Goal: Task Accomplishment & Management: Manage account settings

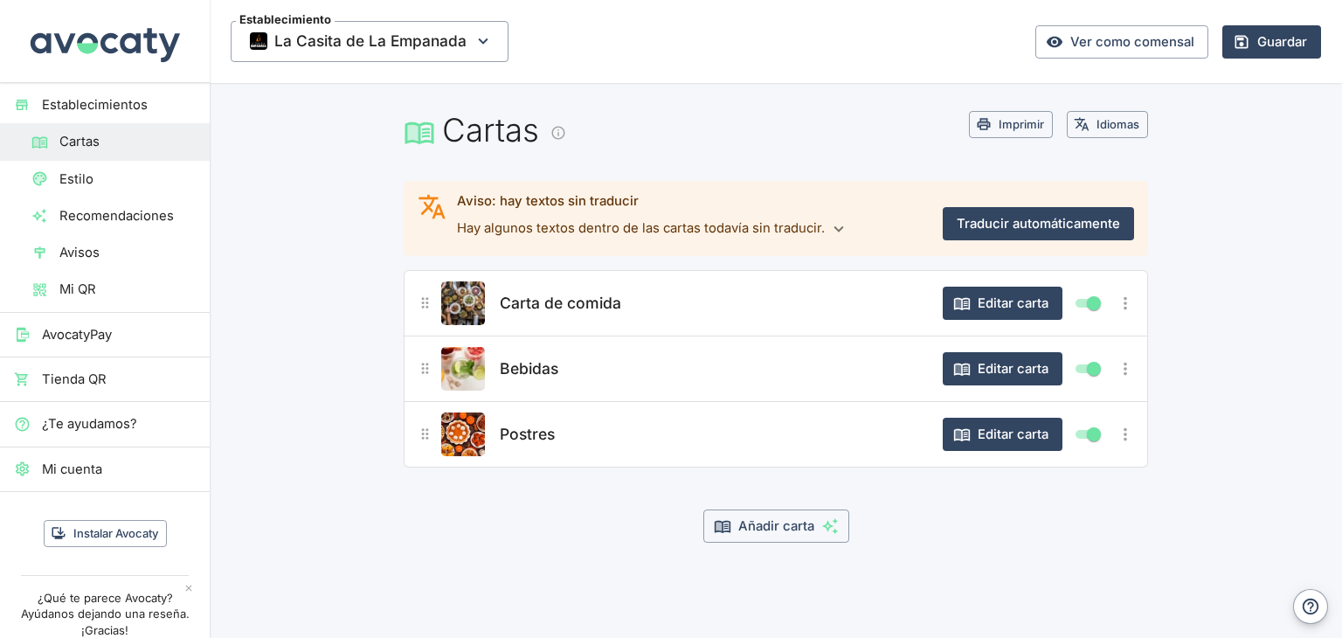
click at [650, 310] on div "Carta de comida" at bounding box center [712, 303] width 433 height 44
click at [995, 308] on button "Editar carta" at bounding box center [1003, 303] width 120 height 33
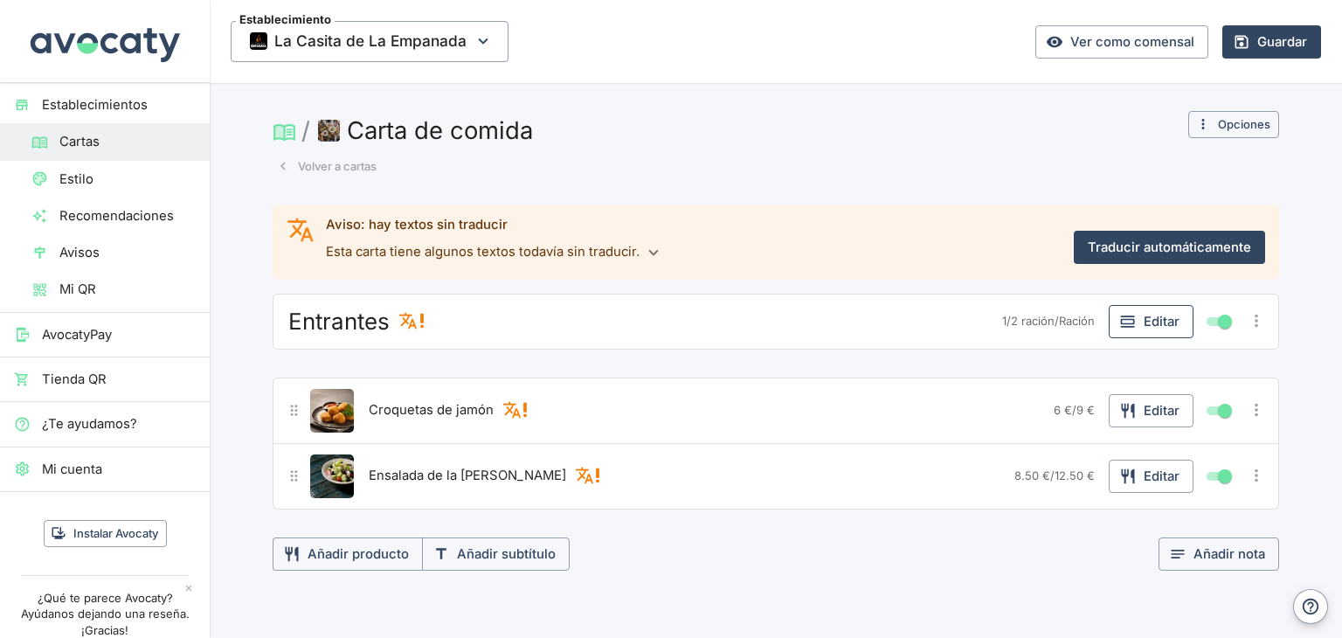
click at [1150, 321] on button "Editar" at bounding box center [1151, 321] width 85 height 33
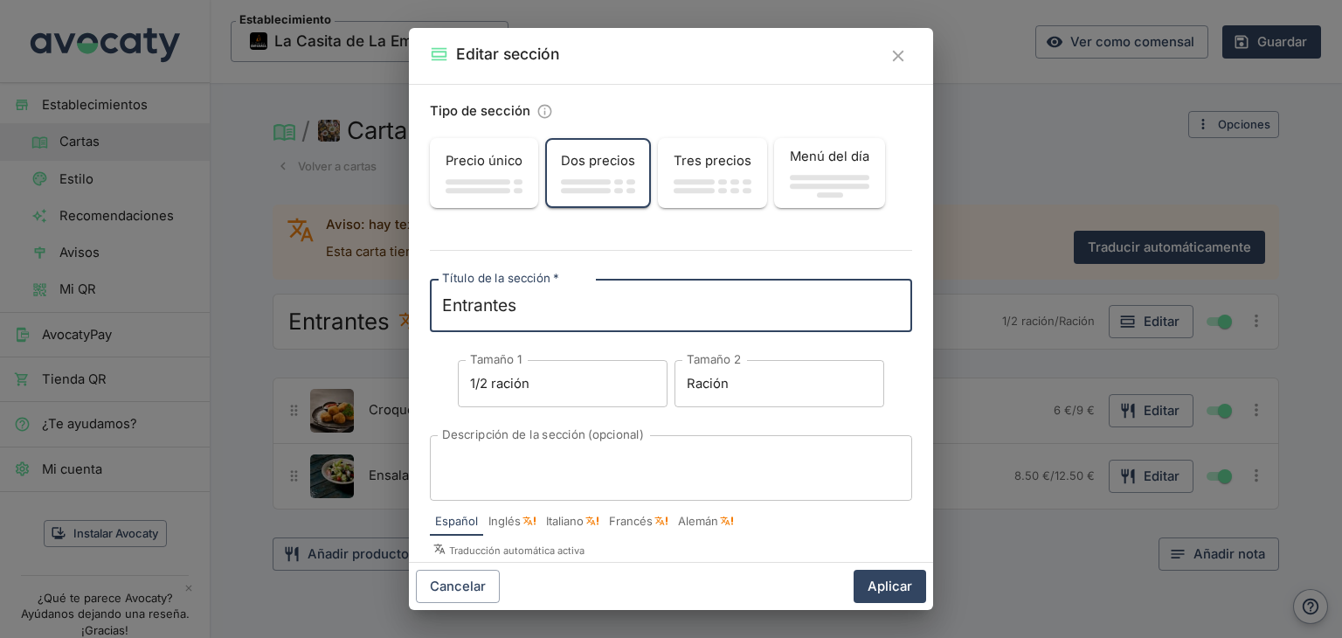
click at [510, 176] on div "Precio único" at bounding box center [484, 160] width 105 height 33
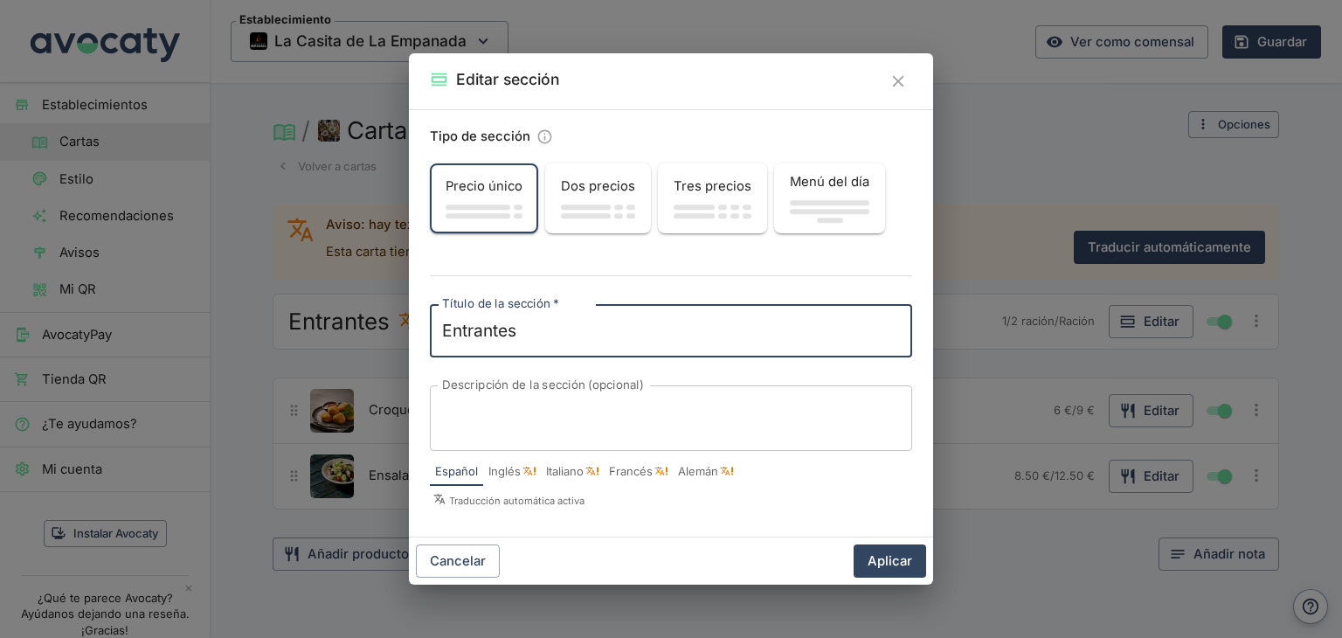
drag, startPoint x: 526, startPoint y: 332, endPoint x: 429, endPoint y: 318, distance: 98.0
click at [429, 318] on div "Tipo de sección Precio único Dos precios Tres precios Menú del día Título de la…" at bounding box center [671, 323] width 524 height 428
type textarea "Cachapas"
click at [902, 564] on button "Aplicar" at bounding box center [890, 560] width 73 height 33
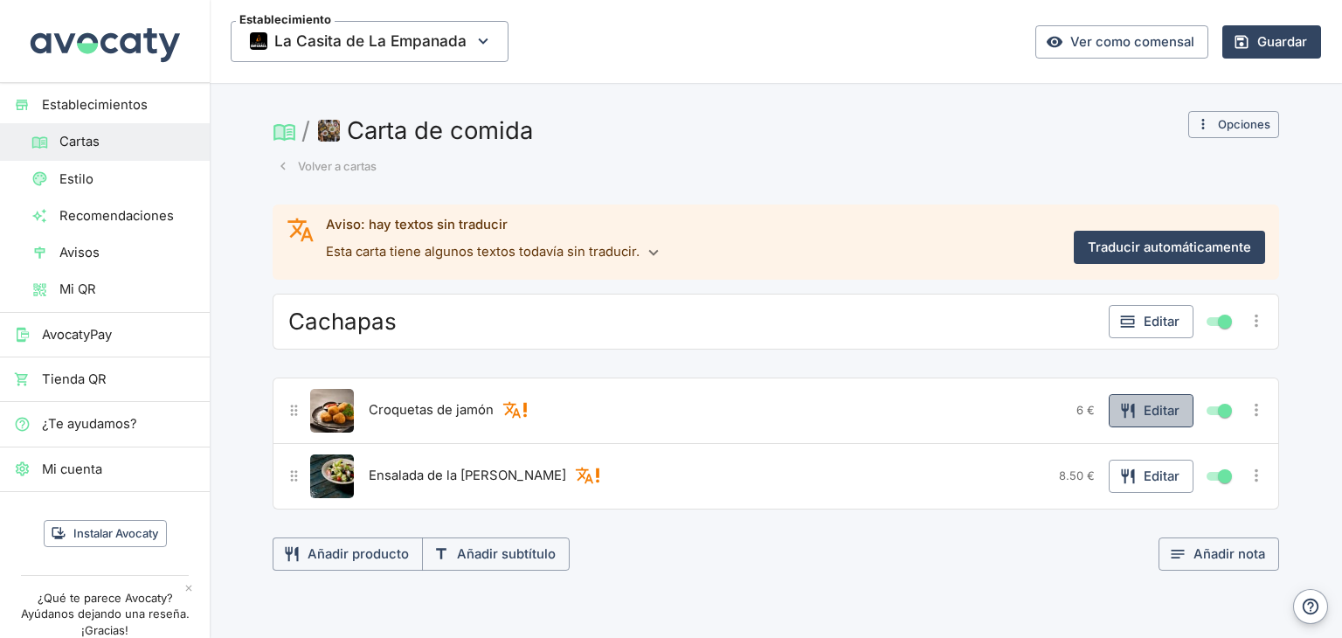
click at [1160, 417] on button "Editar" at bounding box center [1151, 410] width 85 height 33
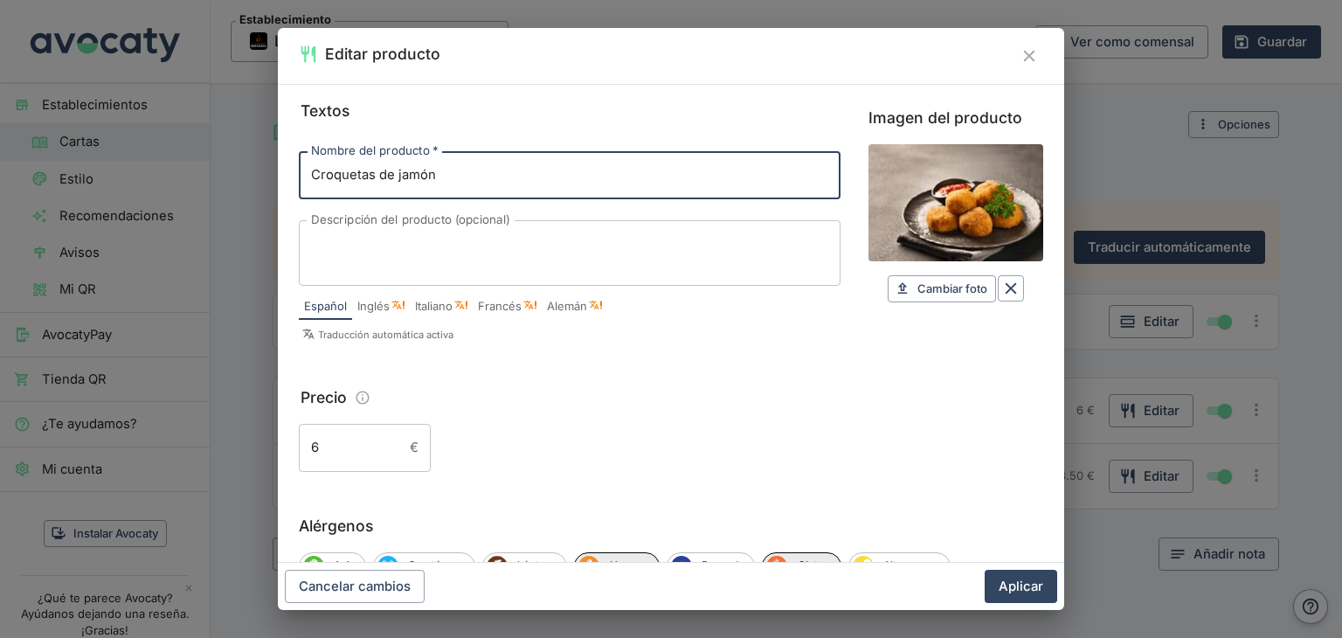
drag, startPoint x: 440, startPoint y: 170, endPoint x: 302, endPoint y: 165, distance: 138.2
click at [302, 165] on input "Croquetas de jamón" at bounding box center [570, 174] width 542 height 47
type input "Queso Llanero"
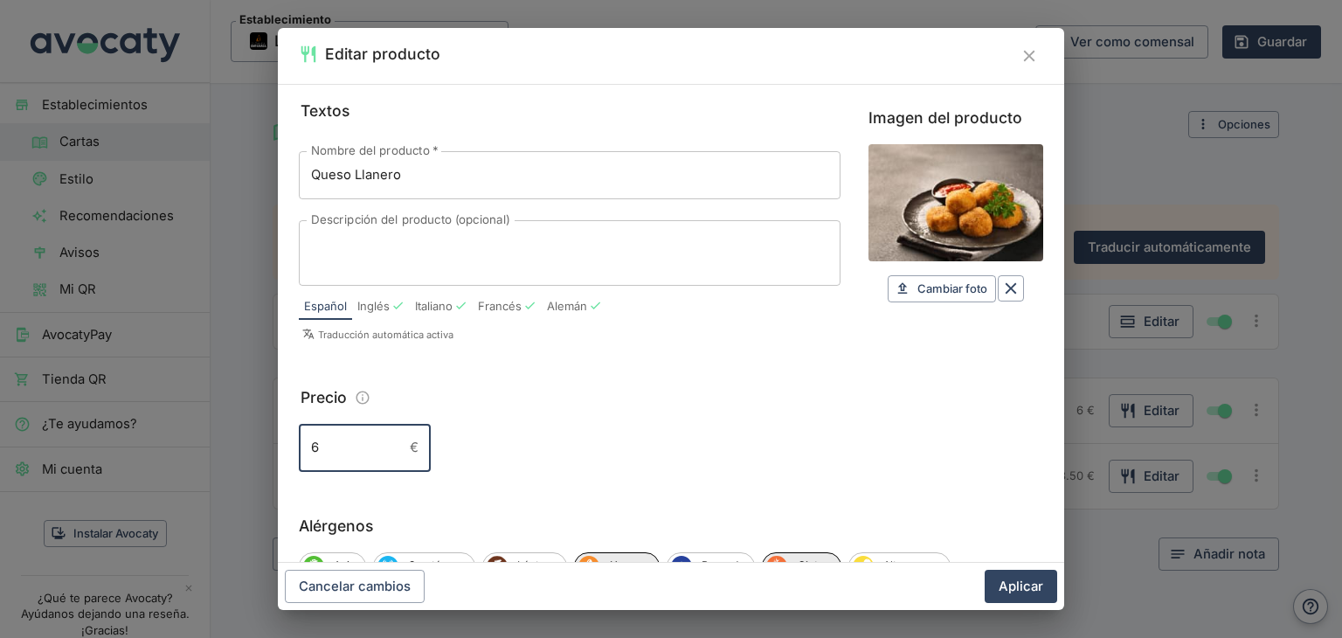
drag, startPoint x: 329, startPoint y: 455, endPoint x: 306, endPoint y: 452, distance: 23.0
click at [306, 452] on input "6" at bounding box center [351, 447] width 104 height 47
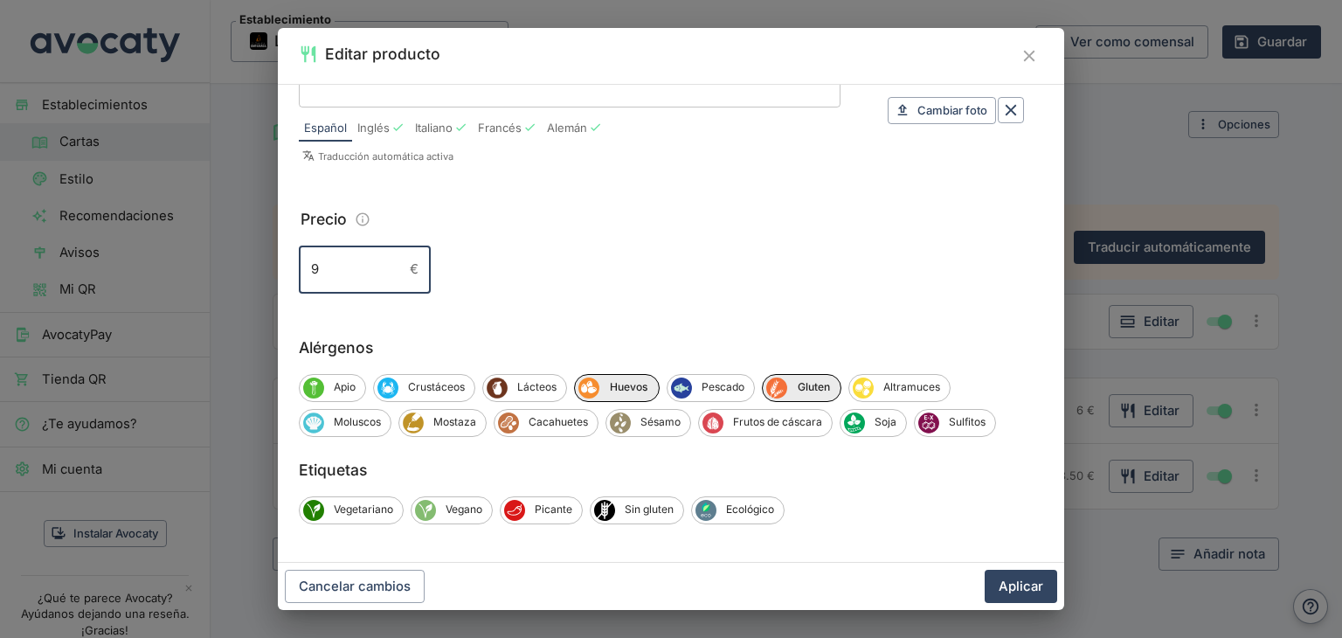
scroll to position [182, 0]
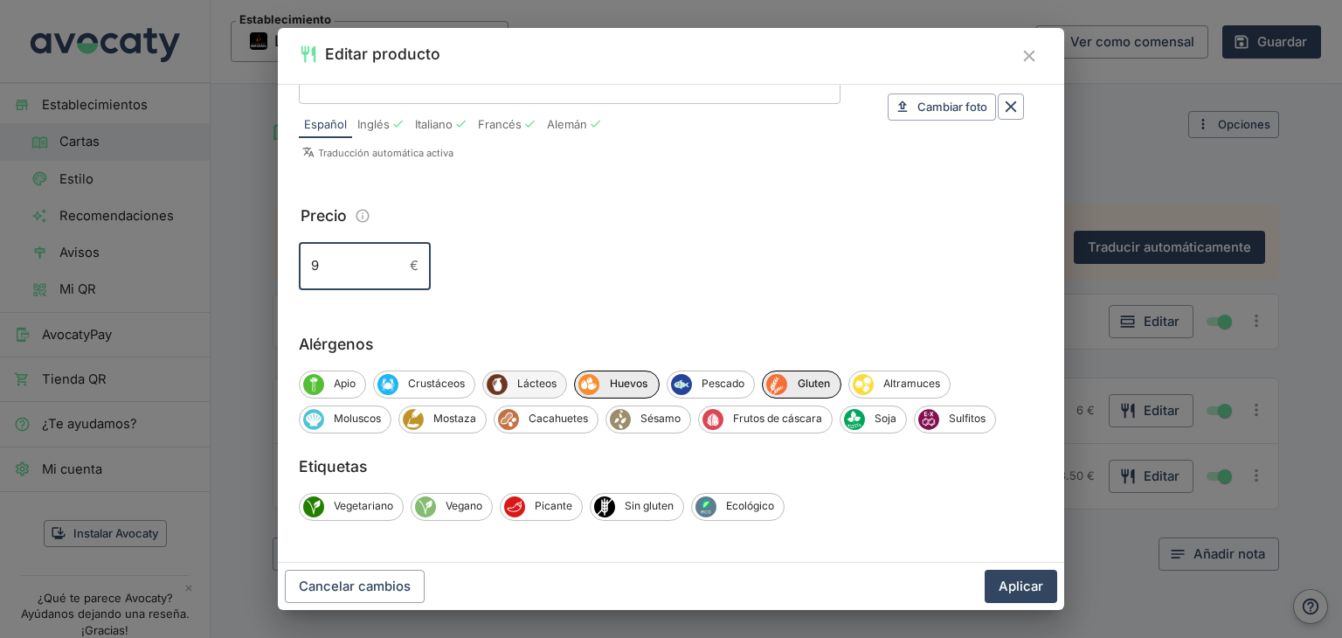
type input "9"
click at [517, 386] on span "Lácteos" at bounding box center [537, 384] width 59 height 16
click at [614, 383] on span "Huevos" at bounding box center [631, 384] width 59 height 16
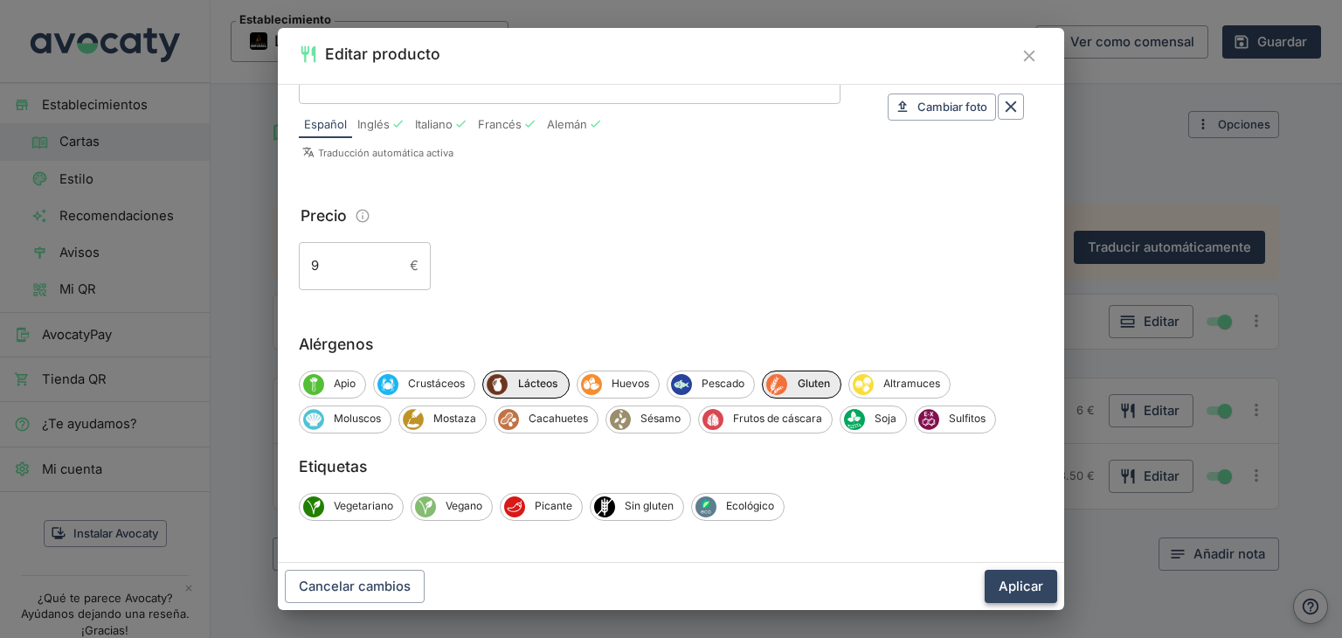
click at [1007, 586] on button "Aplicar" at bounding box center [1021, 586] width 73 height 33
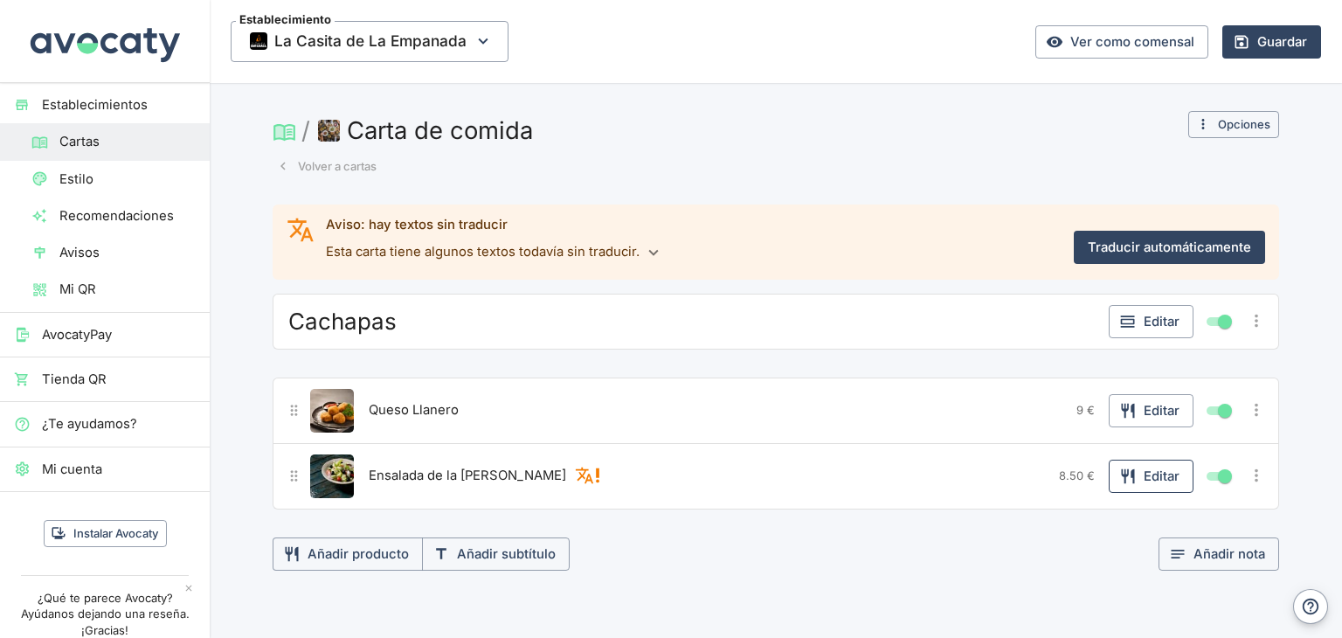
click at [1130, 480] on button "Editar" at bounding box center [1151, 476] width 85 height 33
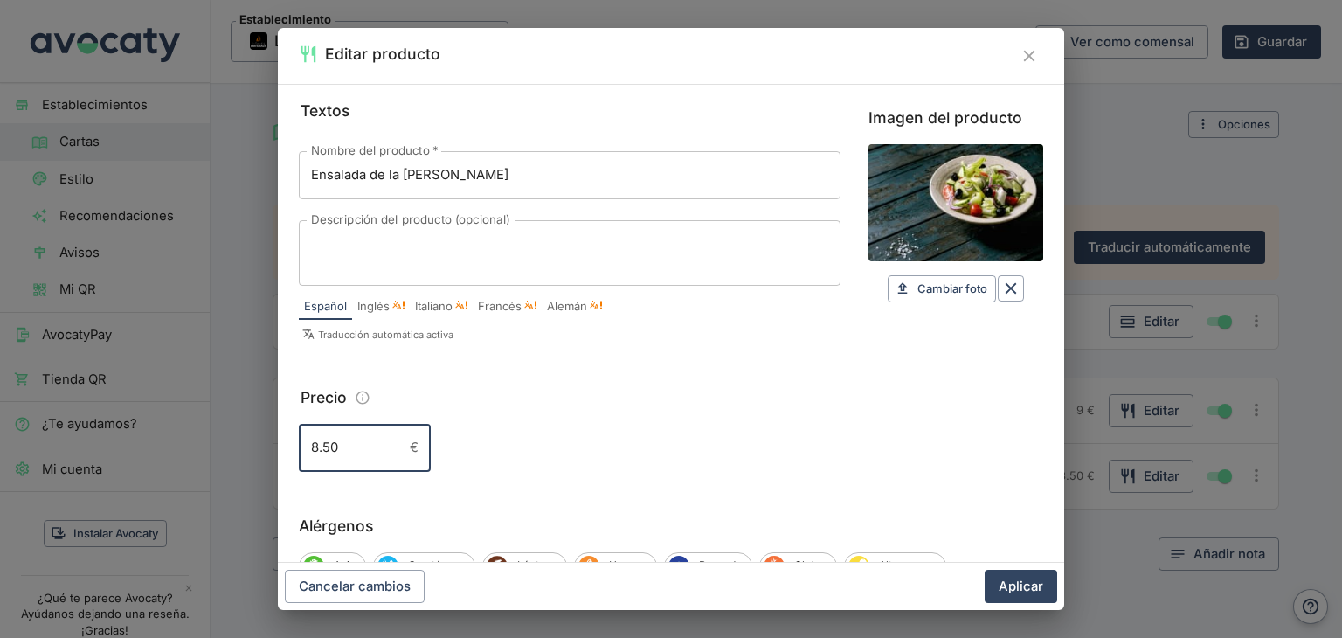
click at [301, 443] on input "8.50" at bounding box center [351, 447] width 104 height 47
type input "9"
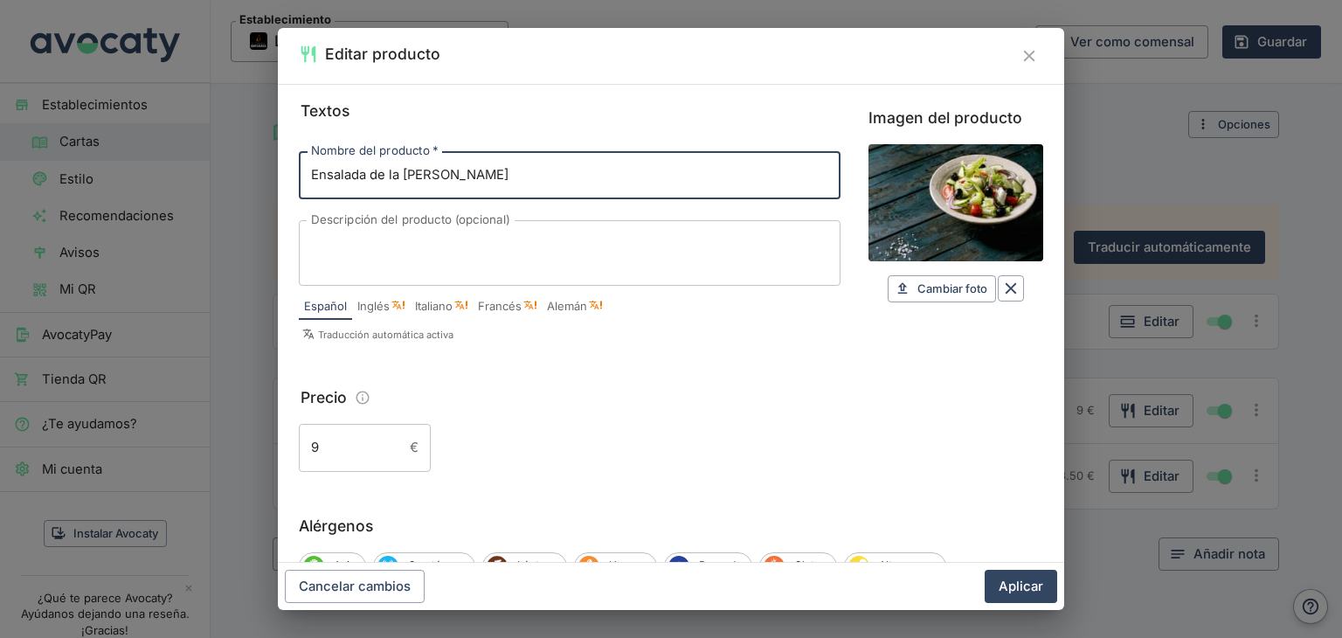
drag, startPoint x: 435, startPoint y: 173, endPoint x: 254, endPoint y: 165, distance: 181.1
click at [254, 165] on div "Editar producto Textos Nombre del producto   * Ensalada de la [PERSON_NAME] Nom…" at bounding box center [671, 319] width 1342 height 638
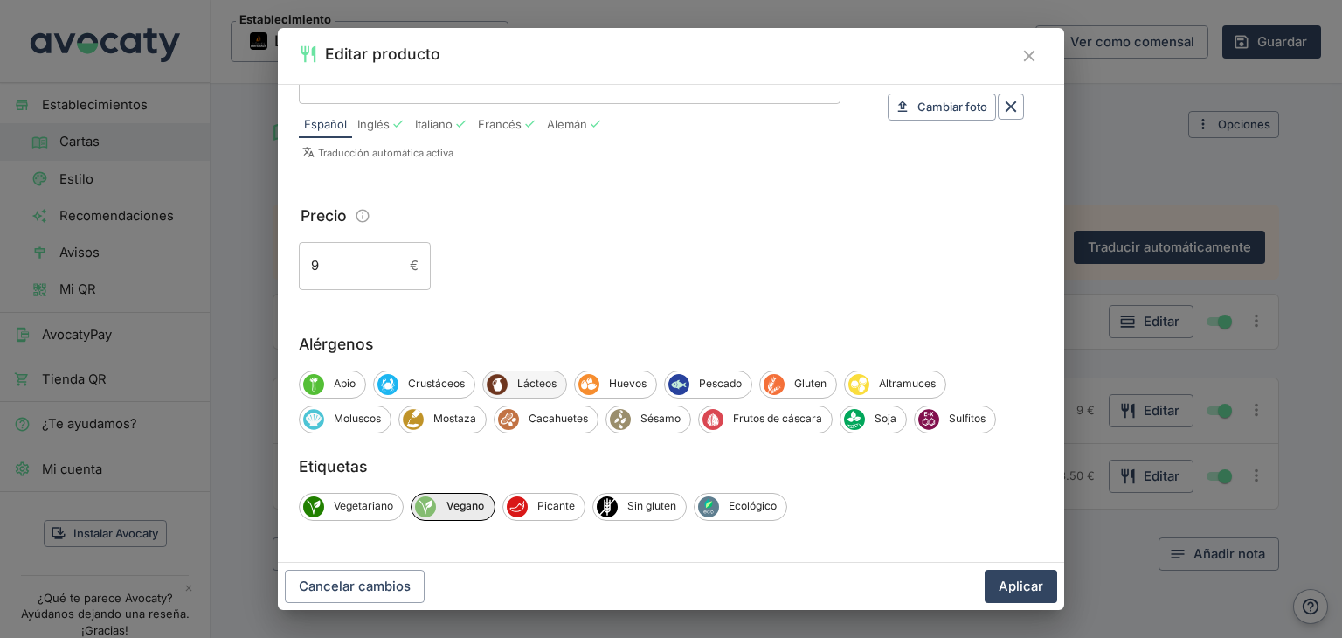
type input "1/2 Queso de Mano"
click at [523, 387] on span "Lácteos" at bounding box center [537, 384] width 59 height 16
click at [788, 385] on span "Gluten" at bounding box center [813, 384] width 52 height 16
click at [1020, 589] on button "Aplicar" at bounding box center [1021, 586] width 73 height 33
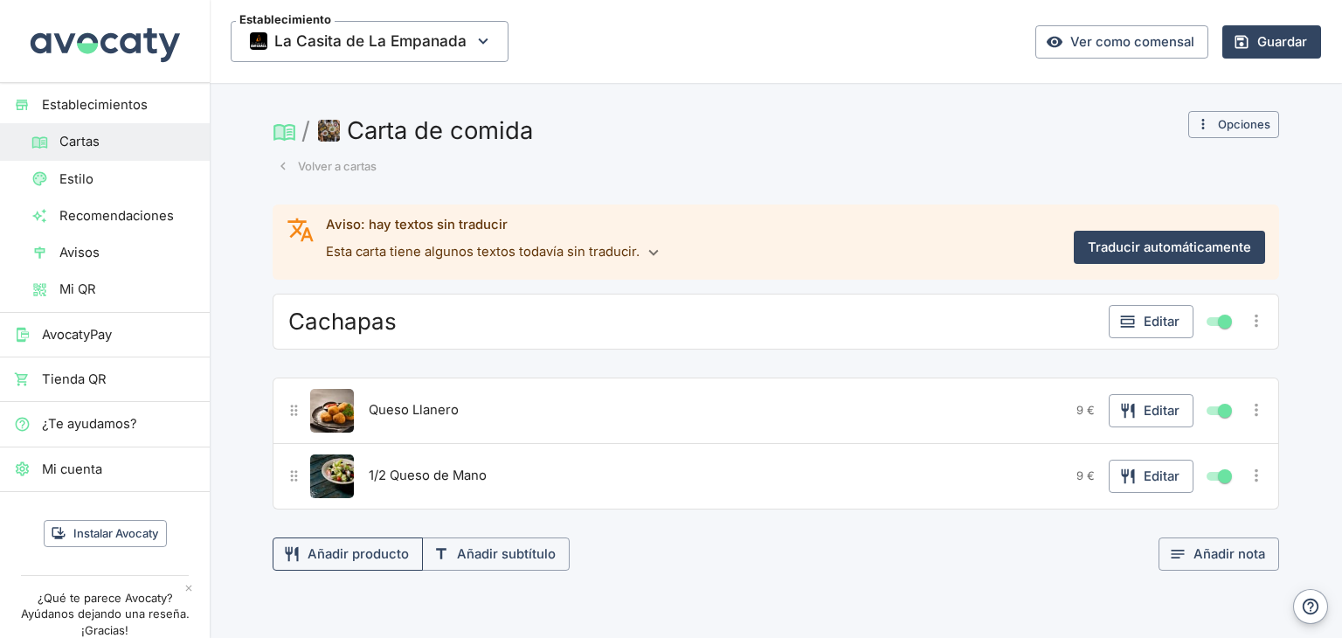
click at [364, 553] on button "Añadir producto" at bounding box center [348, 553] width 150 height 33
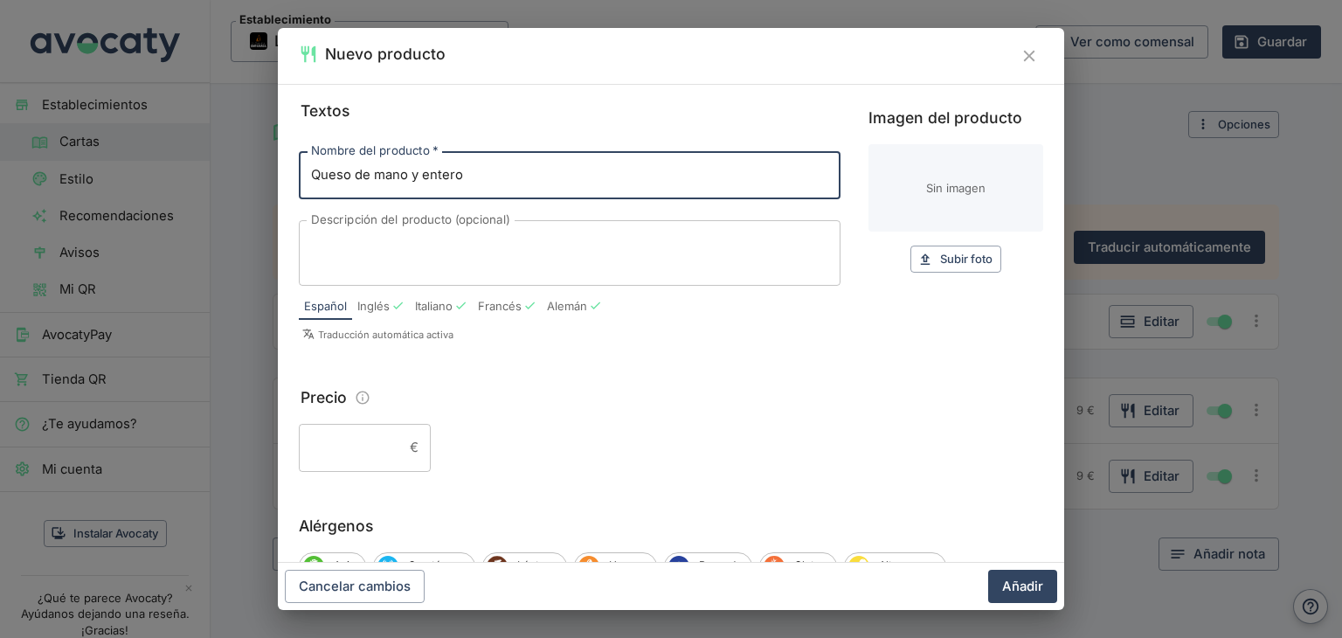
type input "Queso de mano y entero"
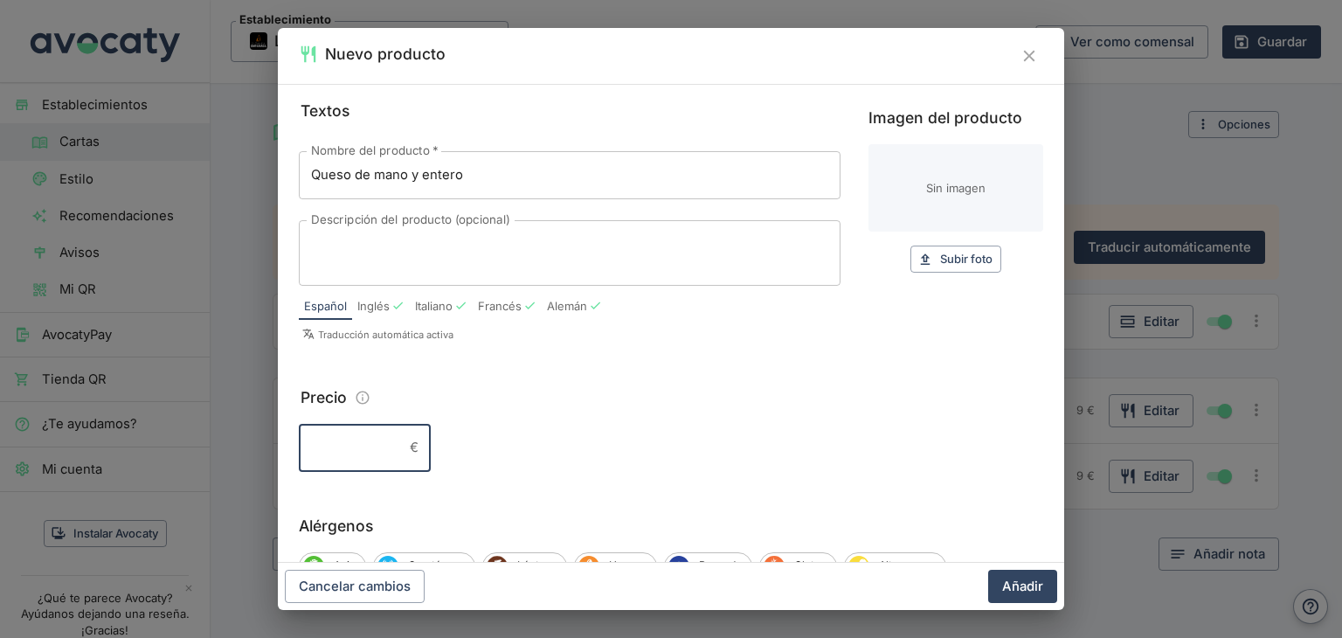
click at [363, 440] on input "Precio" at bounding box center [351, 447] width 104 height 47
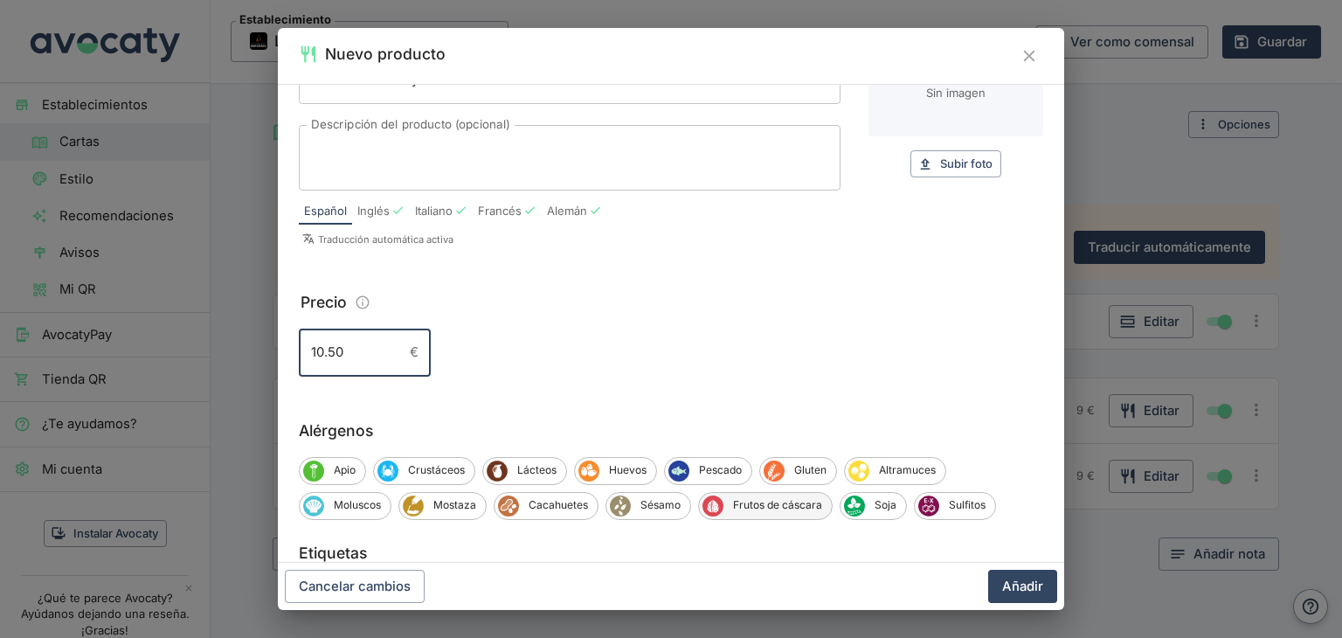
scroll to position [175, 0]
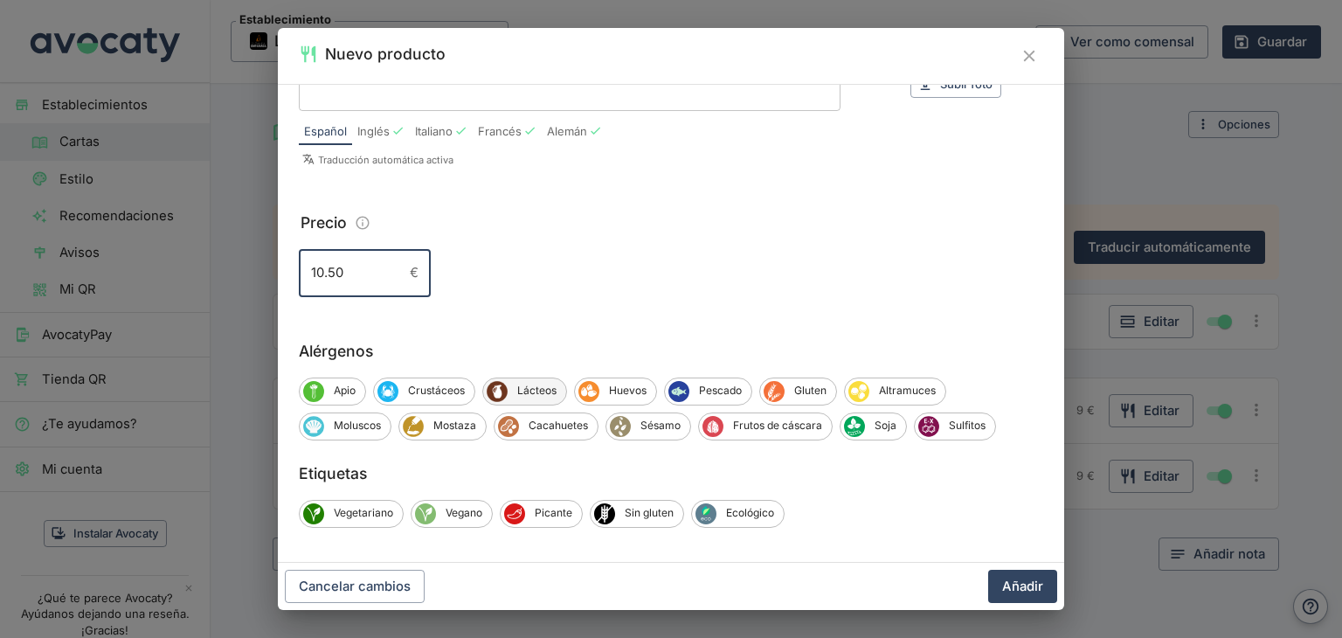
type input "10.50"
click at [554, 385] on span "Lácteos" at bounding box center [537, 391] width 59 height 16
click at [787, 389] on span "Gluten" at bounding box center [813, 391] width 52 height 16
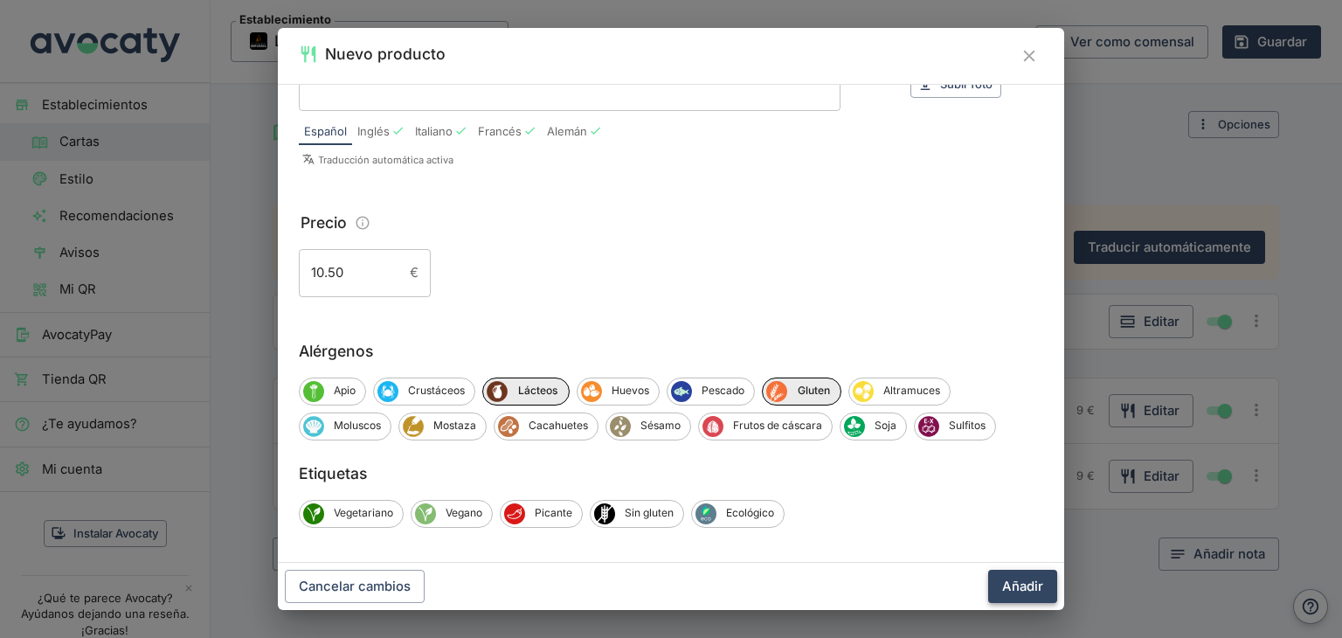
click at [1028, 593] on button "Añadir" at bounding box center [1022, 586] width 69 height 33
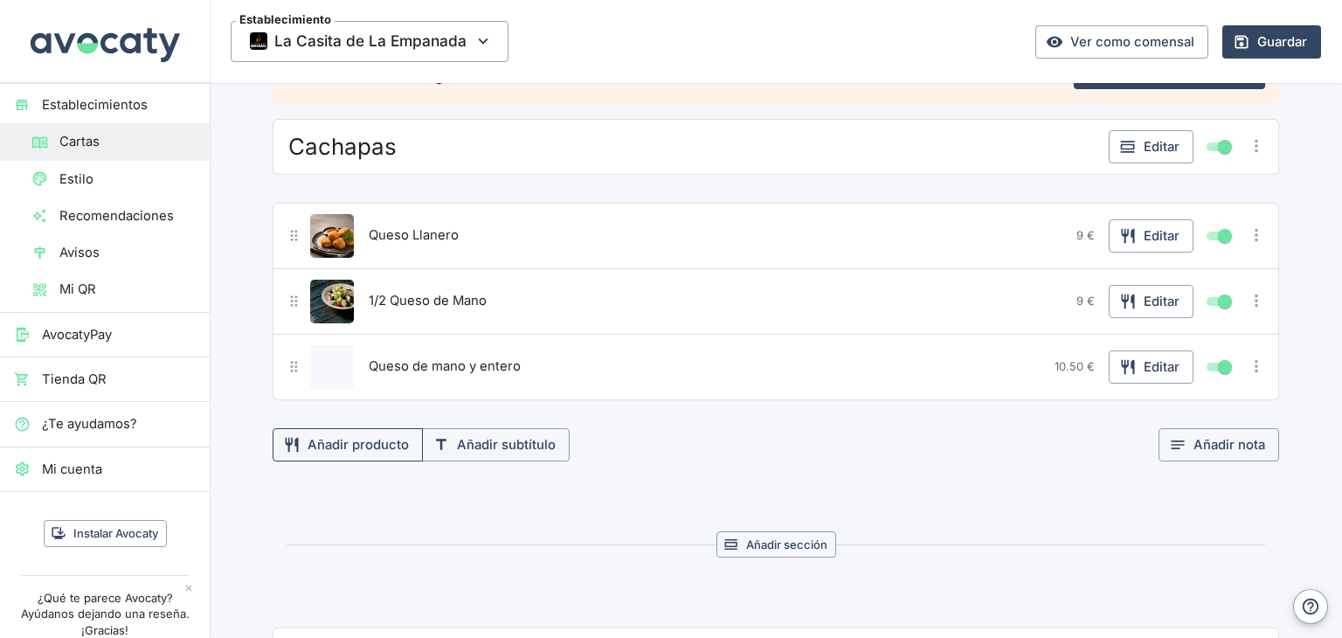
click at [359, 437] on button "Añadir producto" at bounding box center [348, 444] width 150 height 33
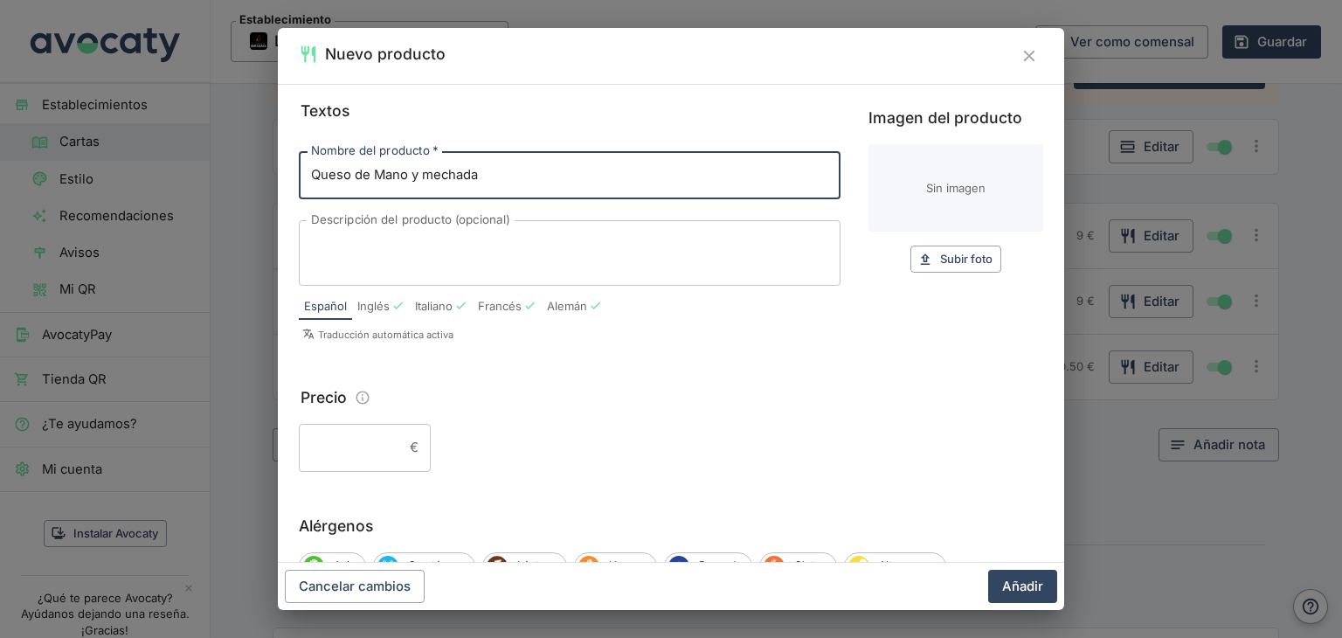
type input "Queso de Mano y mechada"
click at [330, 446] on input "Precio" at bounding box center [351, 447] width 104 height 47
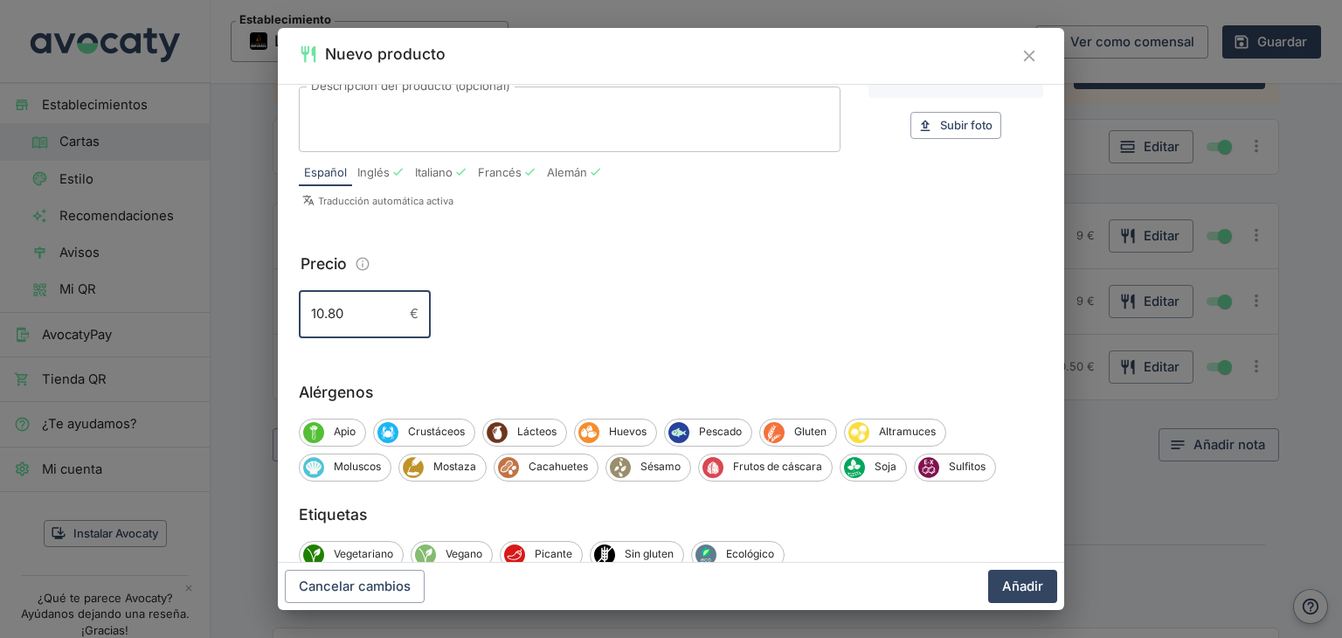
scroll to position [182, 0]
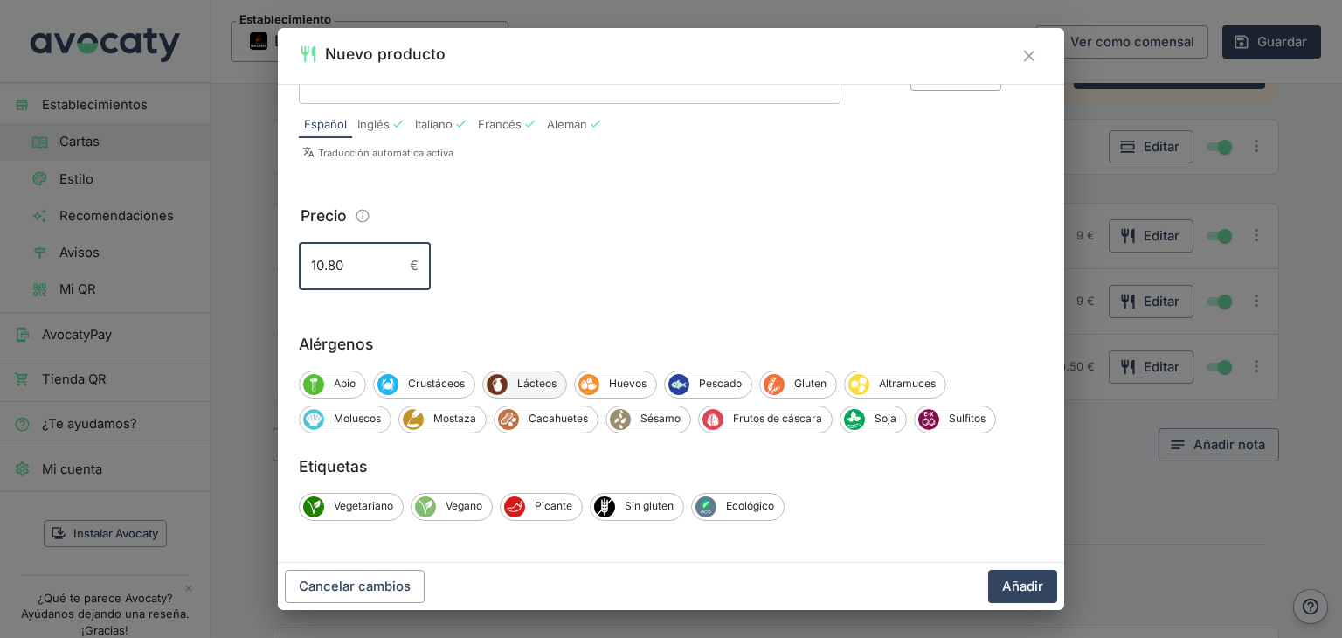
type input "10.80"
click at [542, 386] on span "Lácteos" at bounding box center [537, 384] width 59 height 16
click at [800, 385] on span "Gluten" at bounding box center [813, 384] width 52 height 16
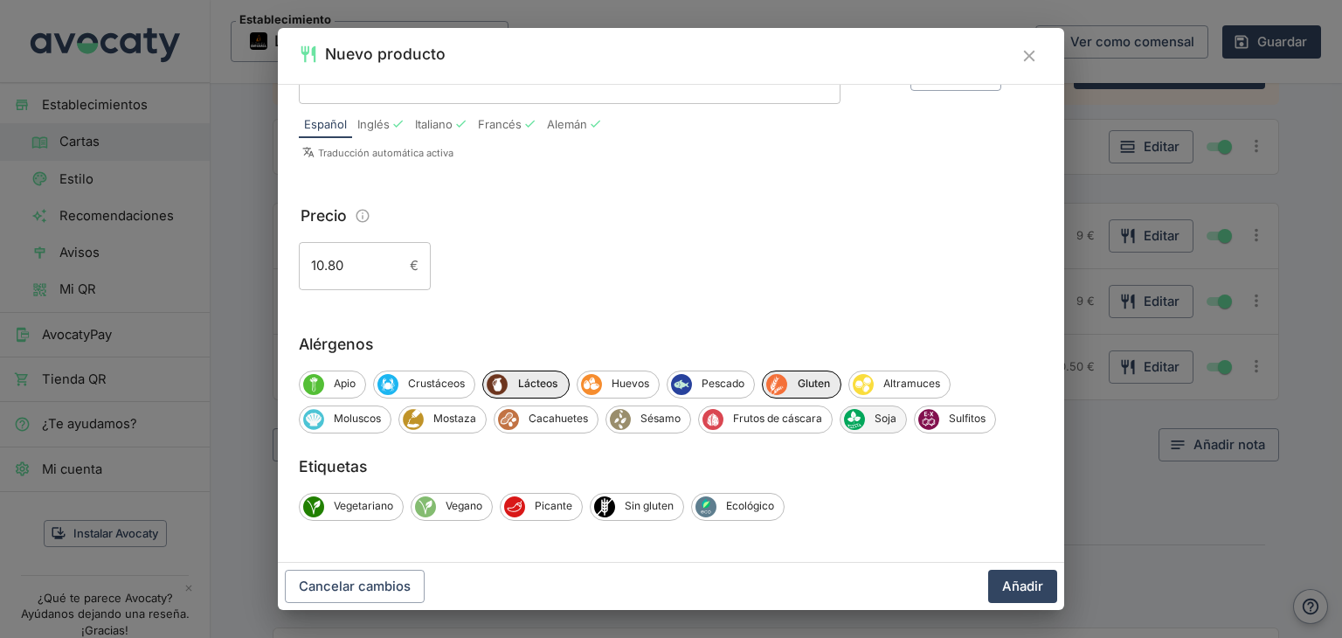
click at [873, 421] on span "Soja" at bounding box center [885, 419] width 41 height 16
click at [1029, 593] on button "Añadir" at bounding box center [1022, 586] width 69 height 33
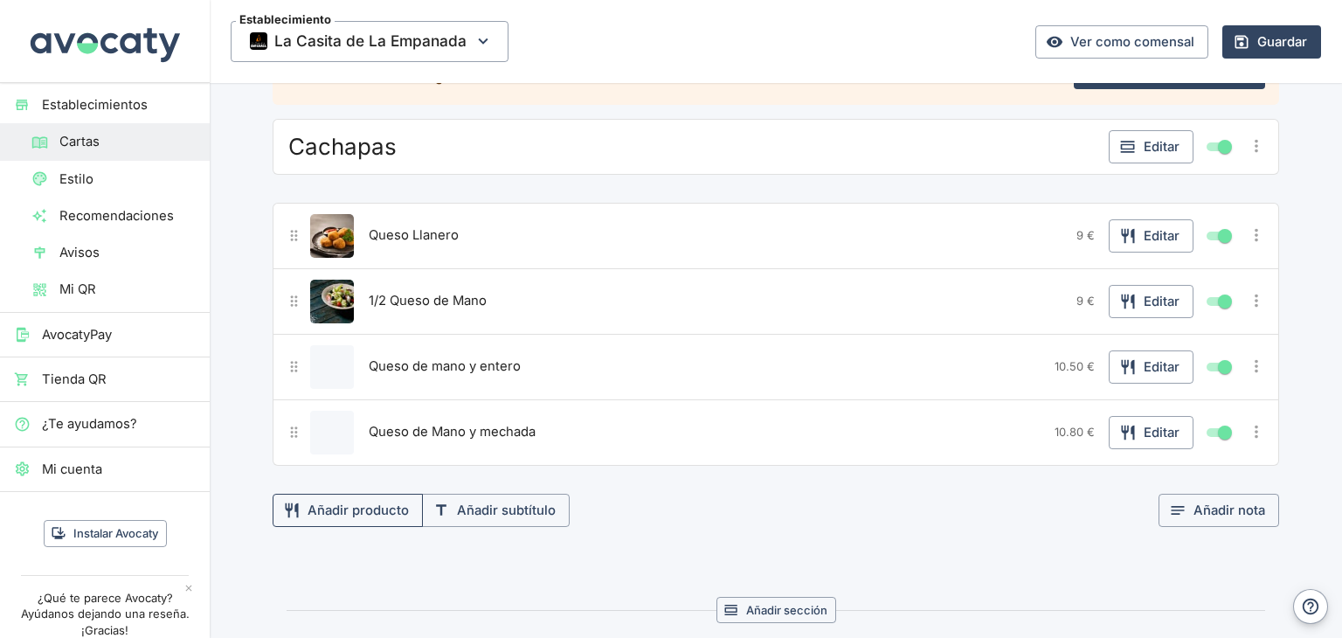
click at [344, 505] on button "Añadir producto" at bounding box center [348, 510] width 150 height 33
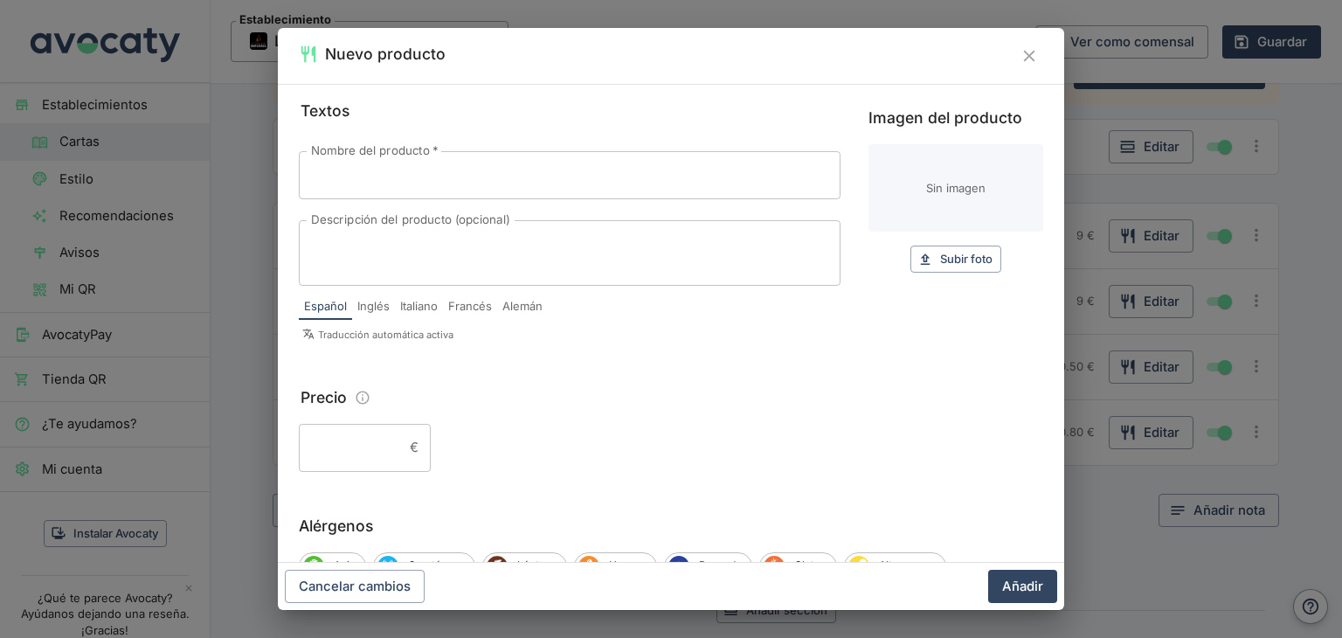
click at [358, 185] on input "Nombre del producto   *" at bounding box center [570, 174] width 542 height 47
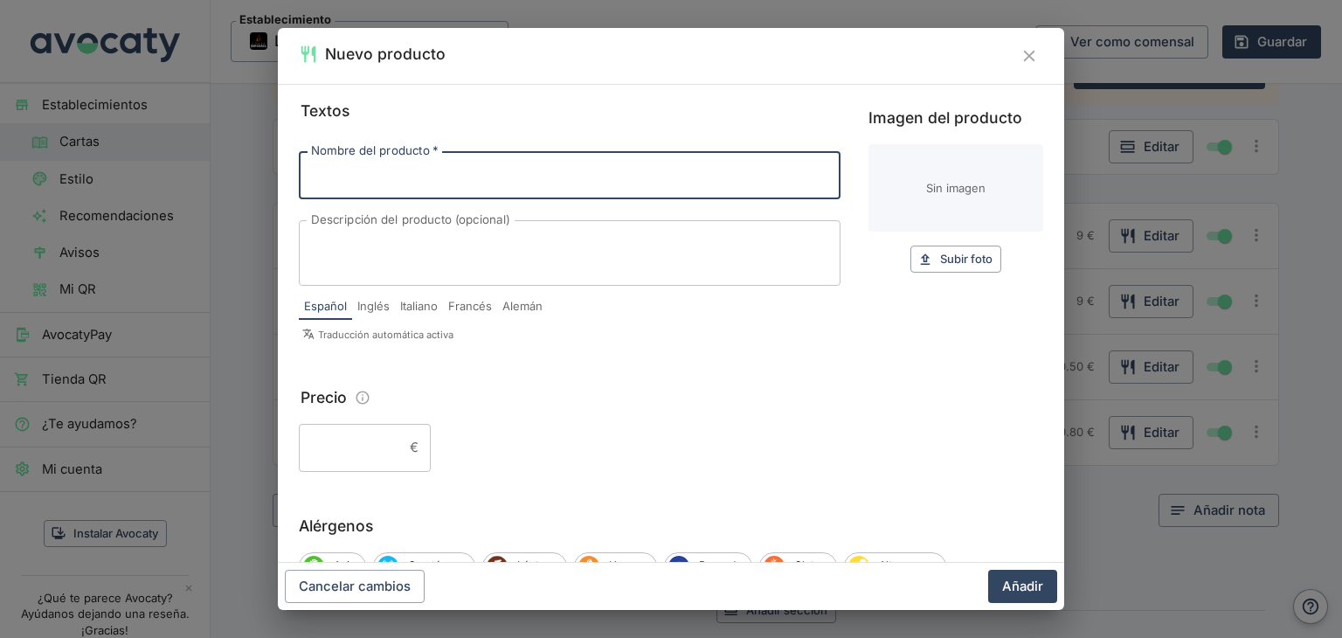
type input "Y"
type input "Tajadas con queso de mano"
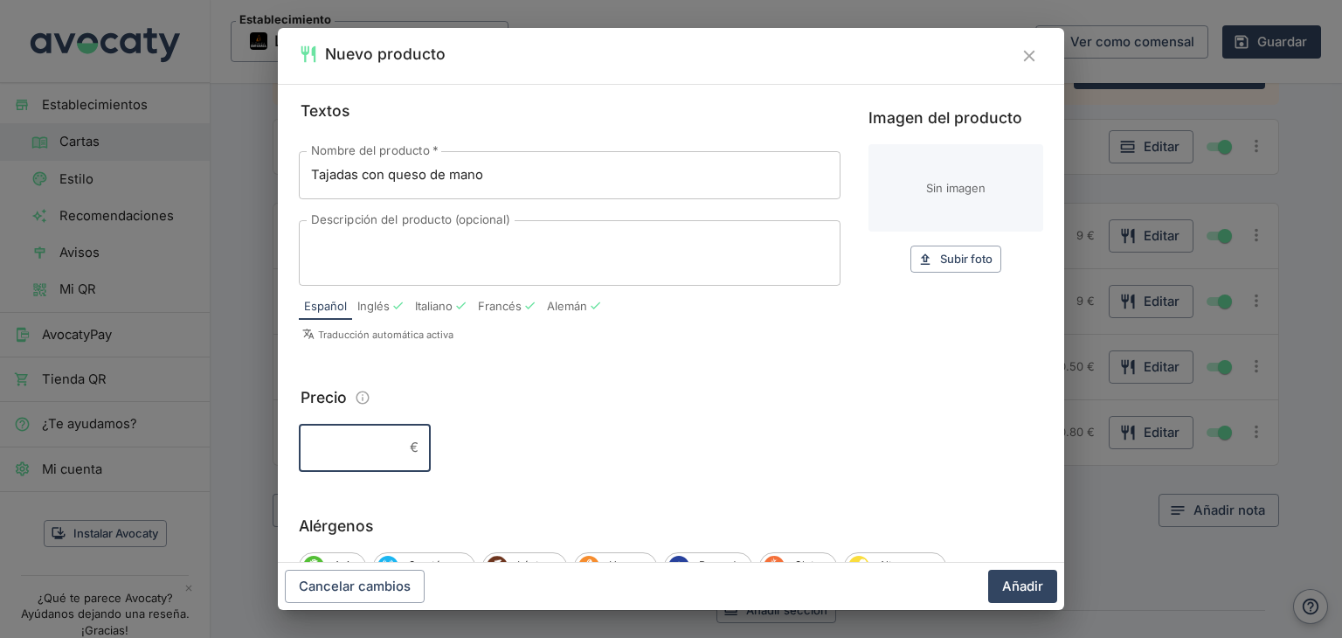
click at [348, 441] on input "Precio" at bounding box center [351, 447] width 104 height 47
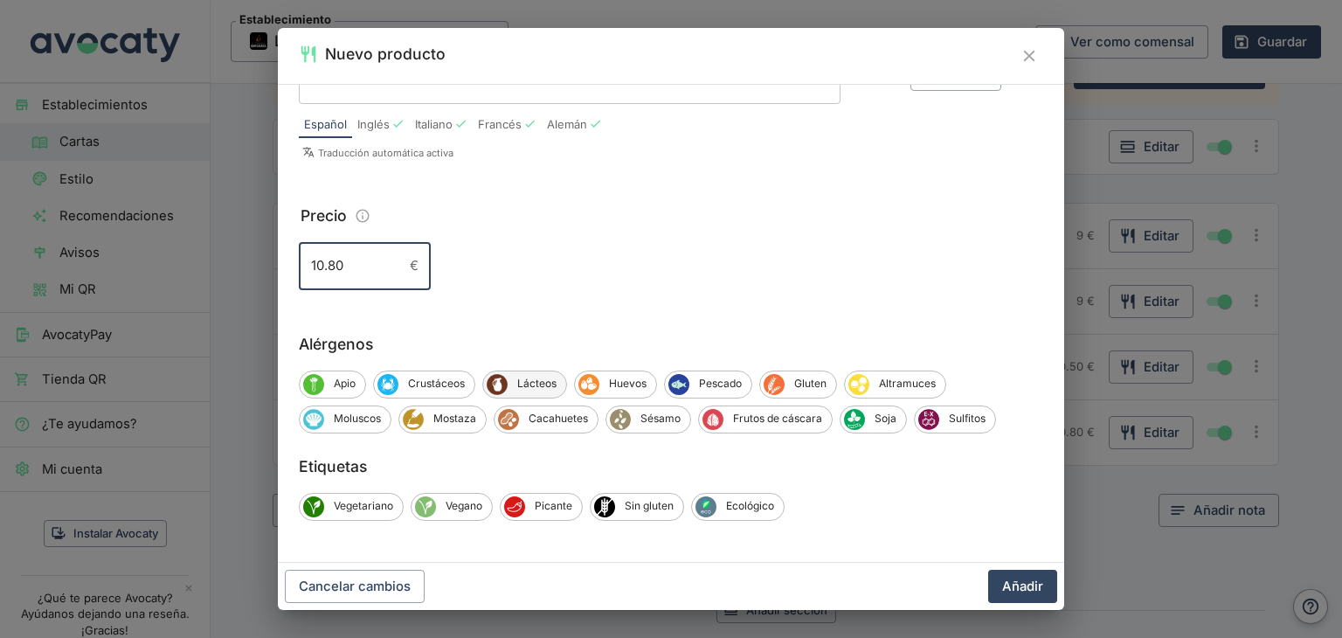
type input "10.80"
click at [547, 379] on span "Lácteos" at bounding box center [537, 384] width 59 height 16
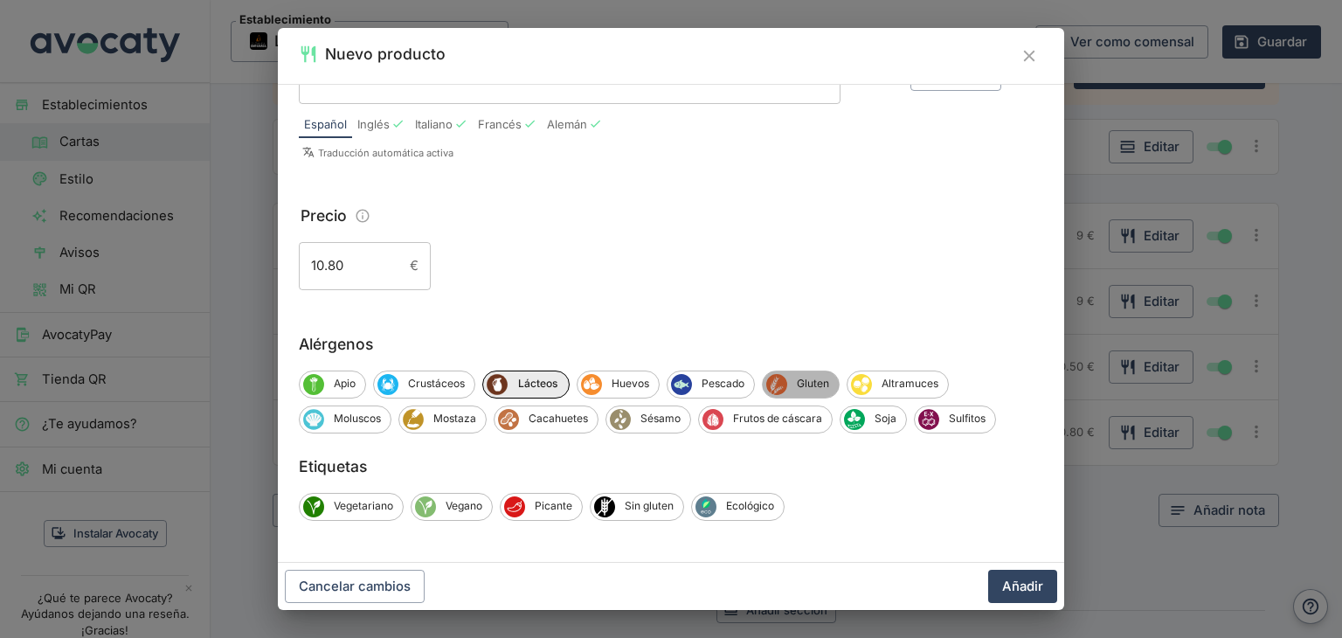
click at [802, 382] on span "Gluten" at bounding box center [813, 384] width 52 height 16
click at [1038, 585] on button "Añadir" at bounding box center [1022, 586] width 69 height 33
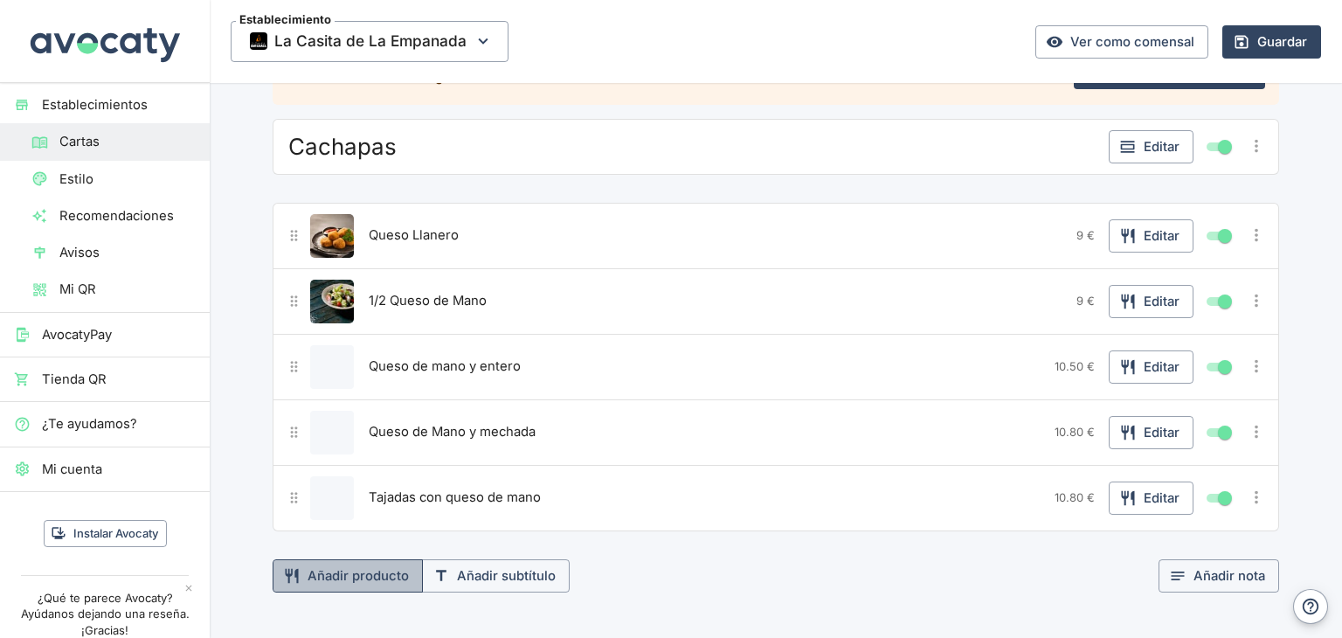
click at [371, 570] on button "Añadir producto" at bounding box center [348, 575] width 150 height 33
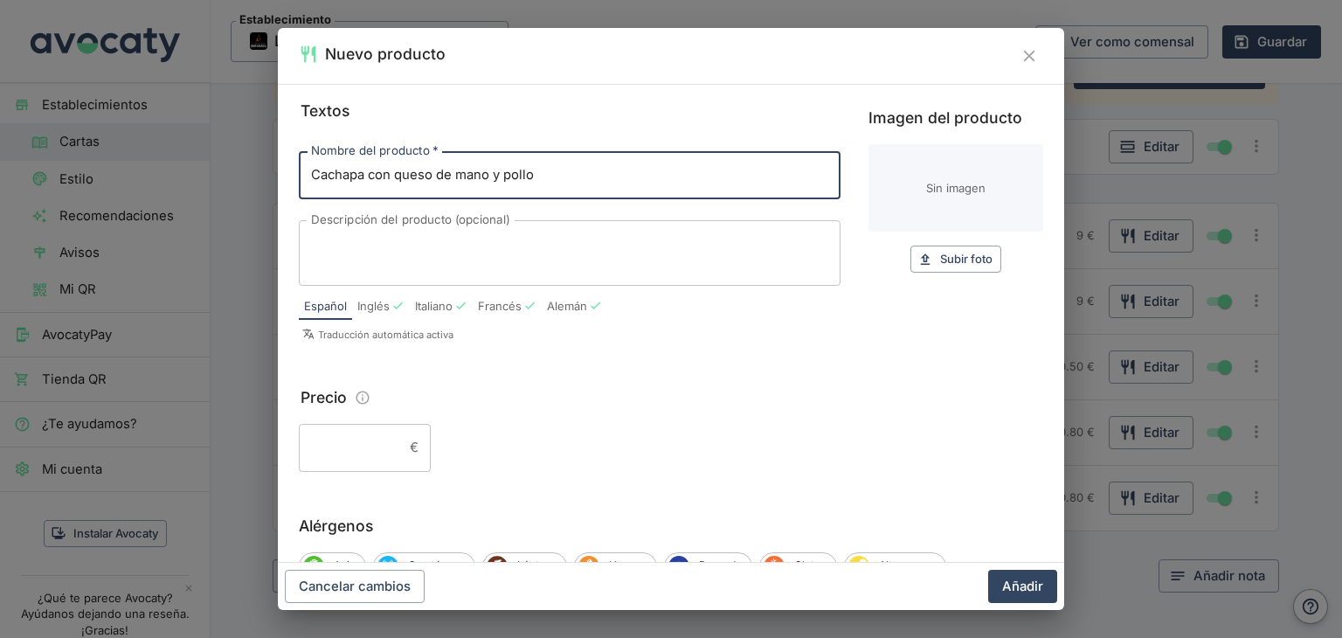
type input "Cachapa con queso de mano y pollo"
click at [357, 447] on input "Precio" at bounding box center [351, 447] width 104 height 47
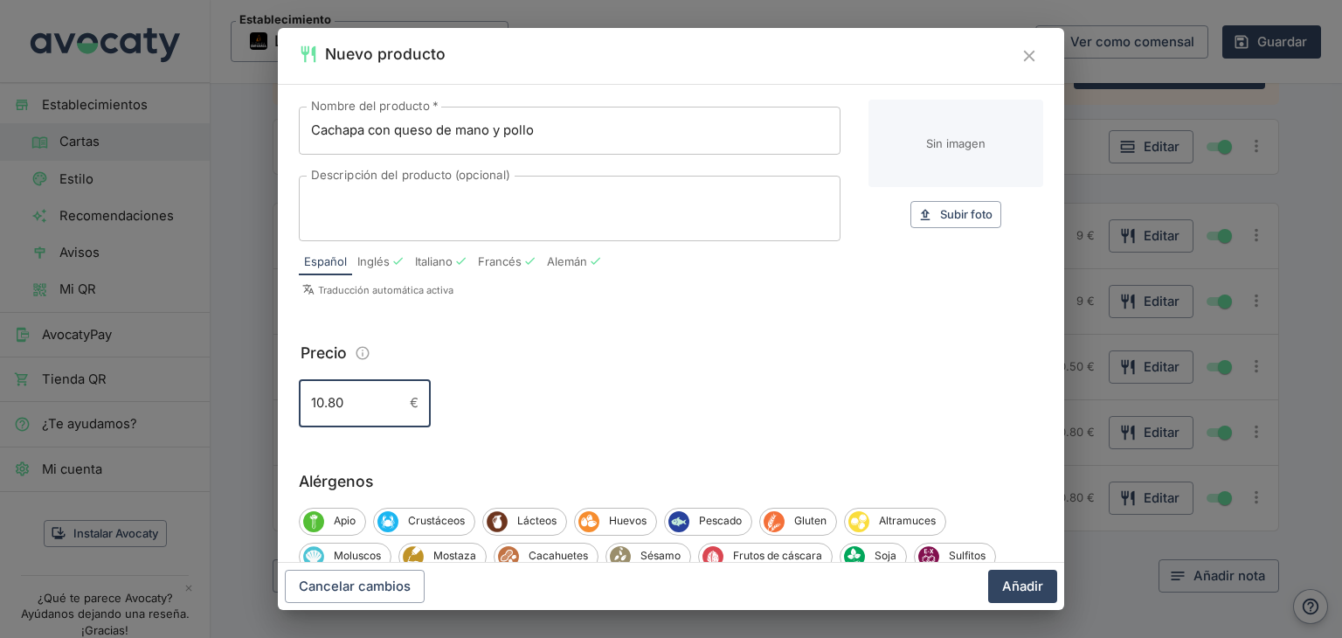
scroll to position [175, 0]
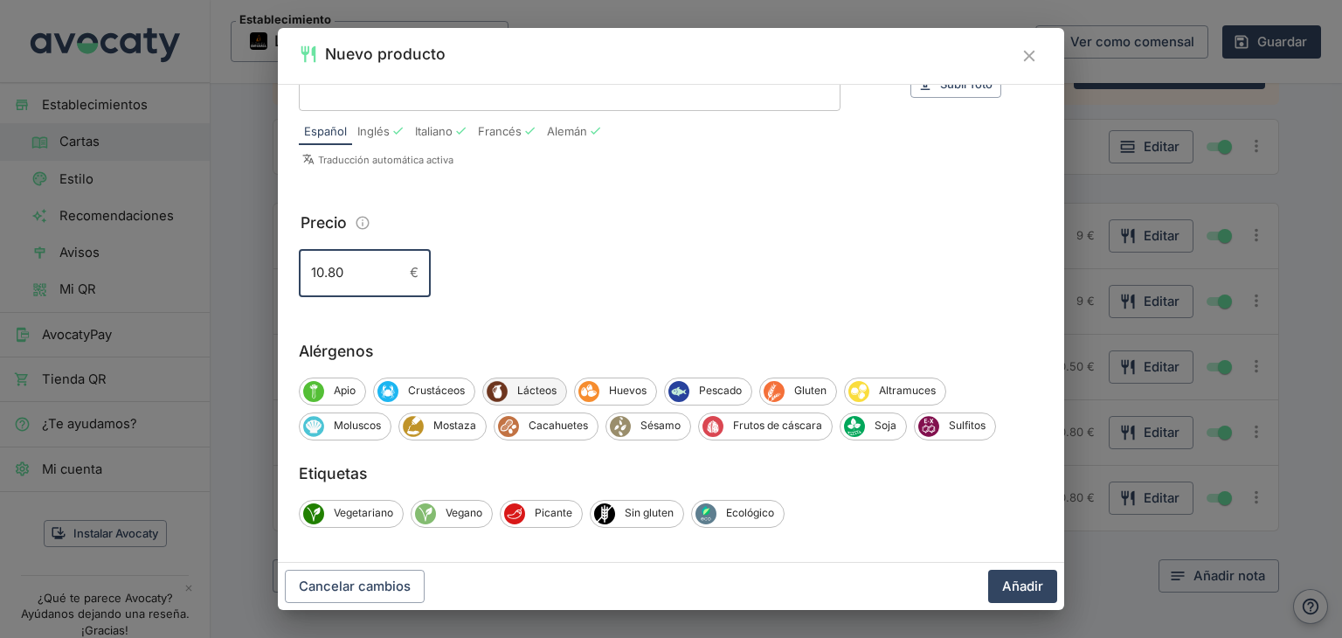
type input "10.80"
click at [539, 386] on span "Lácteos" at bounding box center [537, 391] width 59 height 16
click at [812, 391] on span "Gluten" at bounding box center [813, 391] width 52 height 16
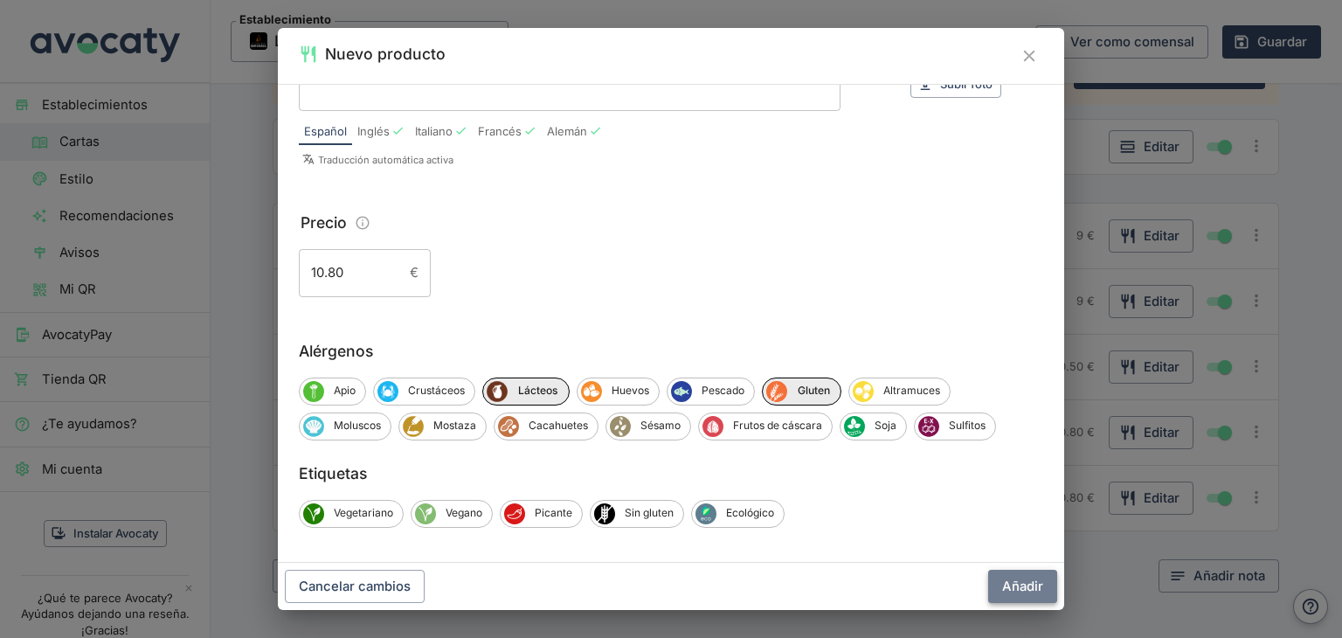
click at [1026, 592] on button "Añadir" at bounding box center [1022, 586] width 69 height 33
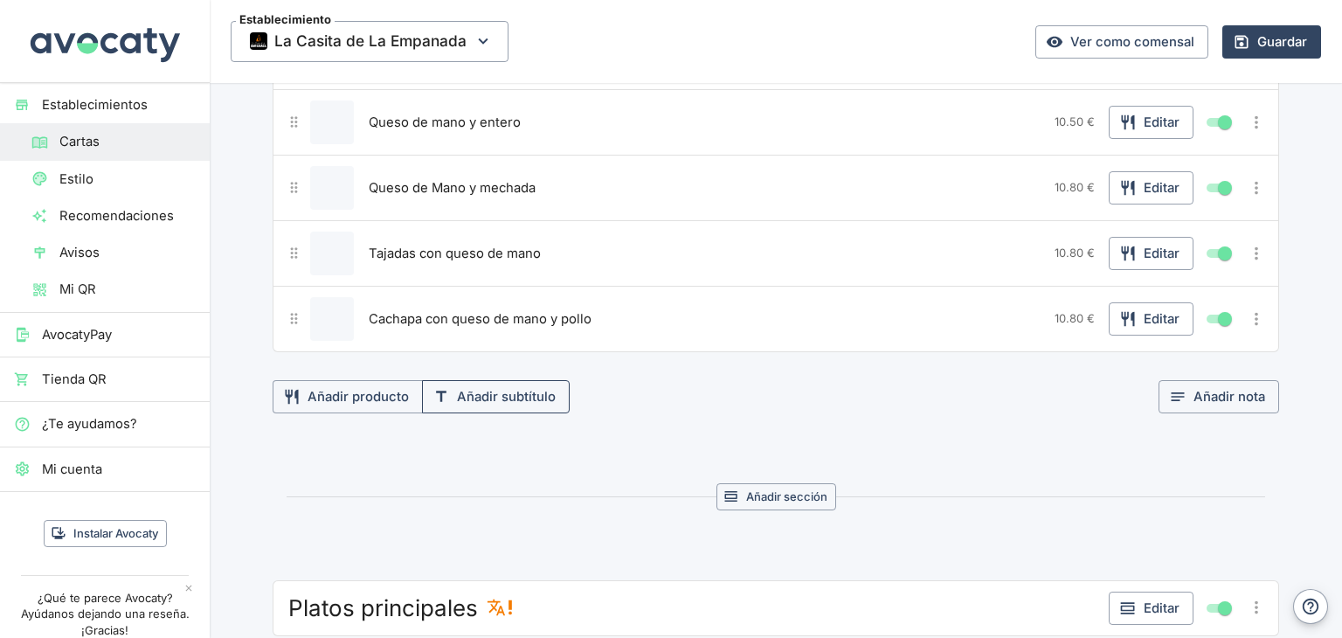
scroll to position [454, 0]
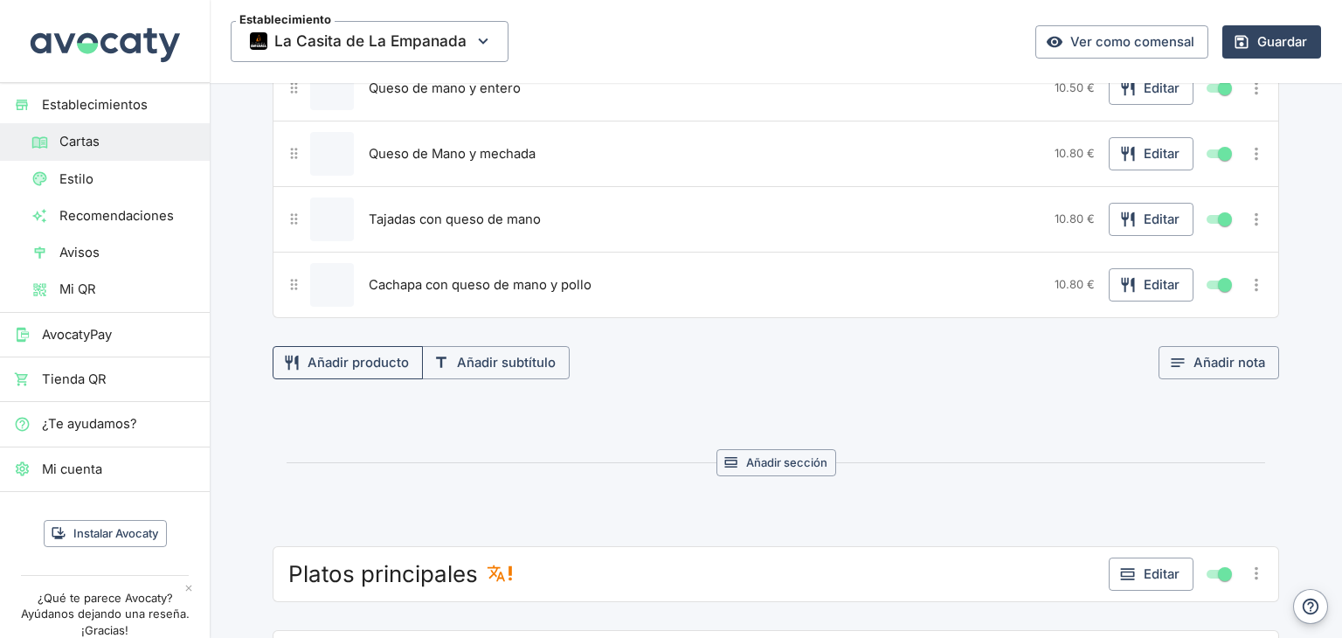
click at [347, 367] on button "Añadir producto" at bounding box center [348, 362] width 150 height 33
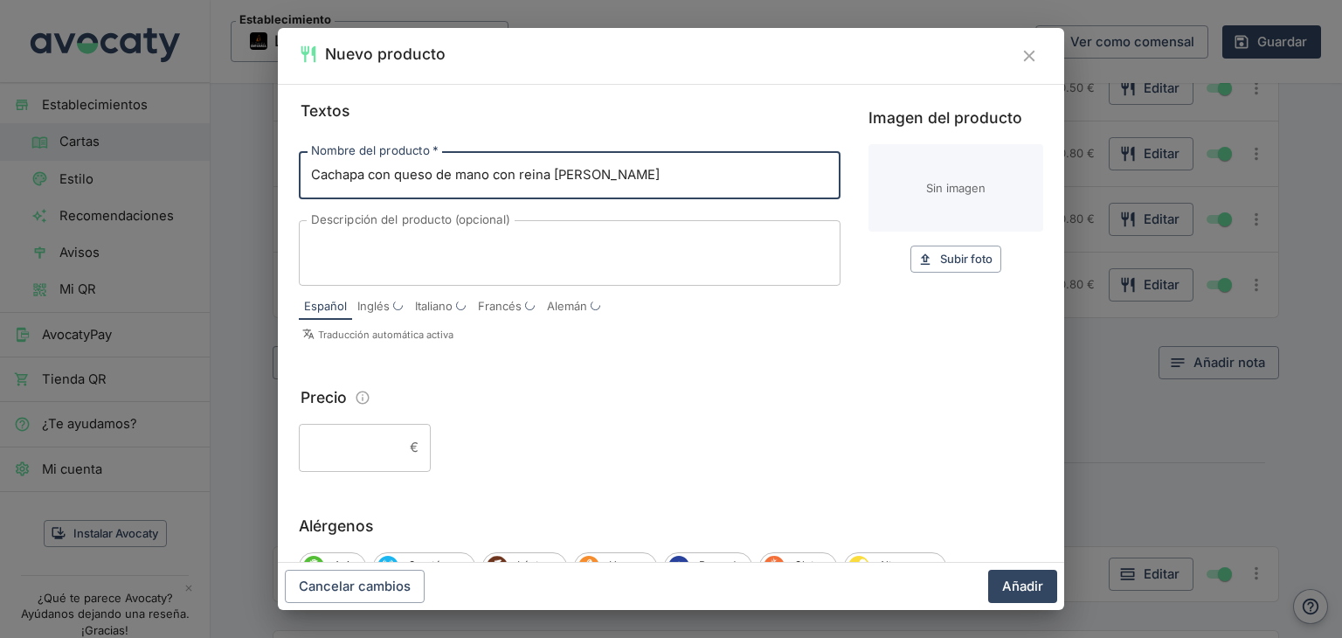
type input "Cachapa con queso de mano con reina [PERSON_NAME]"
click at [280, 438] on div "Textos Nombre del producto   * Cachapa con queso de mano con reina pepiada Nomb…" at bounding box center [671, 323] width 787 height 479
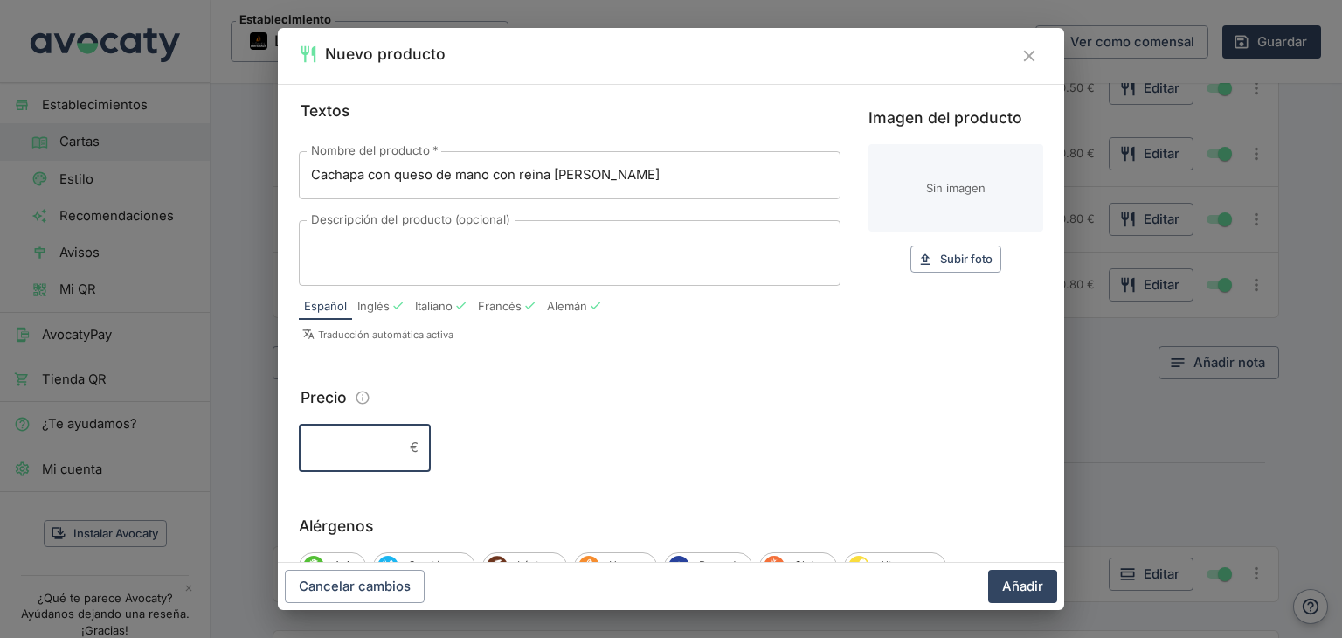
click at [316, 447] on input "Precio" at bounding box center [351, 447] width 104 height 47
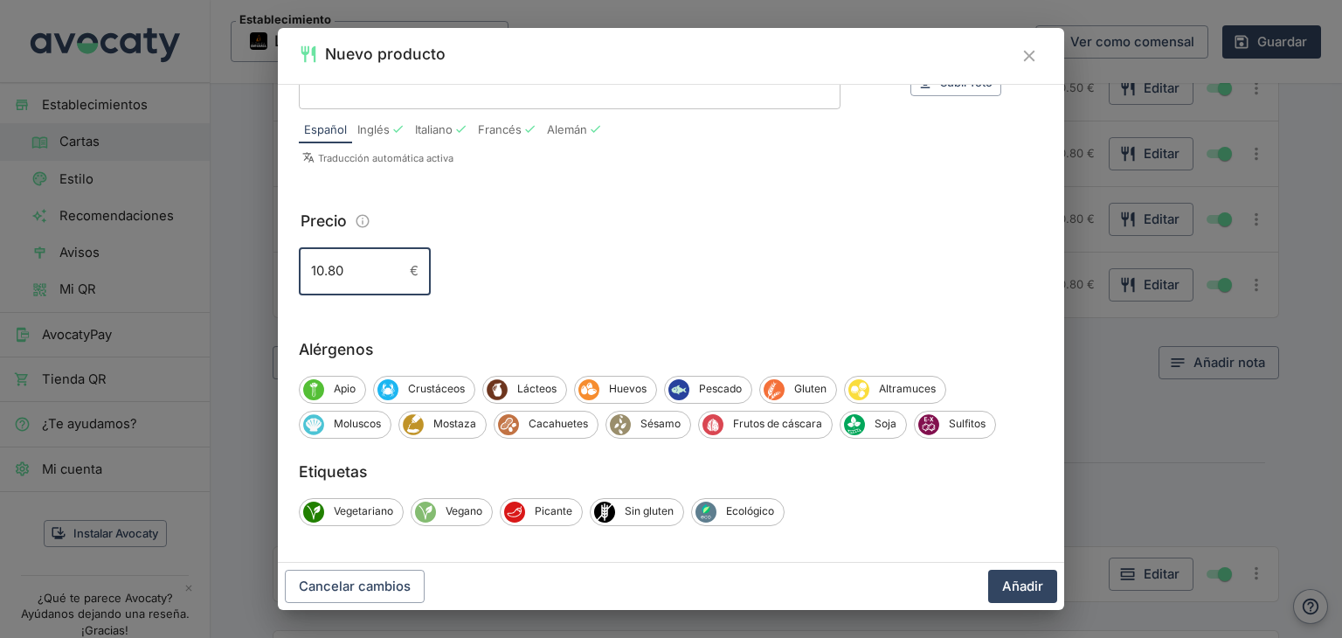
scroll to position [182, 0]
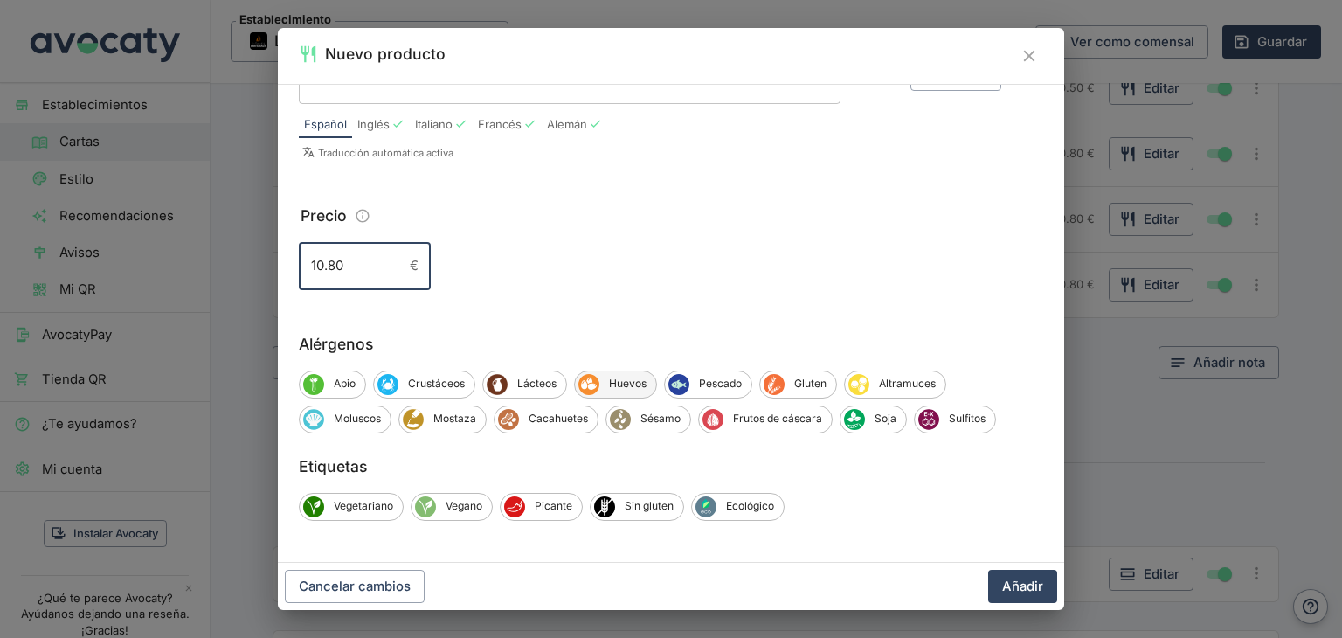
type input "10.80"
click at [636, 391] on span "Huevos" at bounding box center [628, 384] width 57 height 16
click at [538, 389] on span "Lácteos" at bounding box center [537, 384] width 59 height 16
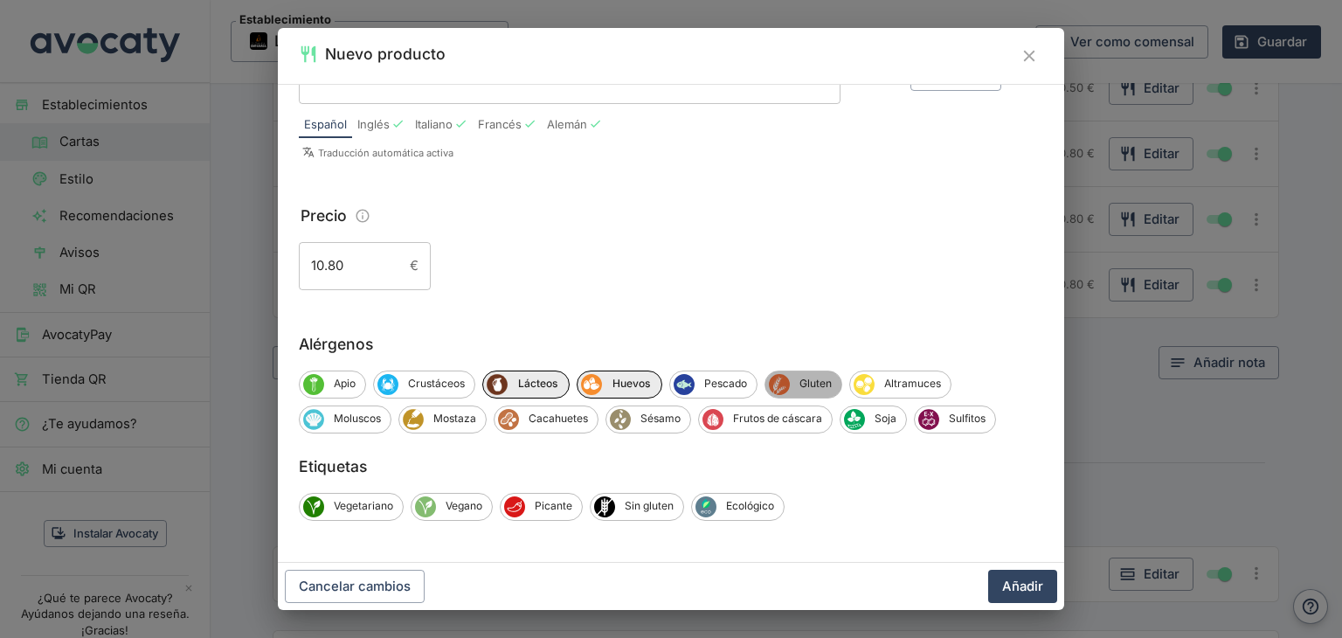
click at [823, 387] on span "Gluten" at bounding box center [816, 384] width 52 height 16
click at [905, 389] on span "Altramuces" at bounding box center [915, 384] width 76 height 16
click at [1034, 590] on button "Añadir" at bounding box center [1022, 586] width 69 height 33
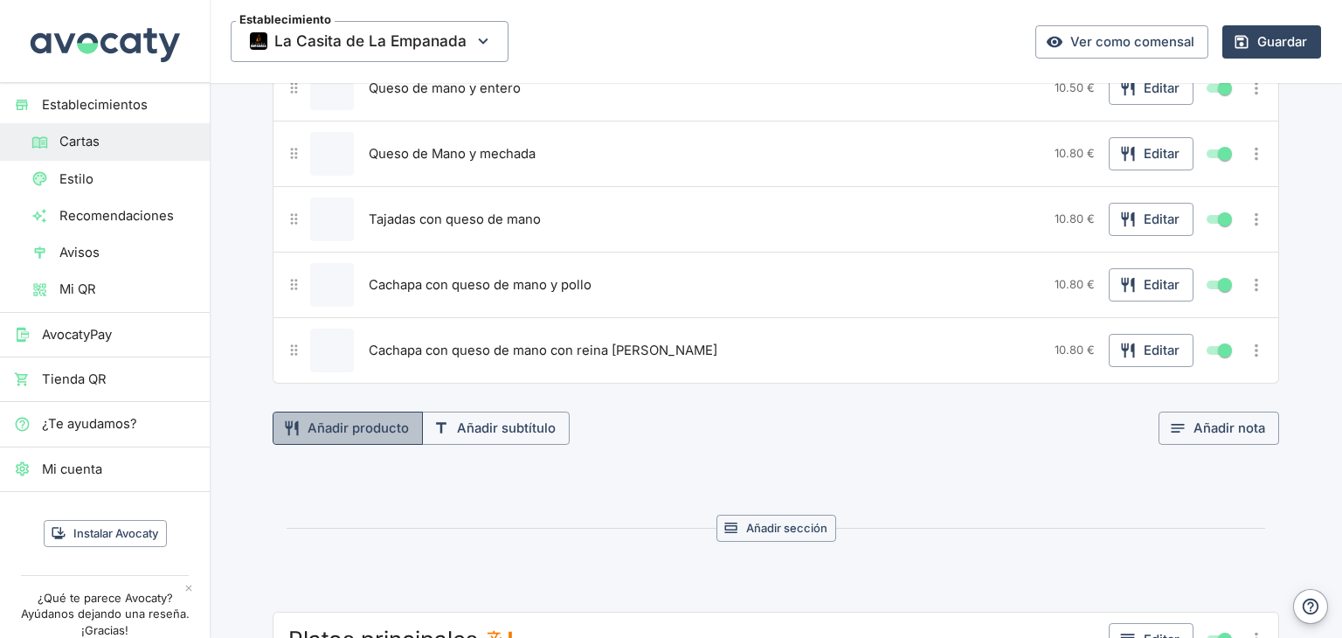
click at [353, 424] on button "Añadir producto" at bounding box center [348, 428] width 150 height 33
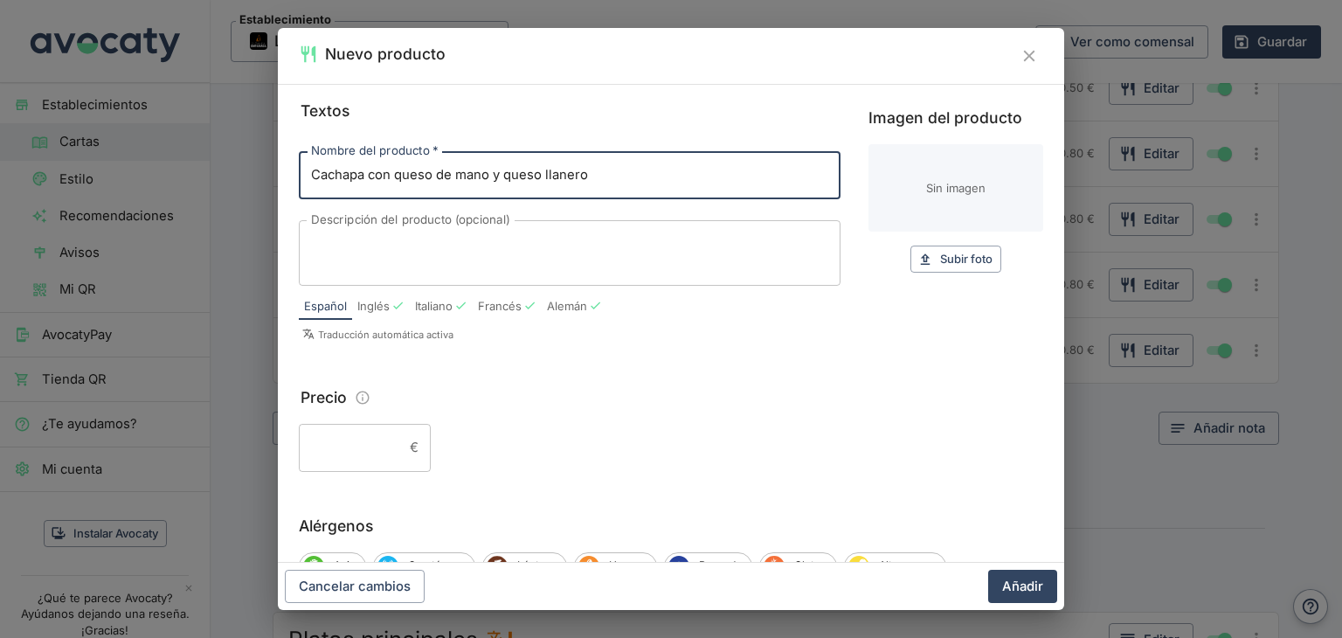
type input "Cachapa con queso de mano y queso llanero"
click at [366, 445] on input "Precio" at bounding box center [351, 447] width 104 height 47
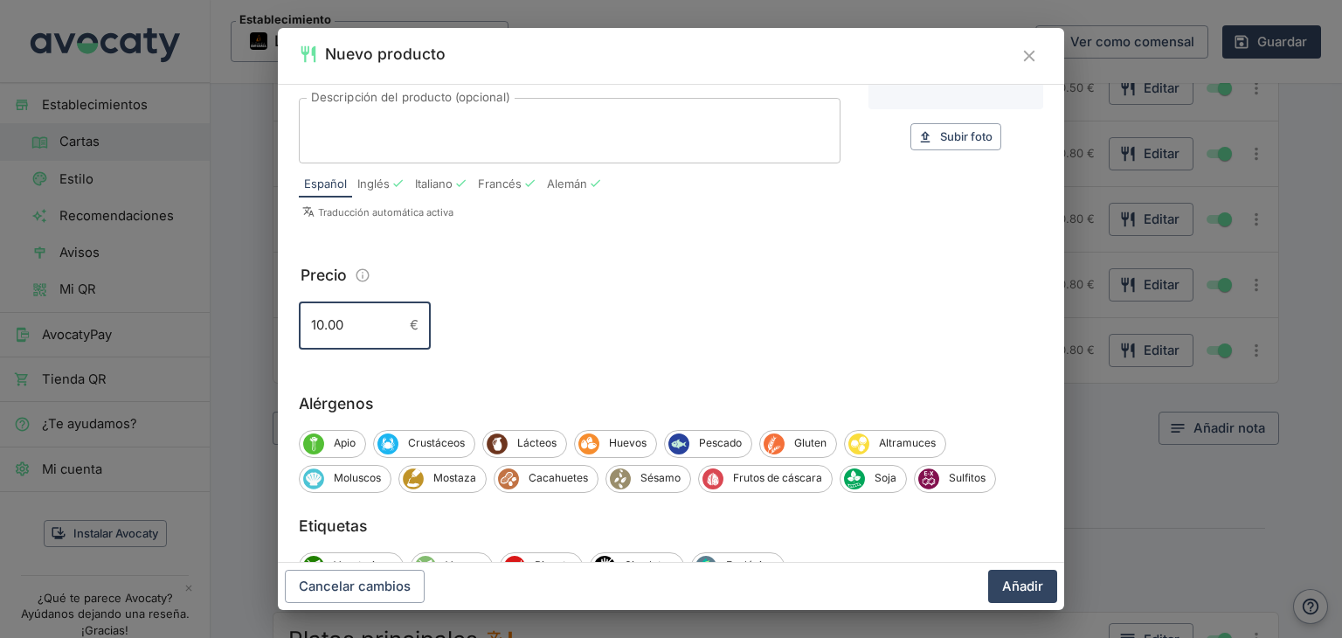
scroll to position [175, 0]
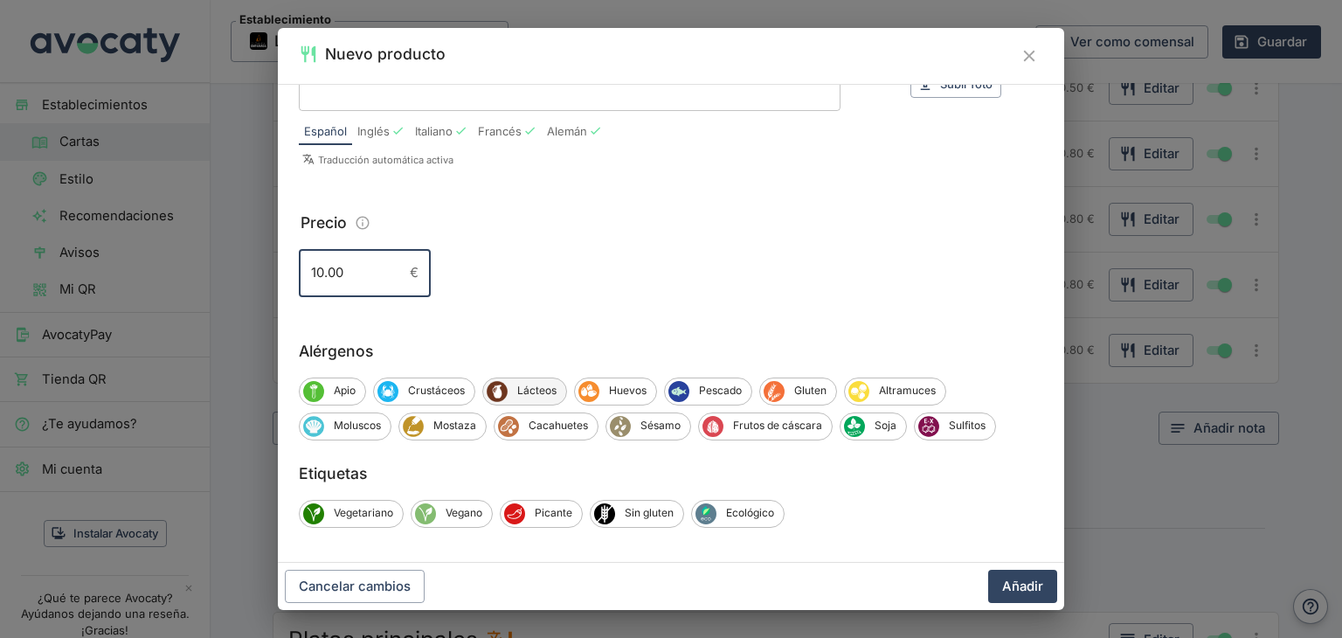
type input "10.00"
click at [515, 395] on span "Lácteos" at bounding box center [537, 391] width 59 height 16
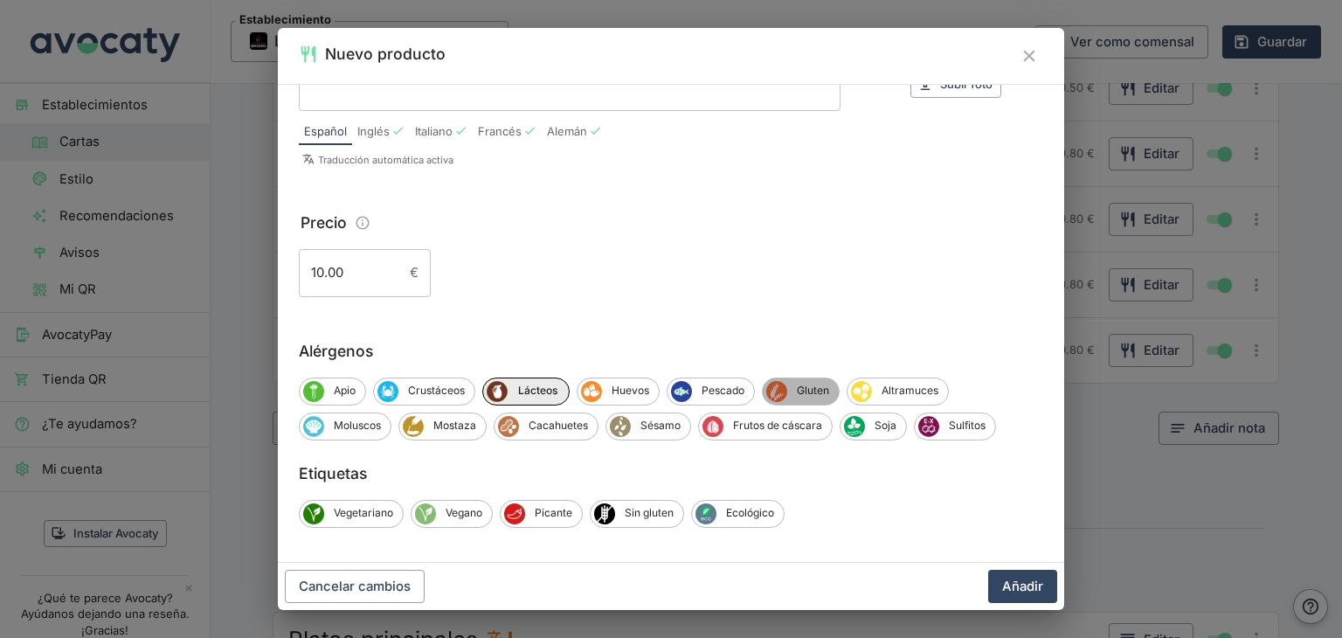
click at [813, 384] on span "Gluten" at bounding box center [813, 391] width 52 height 16
click at [1002, 586] on button "Añadir" at bounding box center [1022, 586] width 69 height 33
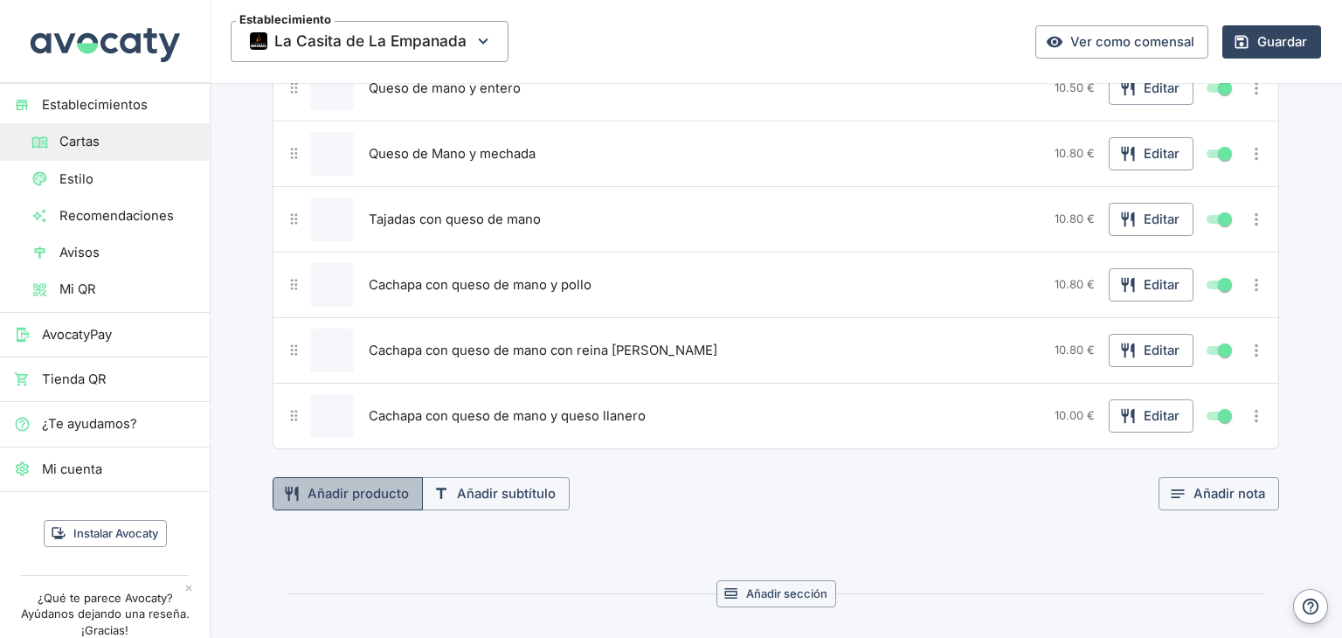
click at [372, 489] on button "Añadir producto" at bounding box center [348, 493] width 150 height 33
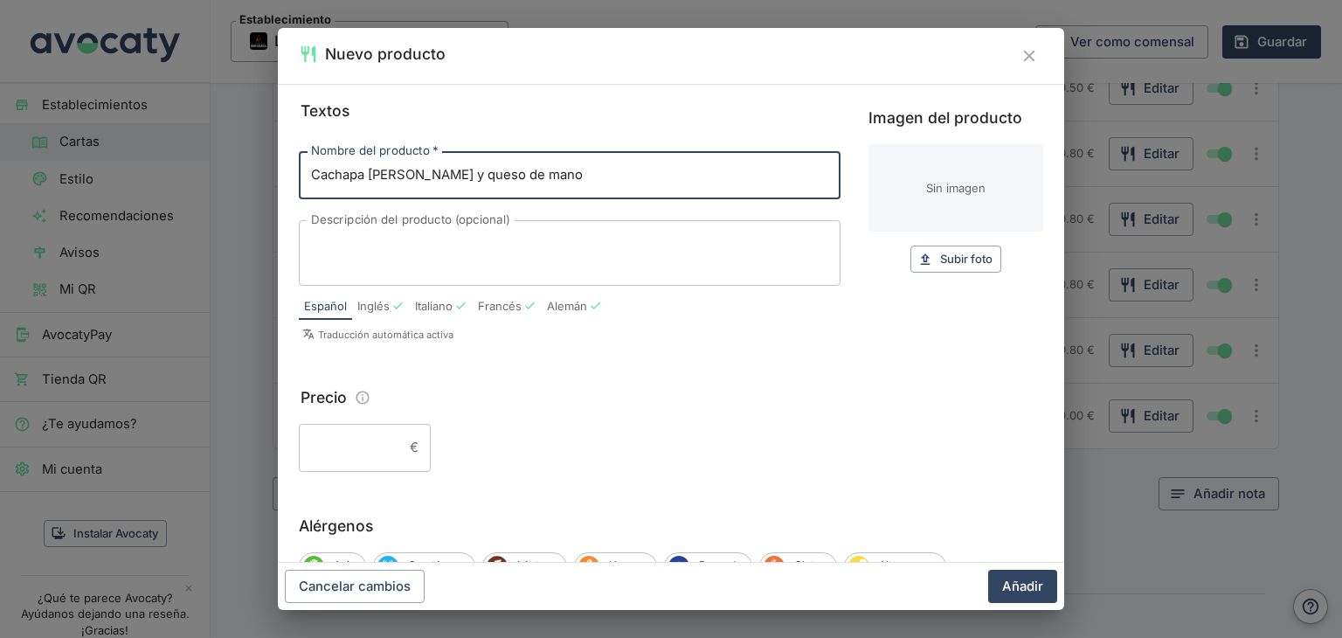
type input "Cachapa [PERSON_NAME] y queso de mano"
click at [357, 452] on input "Precio" at bounding box center [351, 447] width 104 height 47
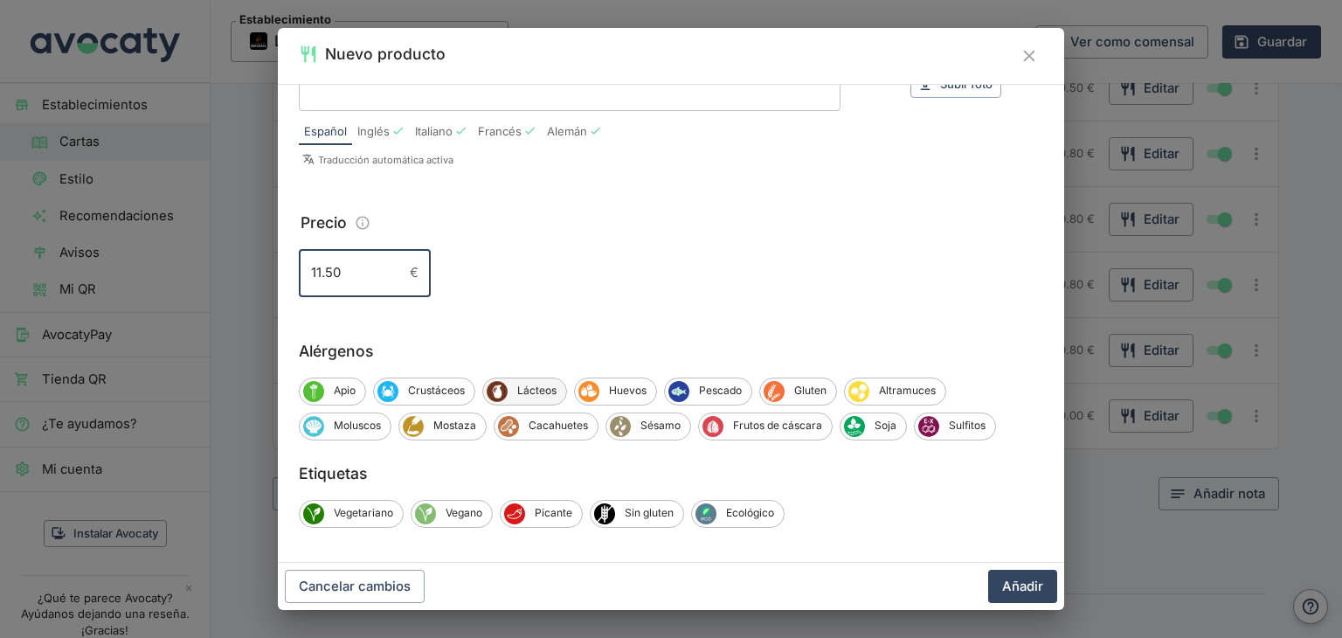
type input "11.50"
click at [549, 389] on span "Lácteos" at bounding box center [537, 391] width 59 height 16
click at [605, 392] on span "Huevos" at bounding box center [630, 391] width 57 height 16
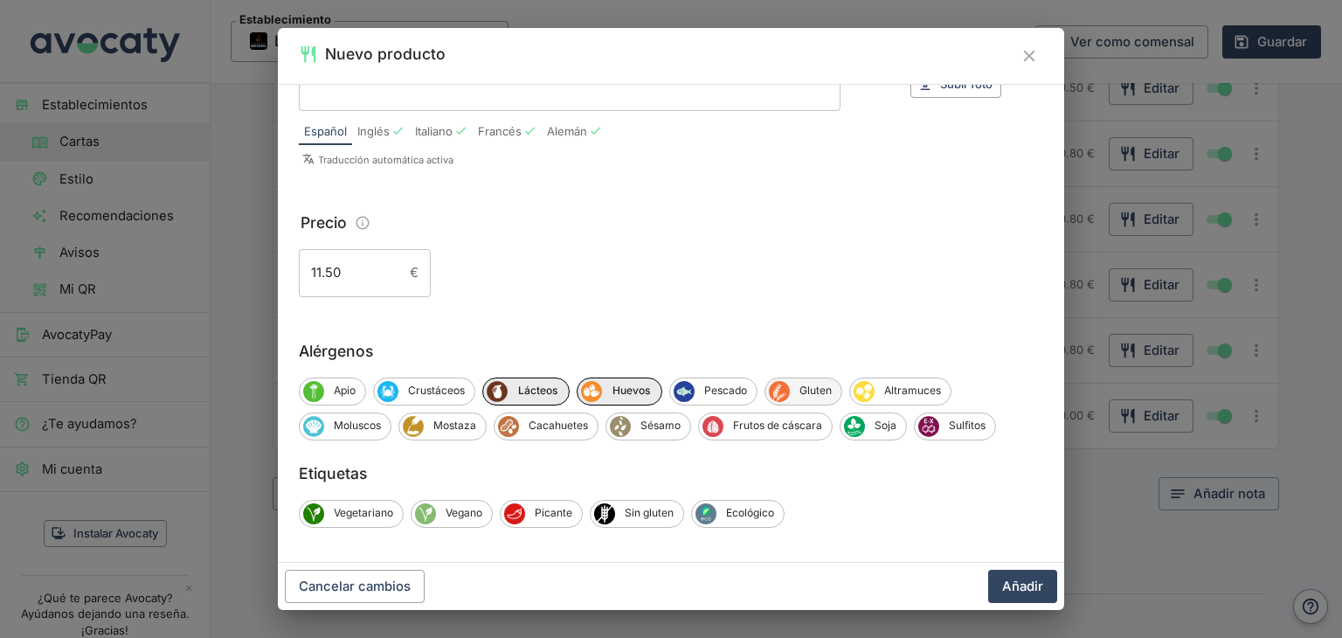
click at [801, 386] on span "Gluten" at bounding box center [816, 391] width 52 height 16
click at [1021, 579] on button "Añadir" at bounding box center [1022, 586] width 69 height 33
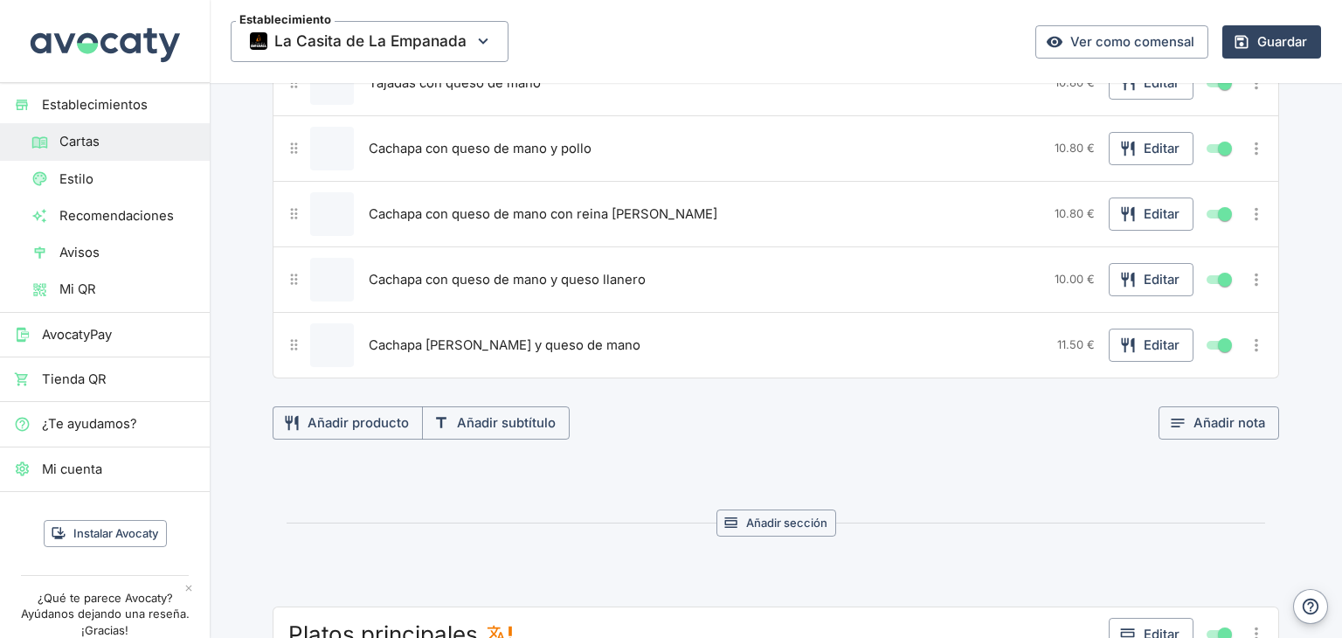
scroll to position [628, 0]
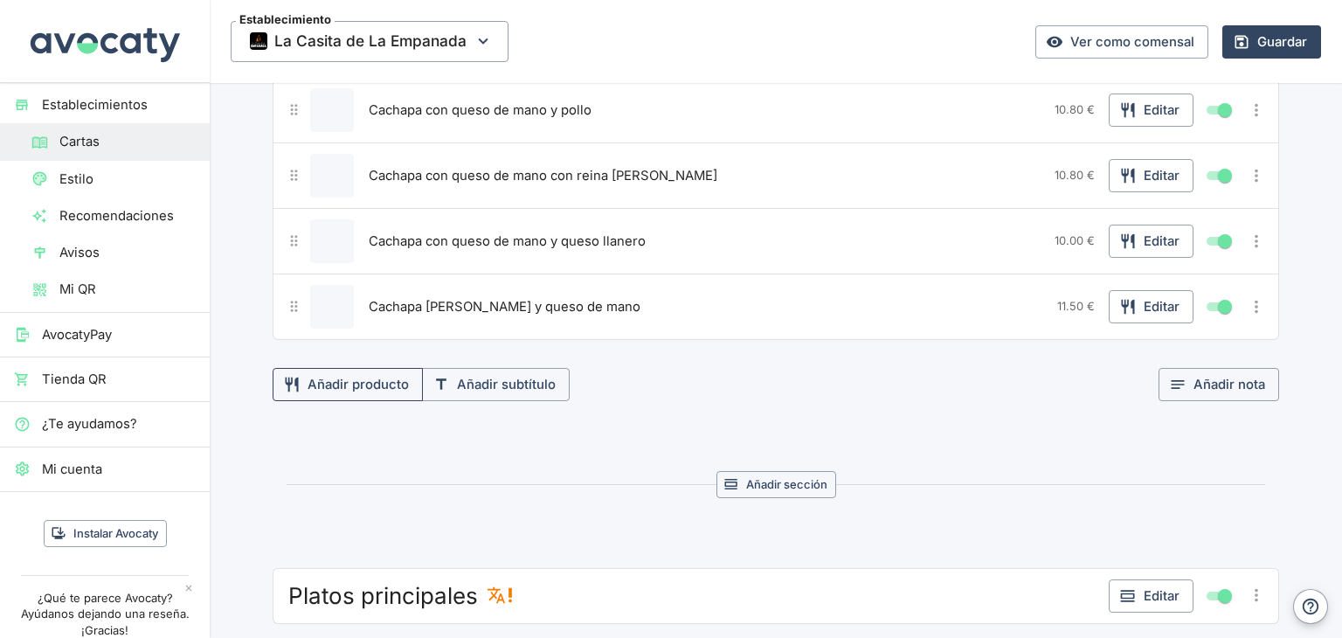
click at [383, 373] on button "Añadir producto" at bounding box center [348, 384] width 150 height 33
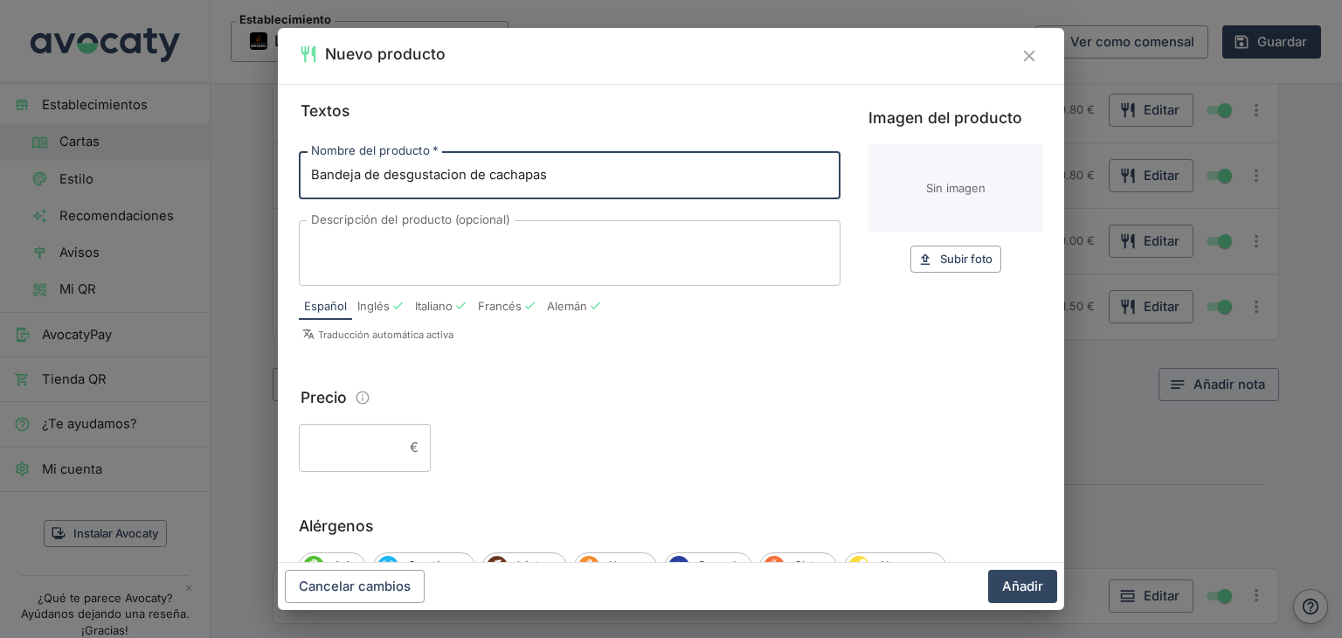
type input "Bandeja de desgustacion de cachapas"
click at [346, 447] on input "Precio" at bounding box center [351, 447] width 104 height 47
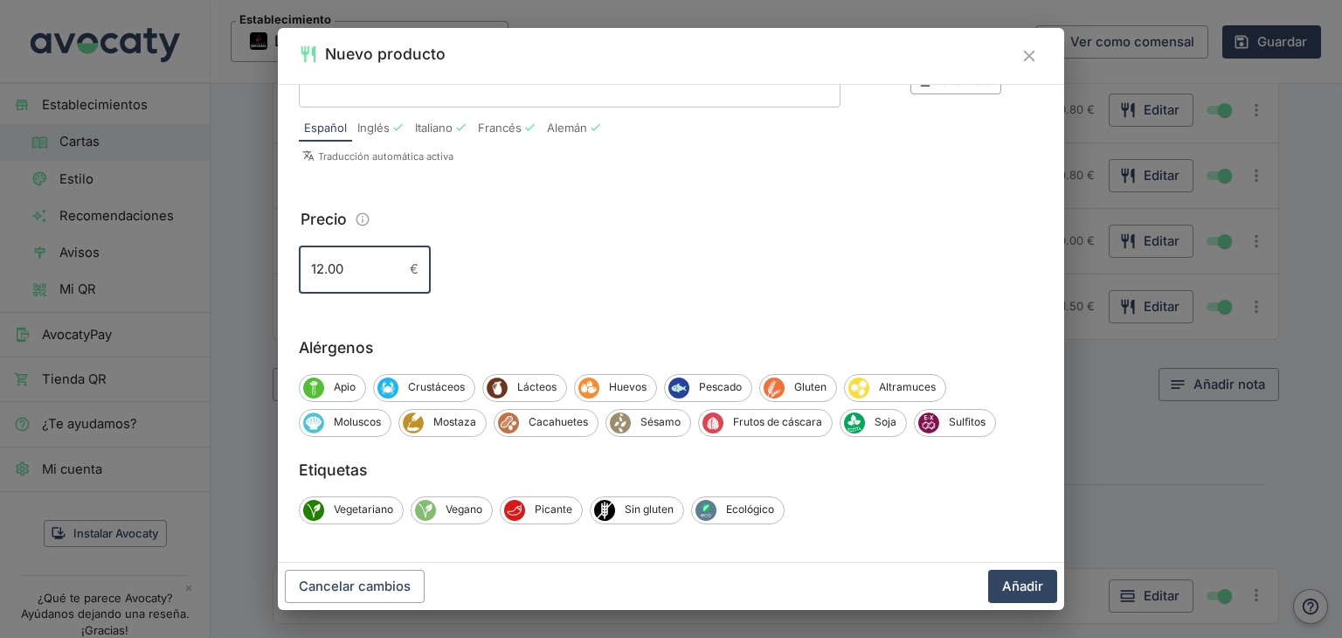
scroll to position [182, 0]
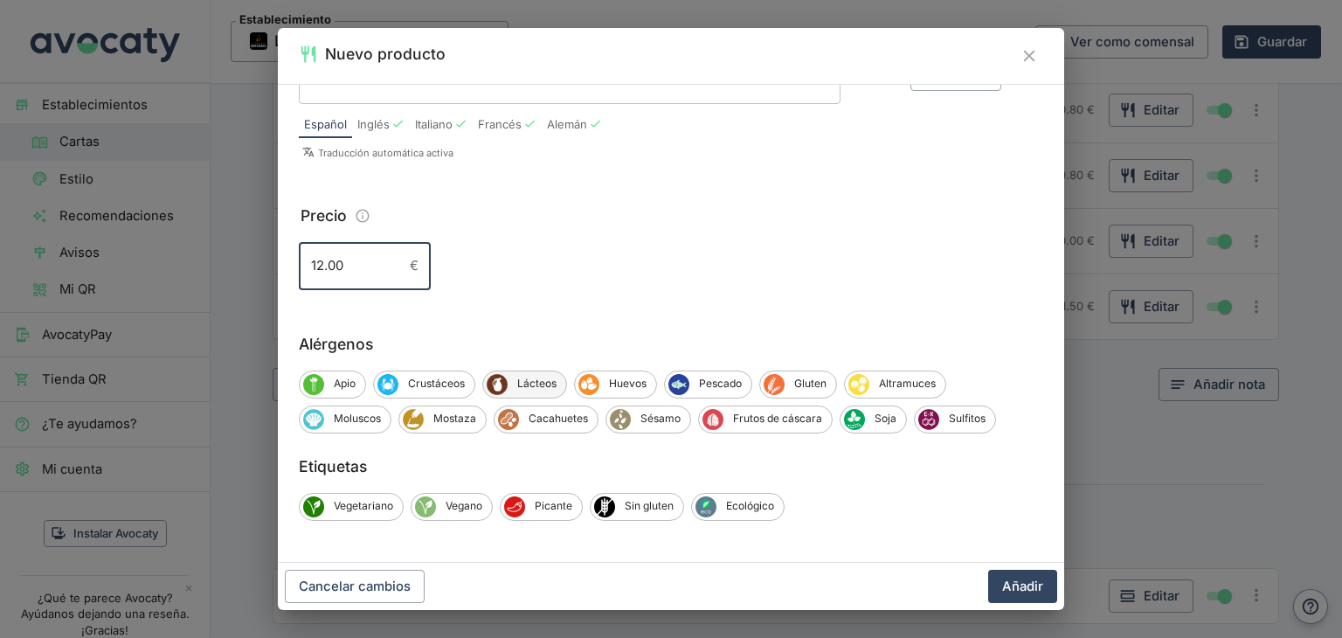
type input "12.00"
click at [534, 382] on span "Lácteos" at bounding box center [537, 384] width 59 height 16
click at [619, 383] on span "Huevos" at bounding box center [630, 384] width 57 height 16
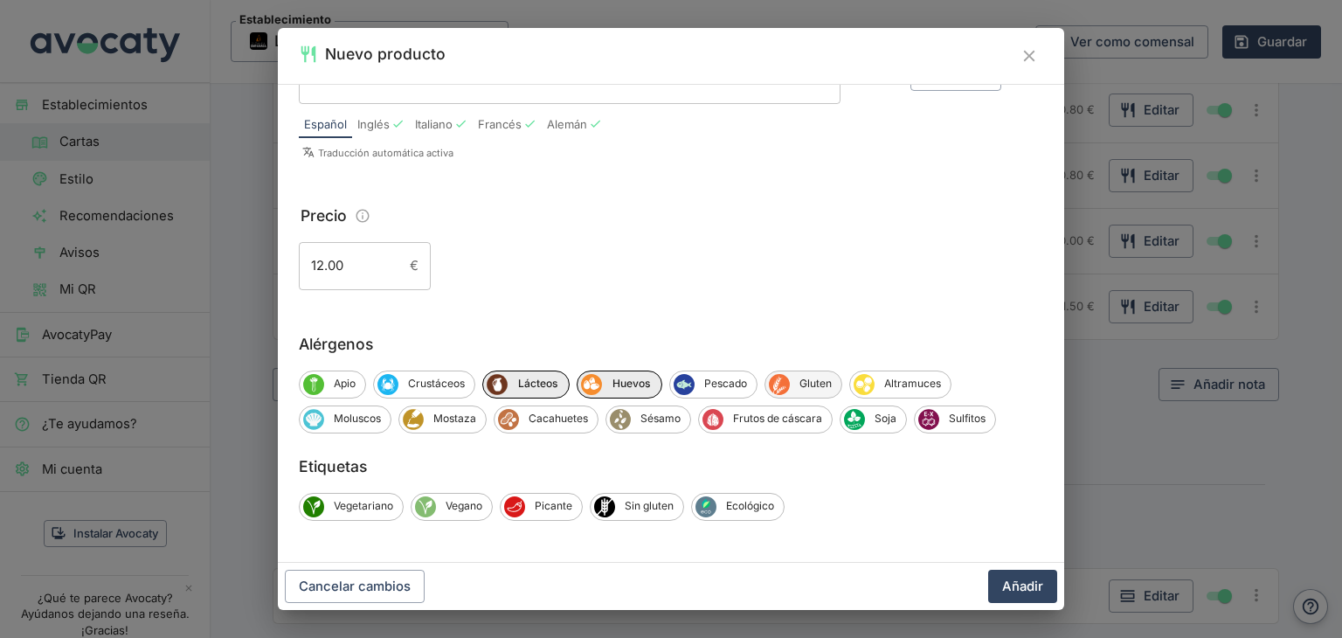
click at [790, 385] on span "Gluten" at bounding box center [816, 384] width 52 height 16
click at [868, 423] on span "Soja" at bounding box center [885, 419] width 41 height 16
click at [1021, 592] on button "Añadir" at bounding box center [1022, 586] width 69 height 33
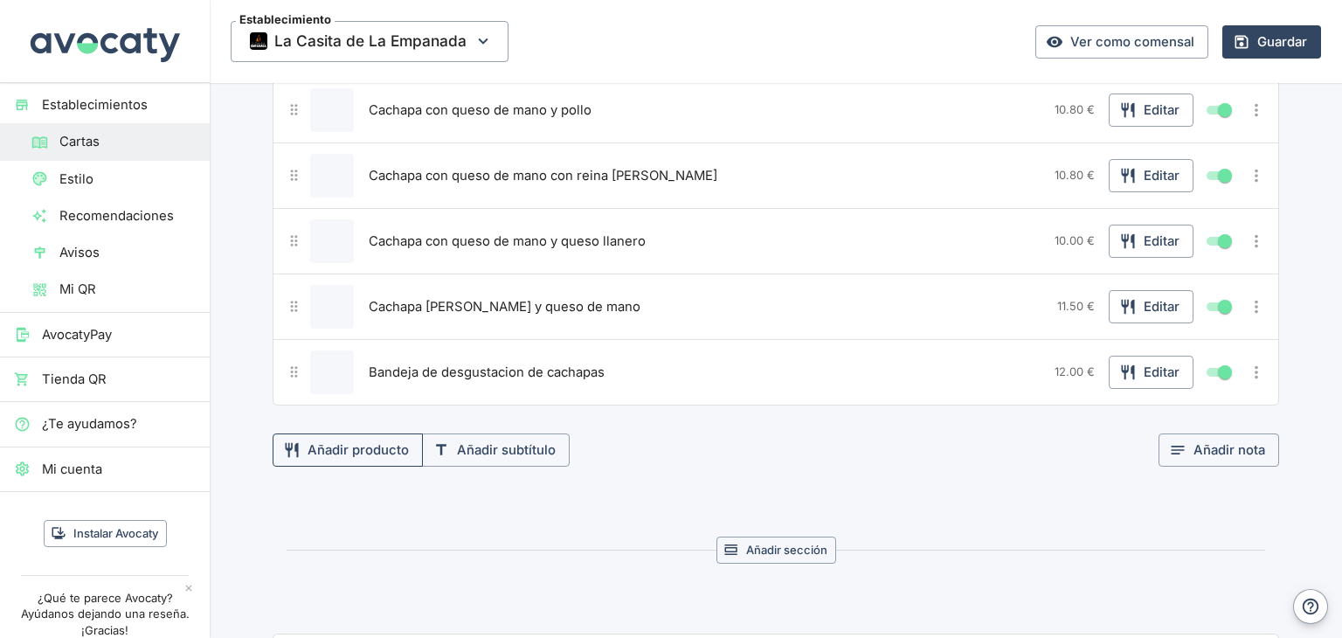
click at [354, 443] on button "Añadir producto" at bounding box center [348, 449] width 150 height 33
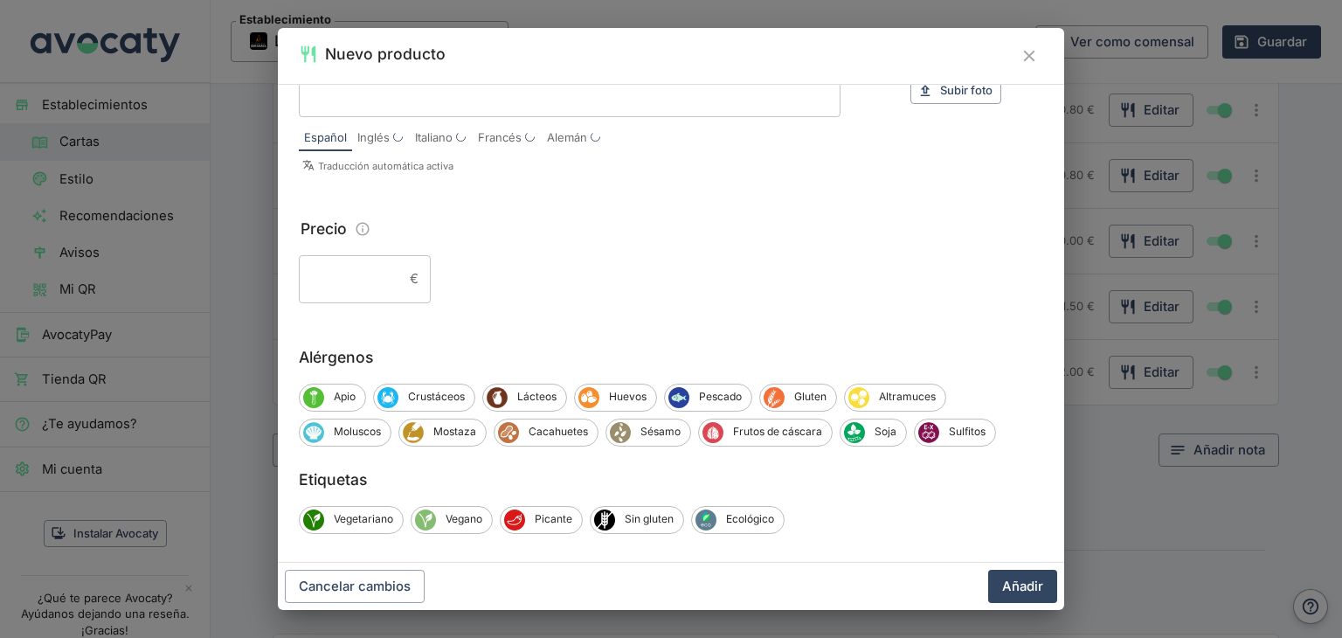
scroll to position [175, 0]
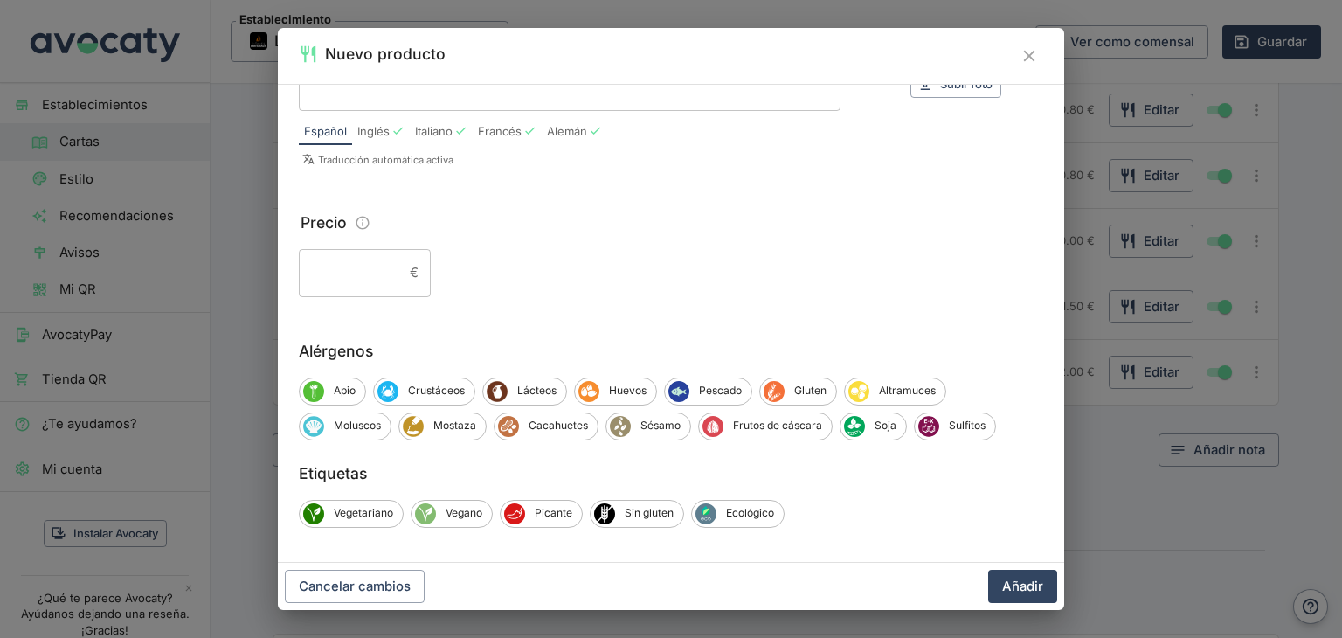
type input "Cachapa Burguer"
click at [322, 286] on input "Precio" at bounding box center [351, 272] width 104 height 47
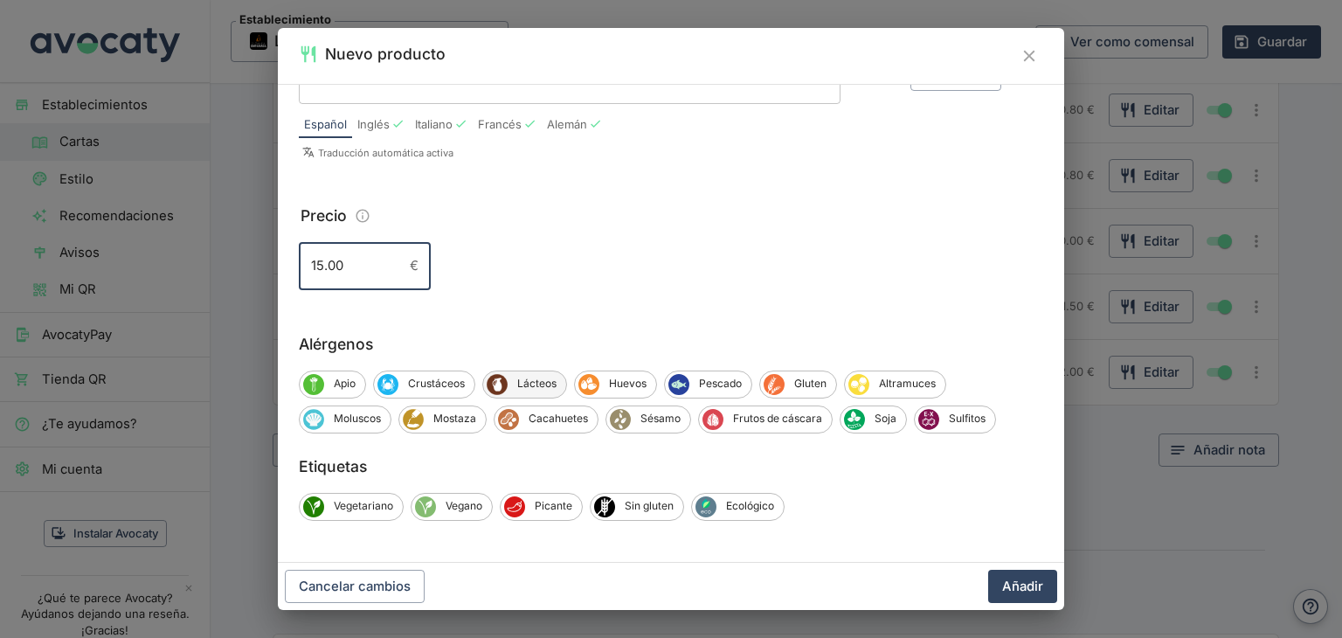
type input "15.00"
click at [522, 384] on span "Lácteos" at bounding box center [537, 384] width 59 height 16
click at [602, 389] on span "Huevos" at bounding box center [630, 384] width 57 height 16
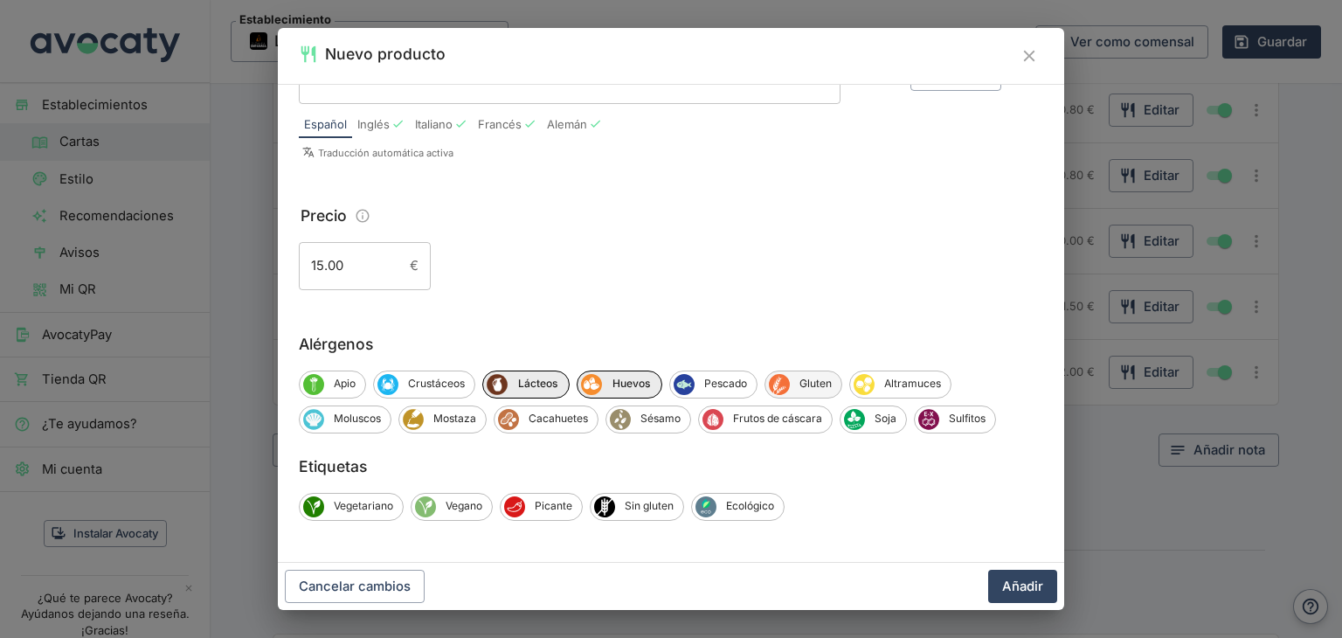
click at [785, 384] on icon "Gluten" at bounding box center [779, 383] width 19 height 19
click at [887, 417] on span "Soja" at bounding box center [885, 419] width 41 height 16
click at [1005, 581] on button "Añadir" at bounding box center [1022, 586] width 69 height 33
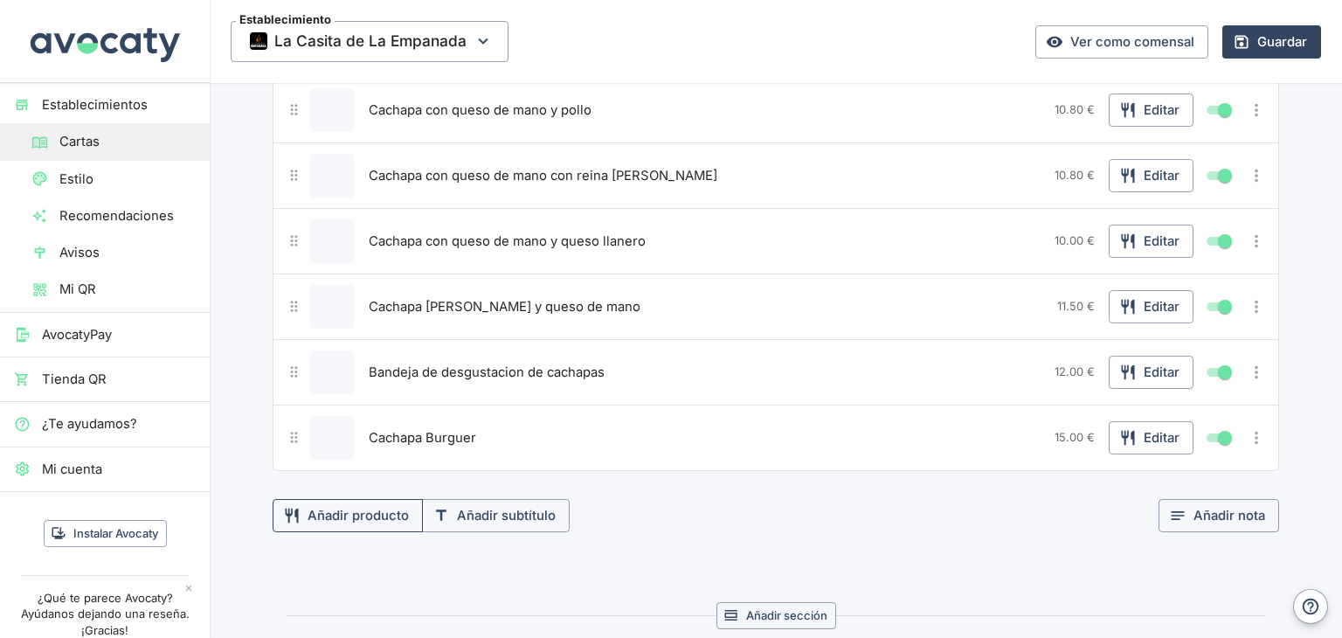
click at [372, 505] on button "Añadir producto" at bounding box center [348, 515] width 150 height 33
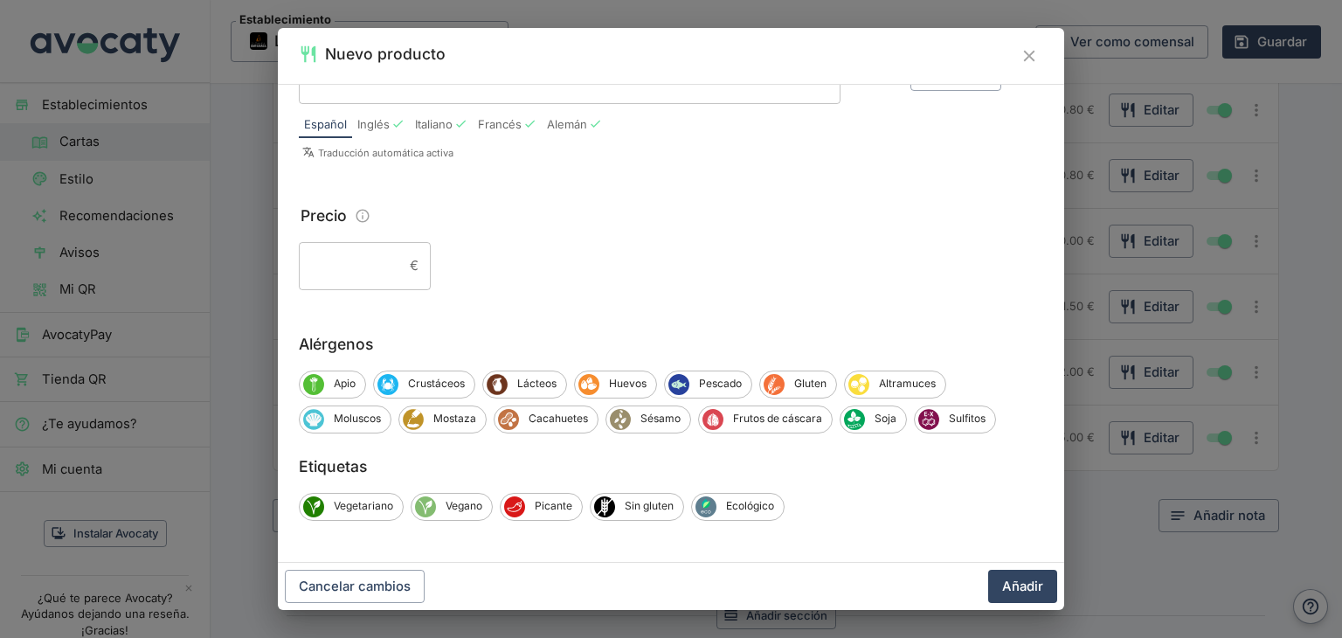
type input "Cachapa 4 quesos"
click at [362, 265] on input "Precio" at bounding box center [351, 265] width 104 height 47
type input "11.00"
click at [537, 382] on span "Lácteos" at bounding box center [537, 384] width 59 height 16
click at [602, 387] on span "Huevos" at bounding box center [630, 384] width 57 height 16
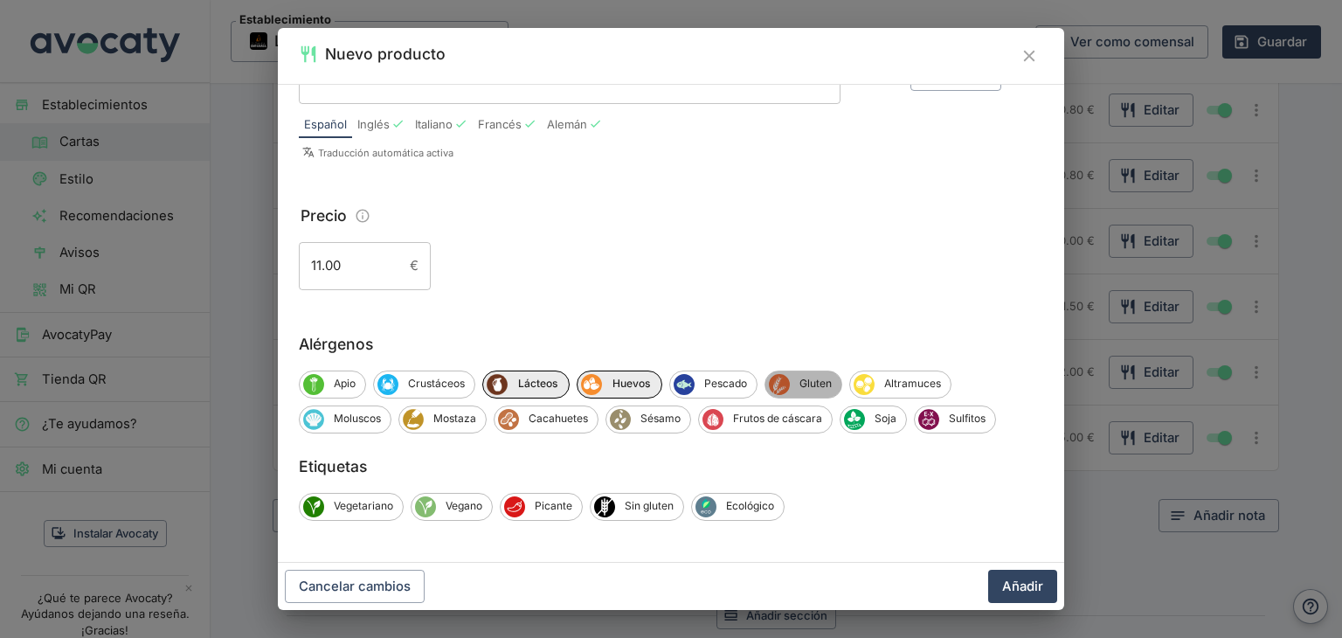
click at [805, 379] on span "Gluten" at bounding box center [816, 384] width 52 height 16
click at [1030, 592] on button "Añadir" at bounding box center [1022, 586] width 69 height 33
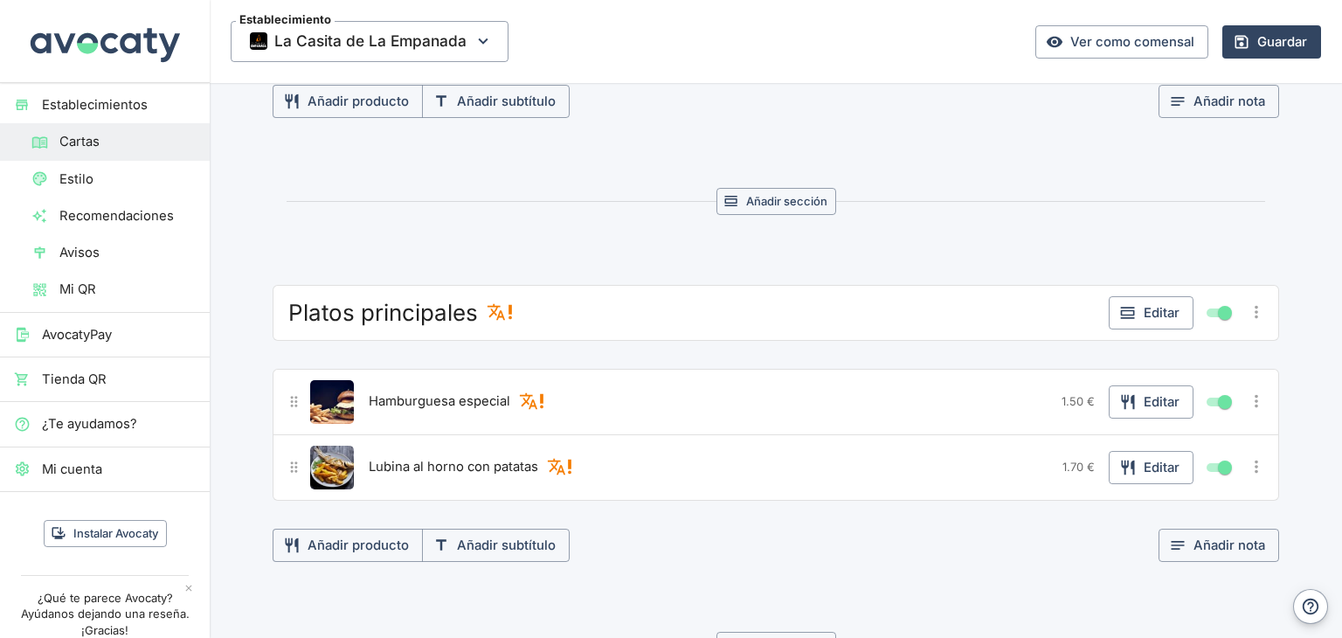
scroll to position [1154, 0]
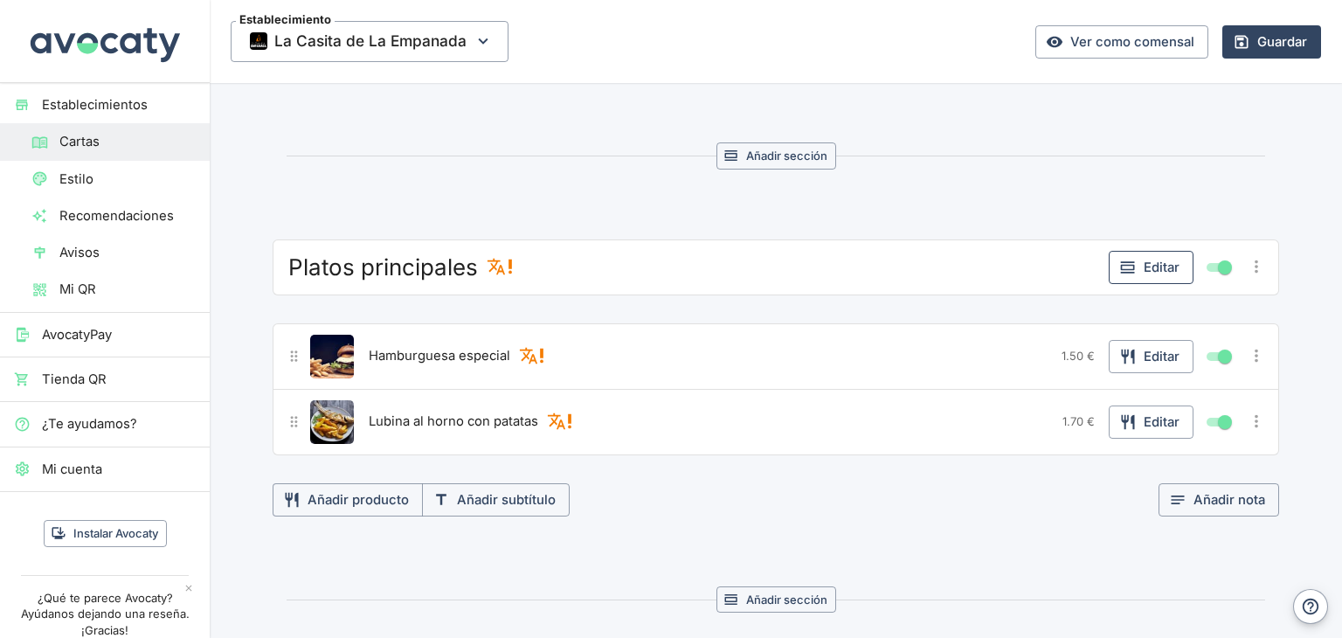
click at [1150, 265] on button "Editar" at bounding box center [1151, 267] width 85 height 33
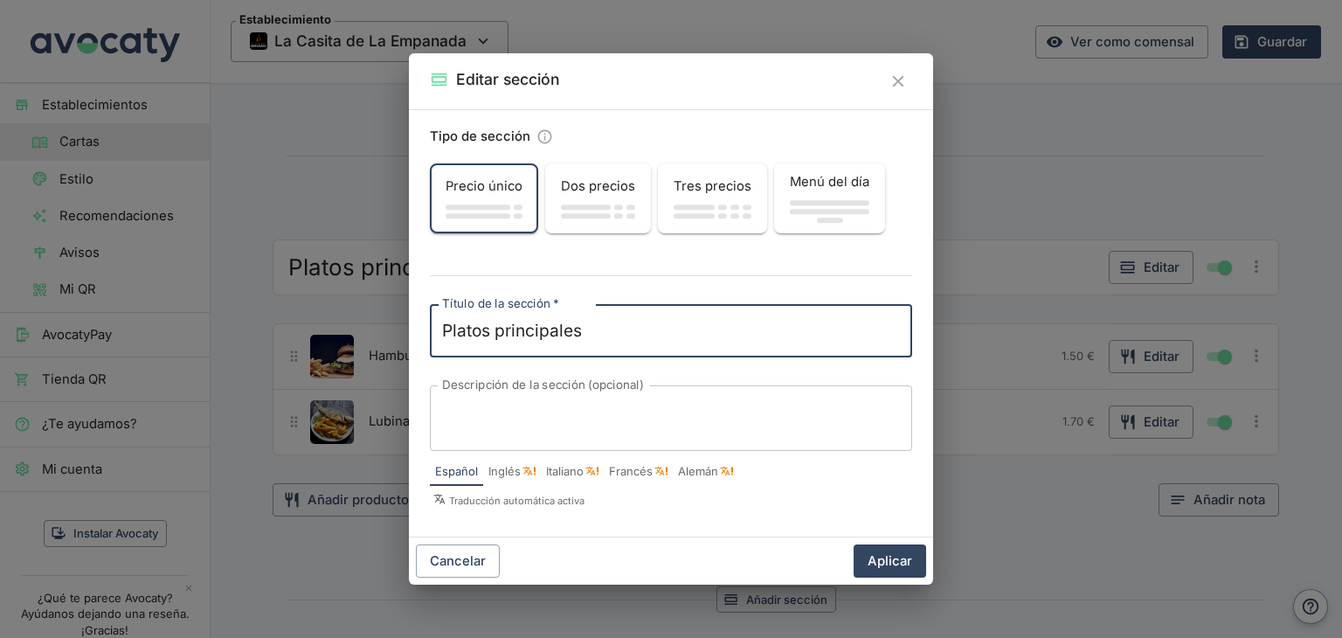
drag, startPoint x: 588, startPoint y: 332, endPoint x: 396, endPoint y: 323, distance: 192.5
click at [397, 325] on div "Editar sección Tipo de sección Precio único Dos precios Tres precios Menú del d…" at bounding box center [671, 319] width 1342 height 638
type textarea "Patacones"
click at [902, 557] on button "Aplicar" at bounding box center [890, 560] width 73 height 33
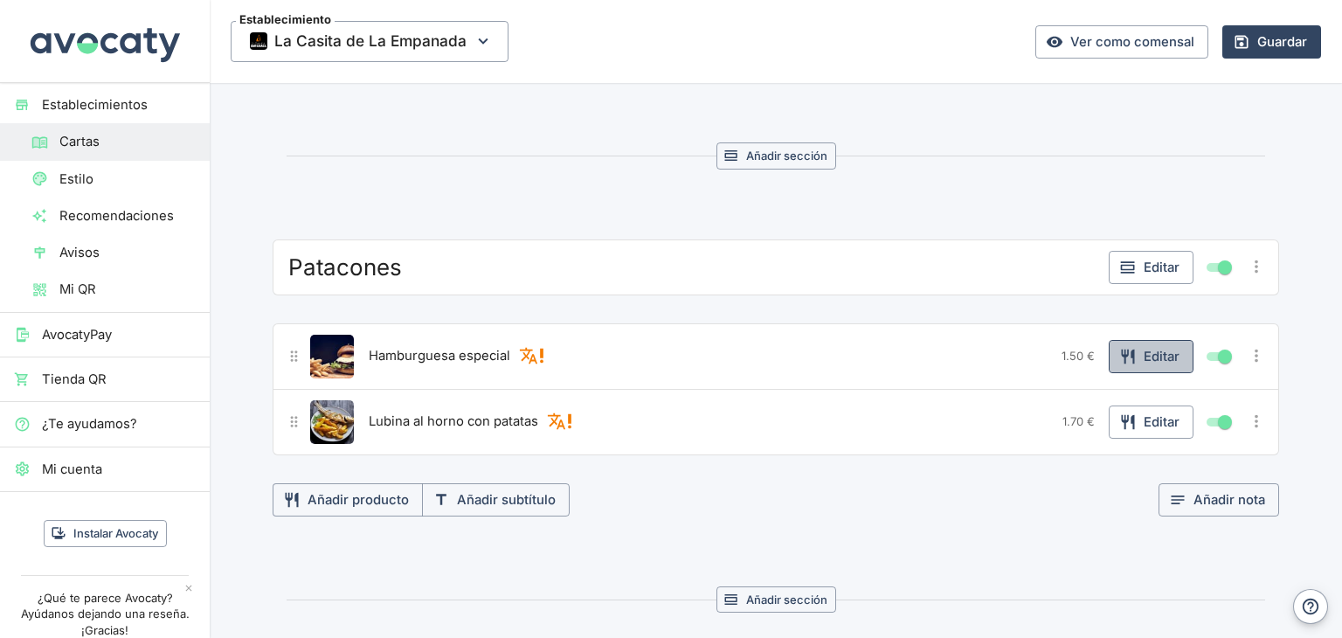
click at [1161, 345] on button "Editar" at bounding box center [1151, 356] width 85 height 33
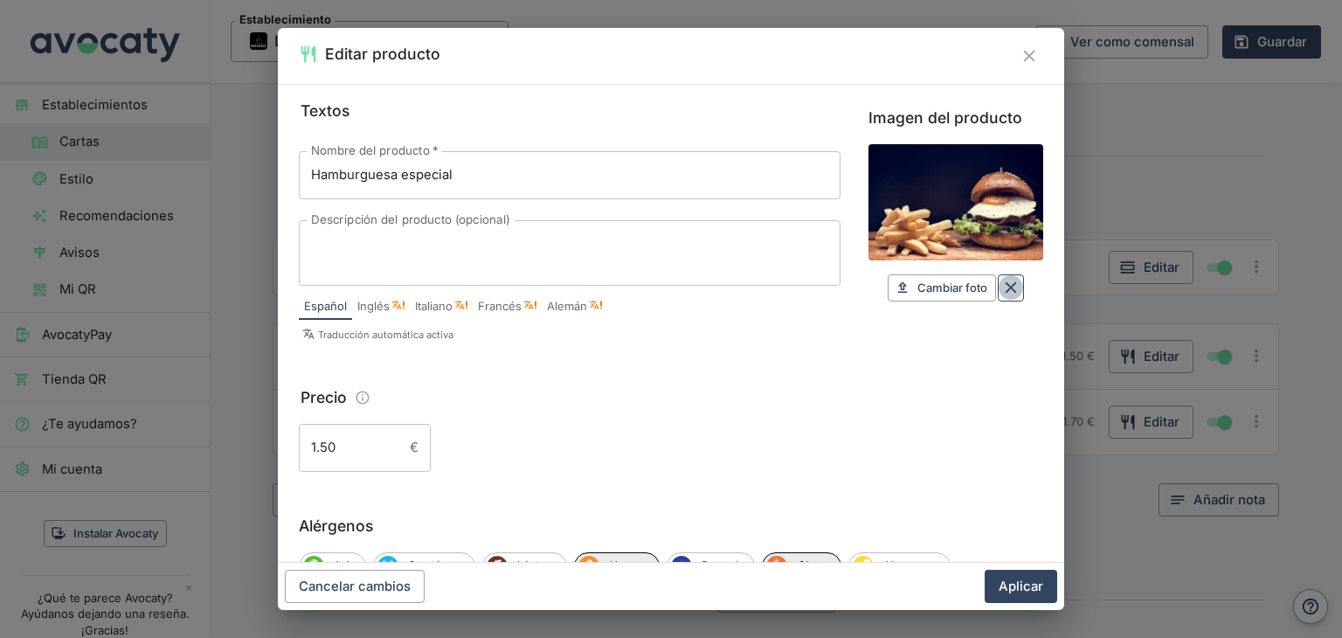
click at [1003, 292] on icon "Borrar" at bounding box center [1011, 287] width 19 height 19
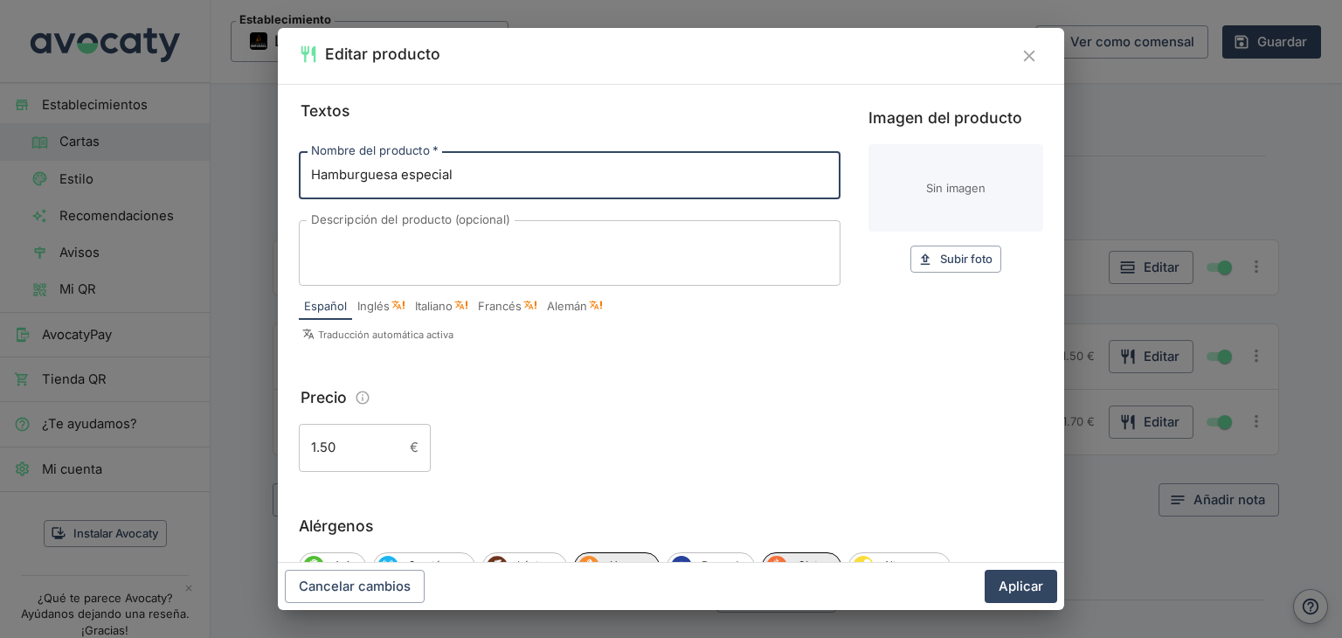
drag, startPoint x: 374, startPoint y: 191, endPoint x: 294, endPoint y: 194, distance: 80.4
click at [294, 194] on div "Textos Nombre del producto   * Hamburguesa especial Nombre del producto   * Des…" at bounding box center [671, 323] width 787 height 479
type input "Patacones Mixto"
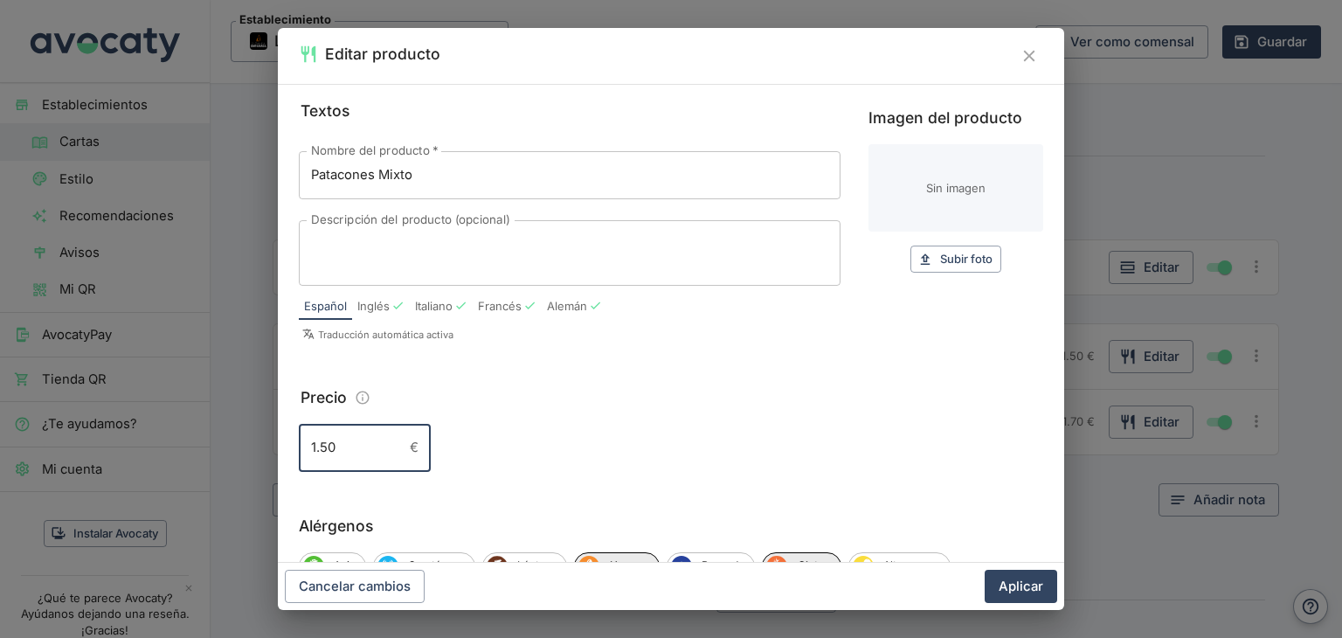
drag, startPoint x: 365, startPoint y: 453, endPoint x: 312, endPoint y: 443, distance: 54.2
click at [312, 443] on input "1.50" at bounding box center [351, 447] width 104 height 47
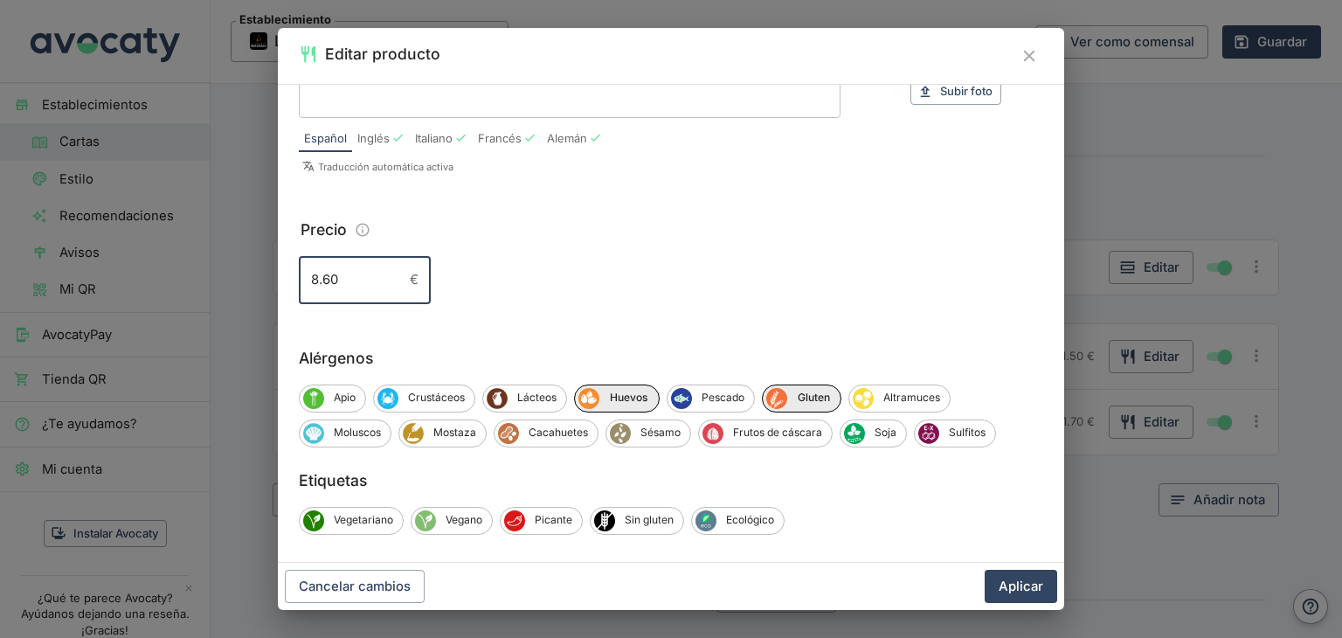
scroll to position [175, 0]
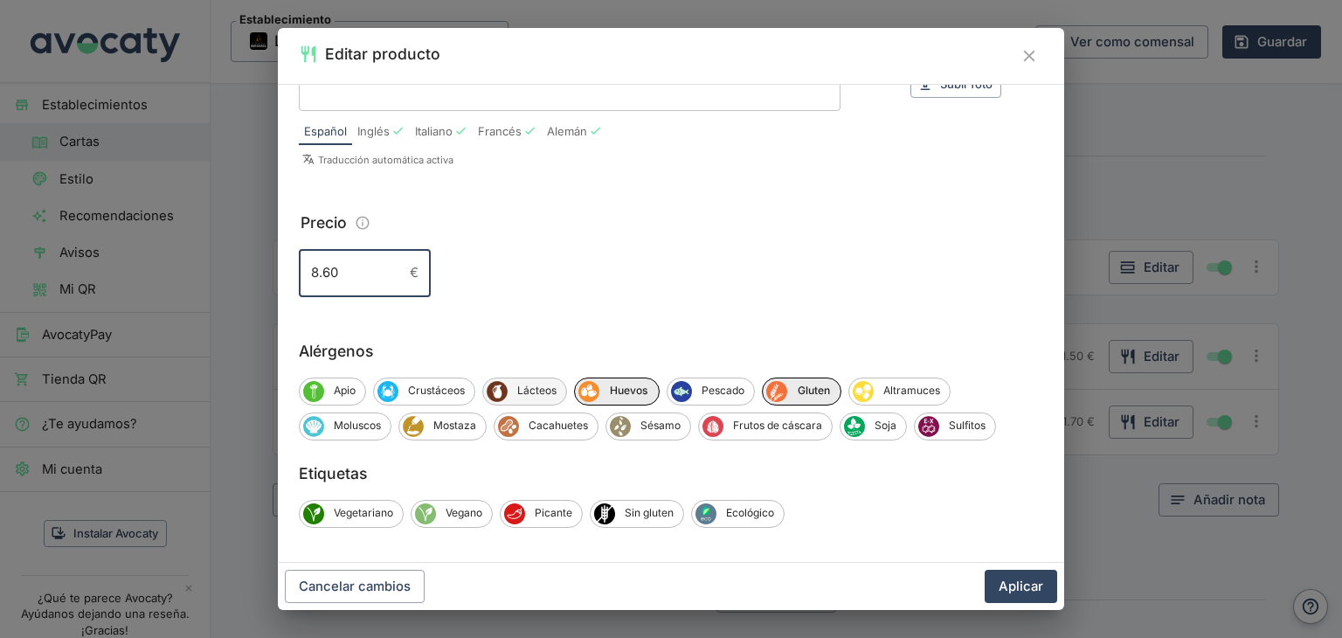
type input "8.60"
click at [548, 399] on span "Lácteos" at bounding box center [537, 391] width 59 height 16
click at [1008, 592] on button "Aplicar" at bounding box center [1021, 586] width 73 height 33
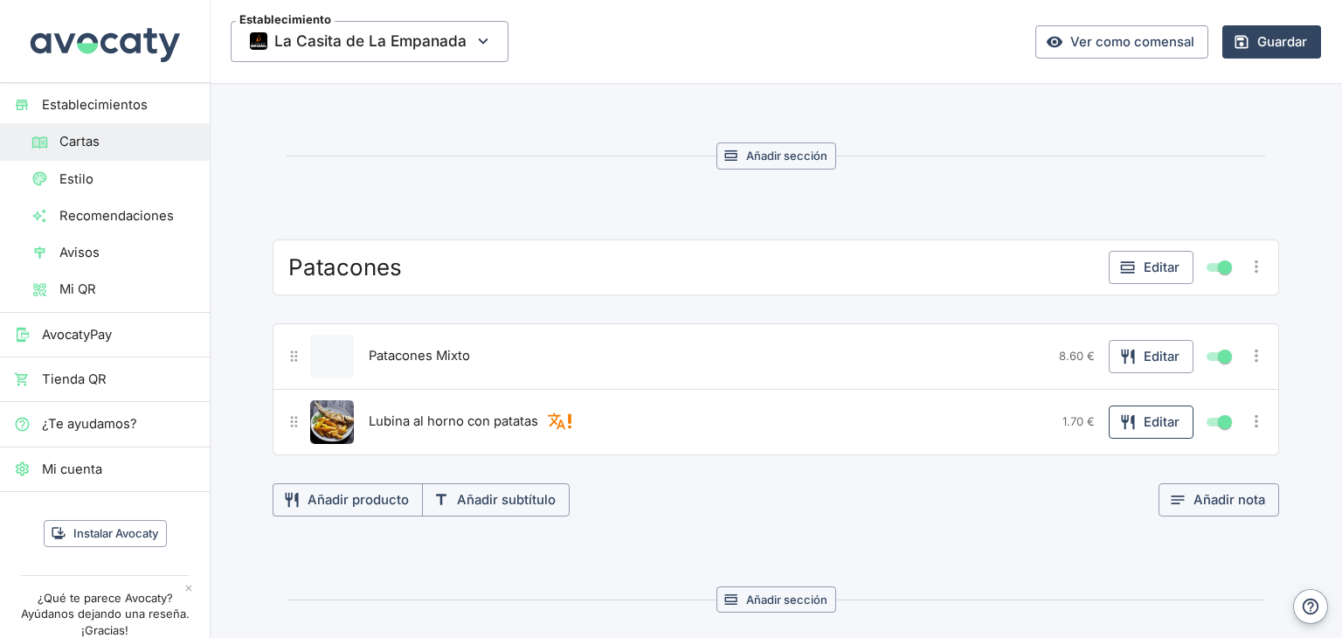
click at [1121, 414] on icon "button" at bounding box center [1127, 421] width 13 height 15
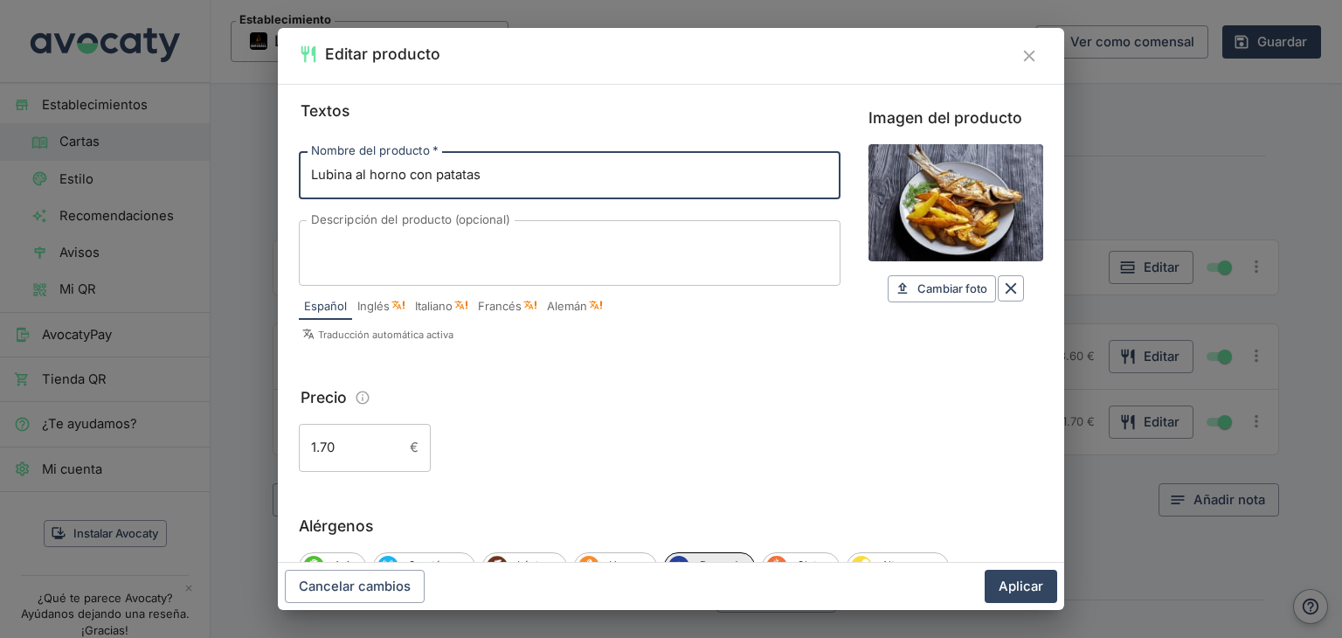
drag, startPoint x: 493, startPoint y: 183, endPoint x: 302, endPoint y: 182, distance: 190.5
click at [302, 182] on input "Lubina al horno con patatas" at bounding box center [570, 174] width 542 height 47
type input "Patacones de Pollo"
click at [1002, 290] on icon "Borrar" at bounding box center [1011, 288] width 19 height 19
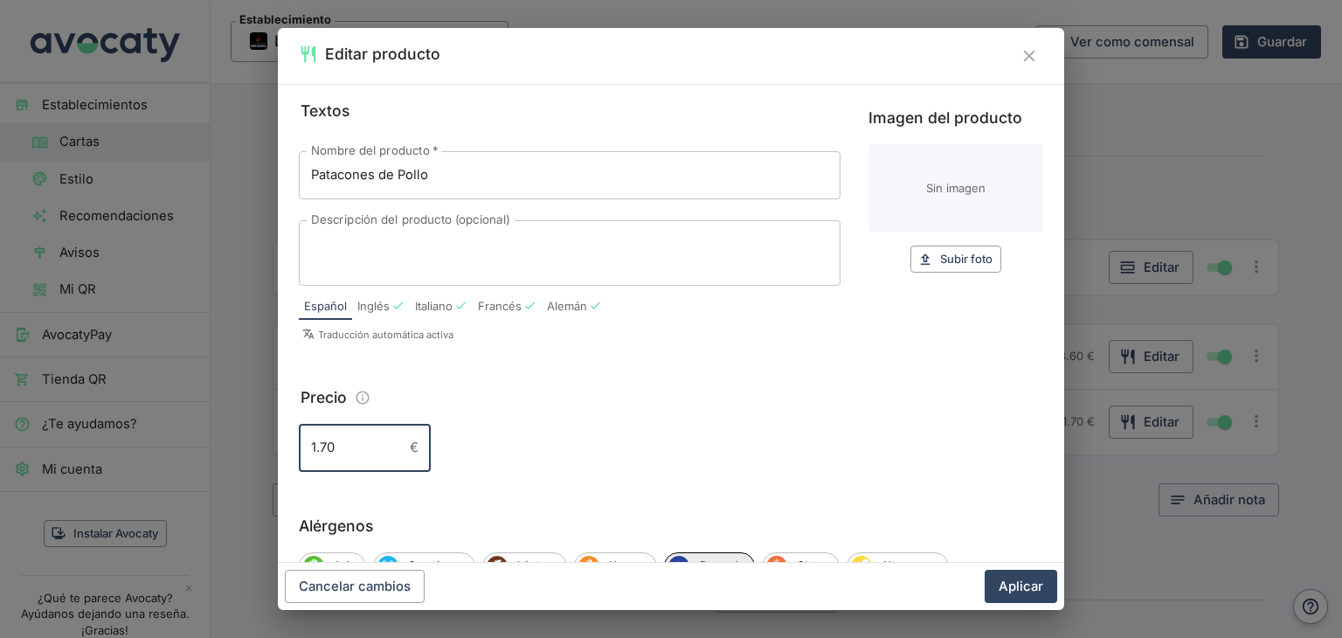
drag, startPoint x: 334, startPoint y: 448, endPoint x: 292, endPoint y: 446, distance: 42.0
click at [292, 446] on div "Textos Nombre del producto   * Patacones de Pollo Nombre del producto   * Descr…" at bounding box center [671, 323] width 787 height 479
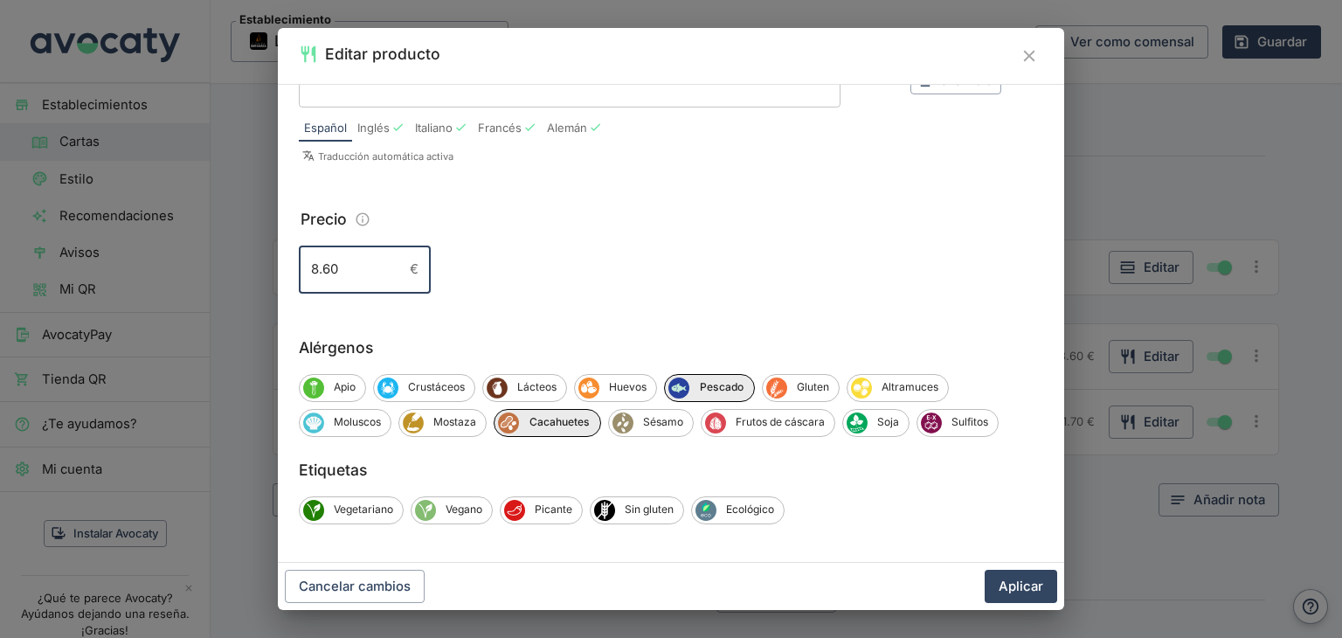
scroll to position [182, 0]
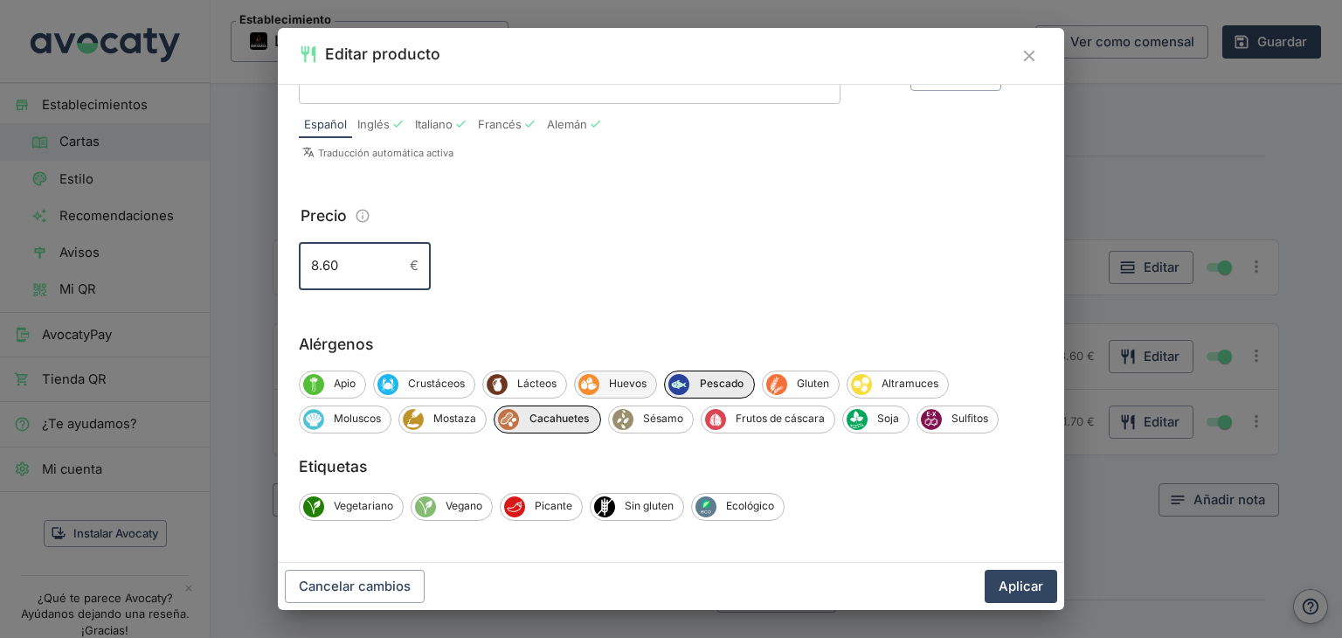
type input "8.60"
click at [630, 385] on span "Huevos" at bounding box center [628, 384] width 57 height 16
click at [715, 385] on span "Pescado" at bounding box center [724, 384] width 65 height 16
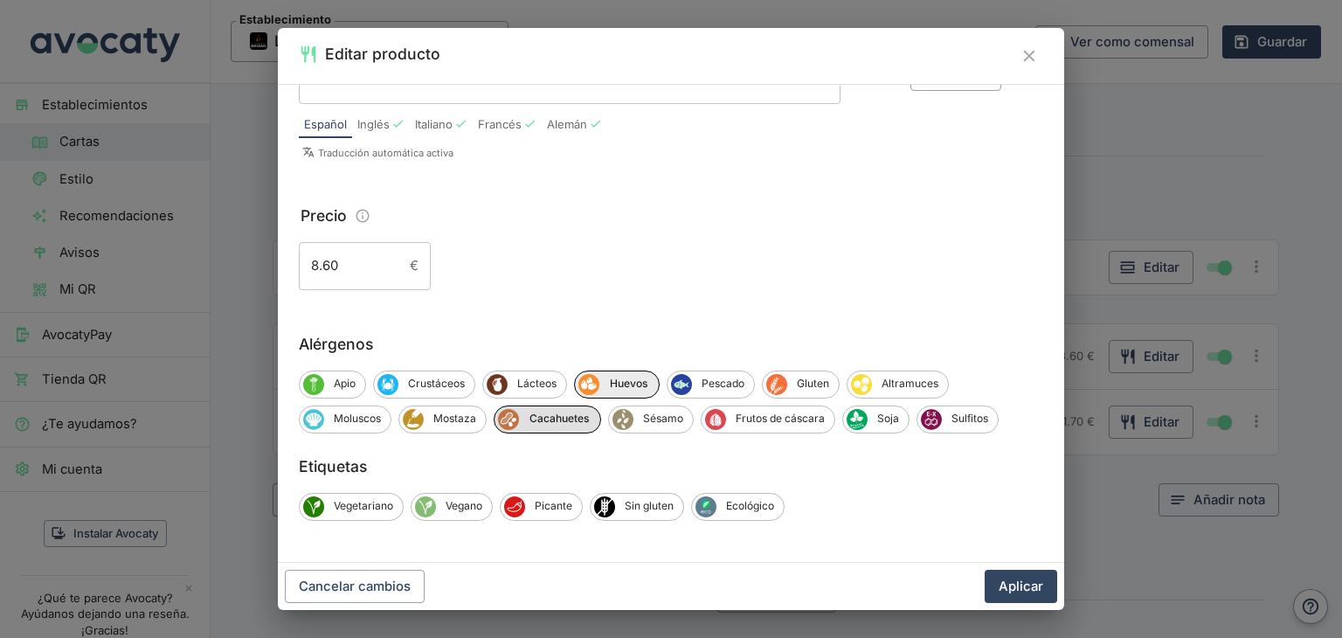
click at [566, 422] on span "Cacahuetes" at bounding box center [559, 419] width 81 height 16
click at [793, 390] on span "Gluten" at bounding box center [813, 384] width 52 height 16
click at [530, 388] on span "Lácteos" at bounding box center [537, 384] width 59 height 16
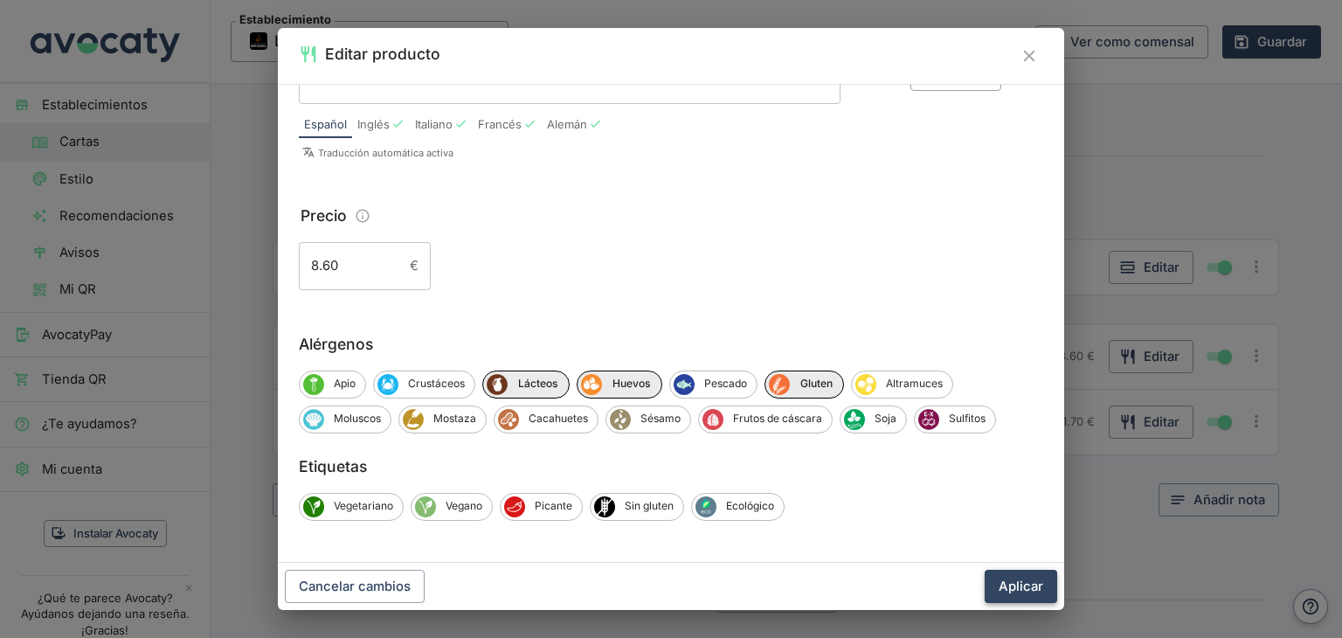
click at [1038, 580] on button "Aplicar" at bounding box center [1021, 586] width 73 height 33
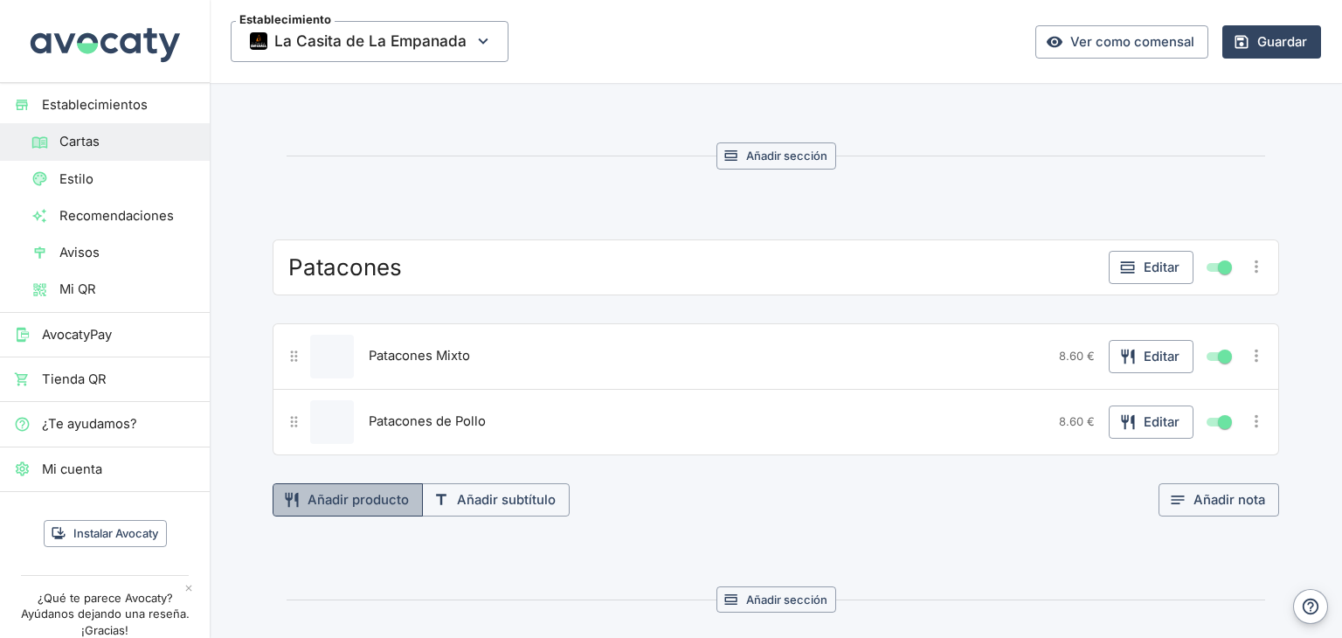
click at [375, 491] on button "Añadir producto" at bounding box center [348, 499] width 150 height 33
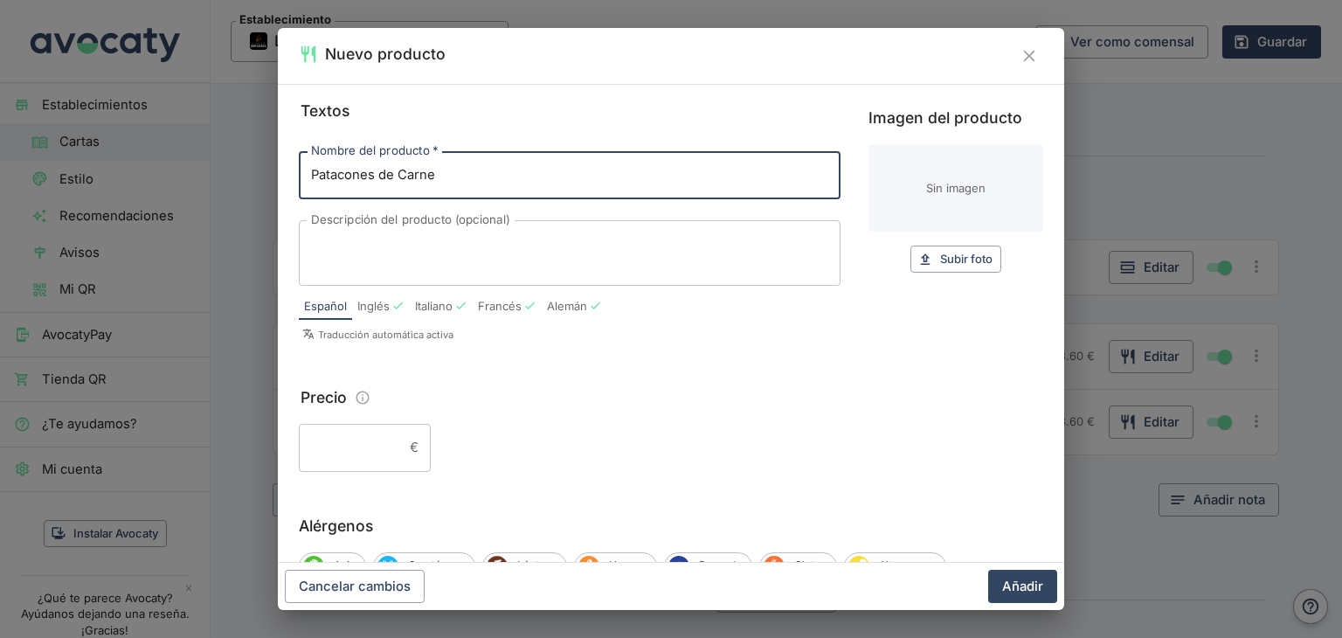
type input "Patacones de Carne"
click at [357, 453] on input "Precio" at bounding box center [351, 447] width 104 height 47
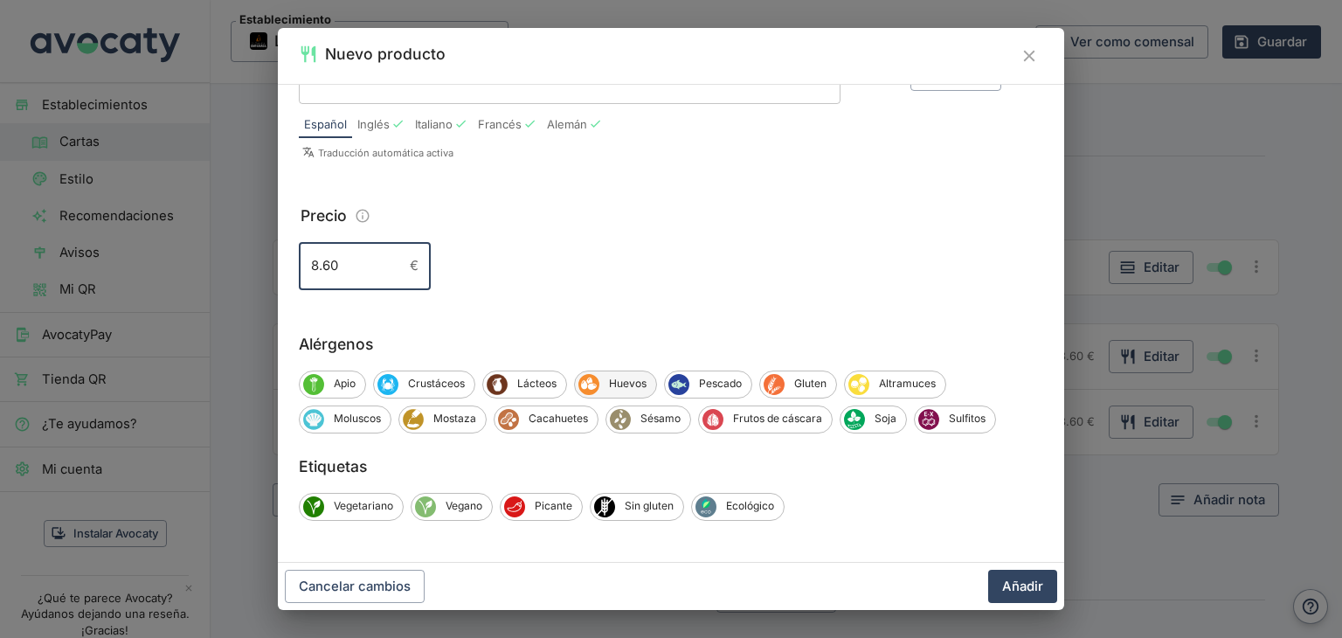
type input "8.60"
click at [629, 389] on span "Huevos" at bounding box center [628, 384] width 57 height 16
click at [553, 384] on span "Lácteos" at bounding box center [537, 384] width 59 height 16
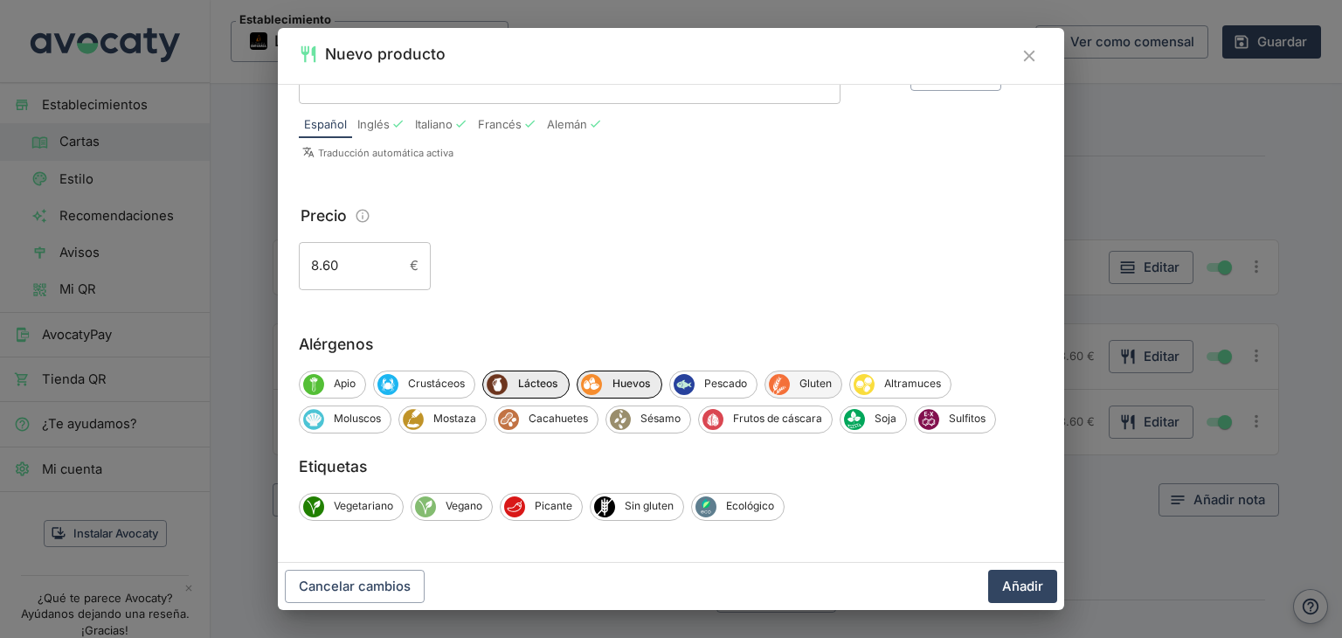
click at [783, 385] on icon "Gluten" at bounding box center [779, 383] width 19 height 19
click at [871, 424] on span "Soja" at bounding box center [885, 419] width 41 height 16
click at [1022, 588] on button "Añadir" at bounding box center [1022, 586] width 69 height 33
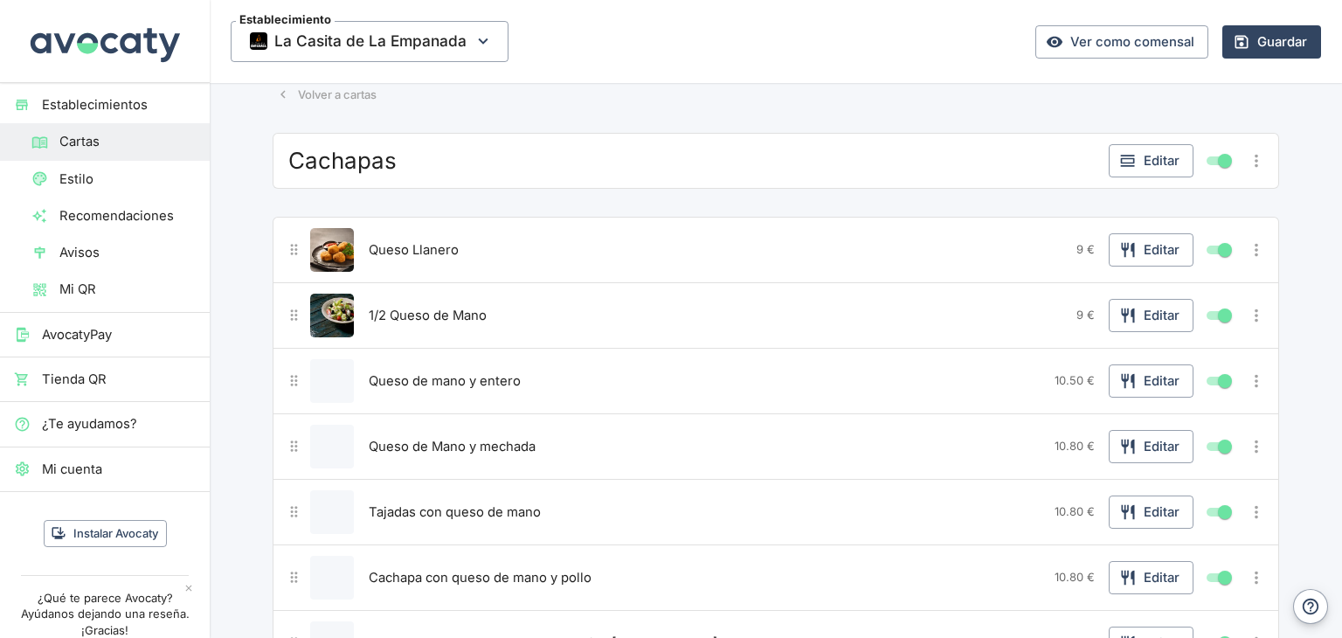
scroll to position [69, 0]
click at [1147, 246] on button "Editar" at bounding box center [1151, 252] width 85 height 33
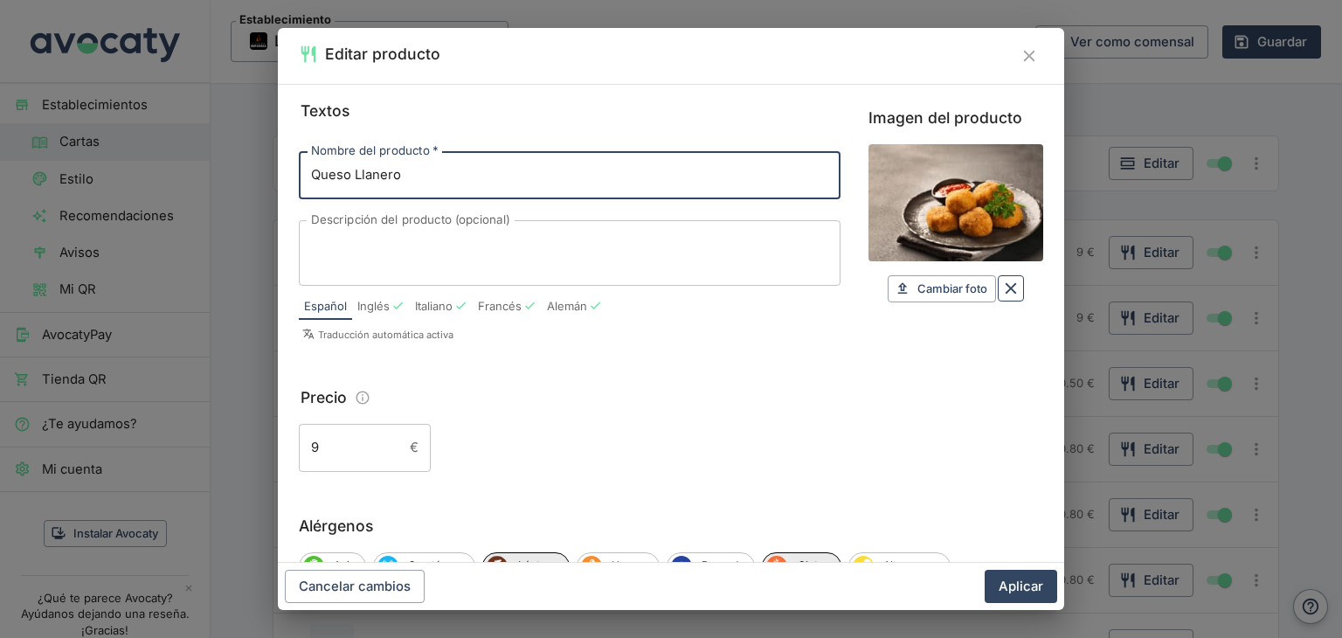
click at [1002, 292] on icon "Borrar" at bounding box center [1011, 288] width 19 height 19
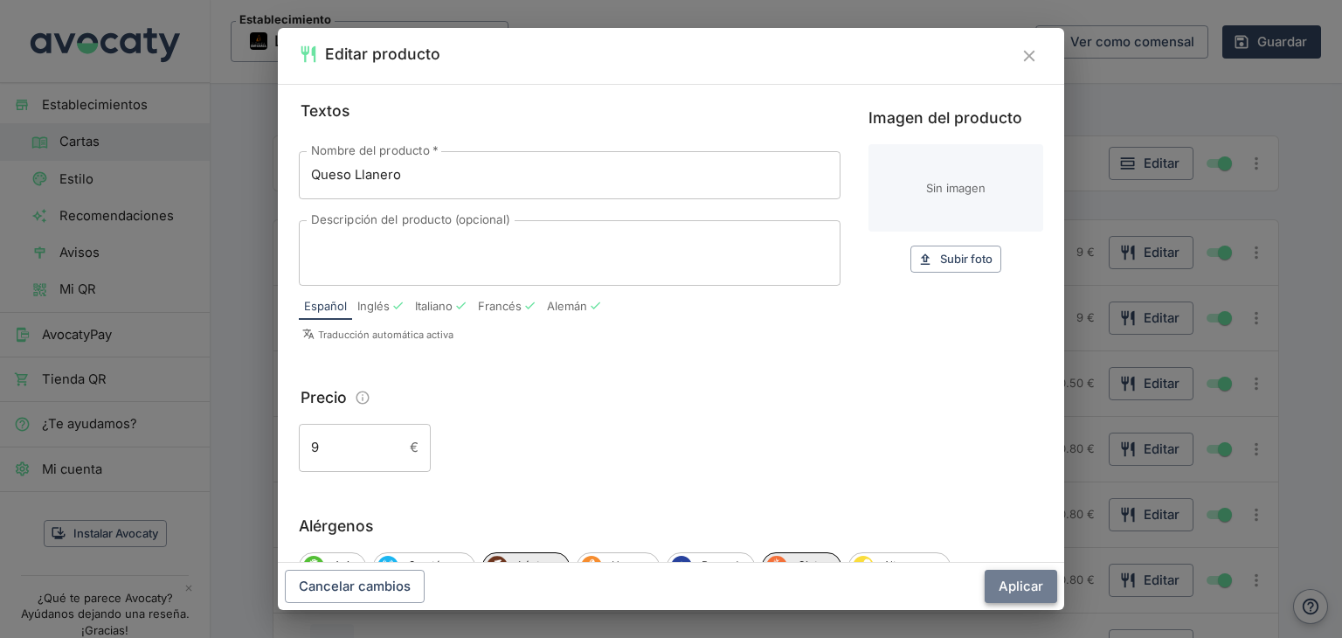
click at [1031, 590] on button "Aplicar" at bounding box center [1021, 586] width 73 height 33
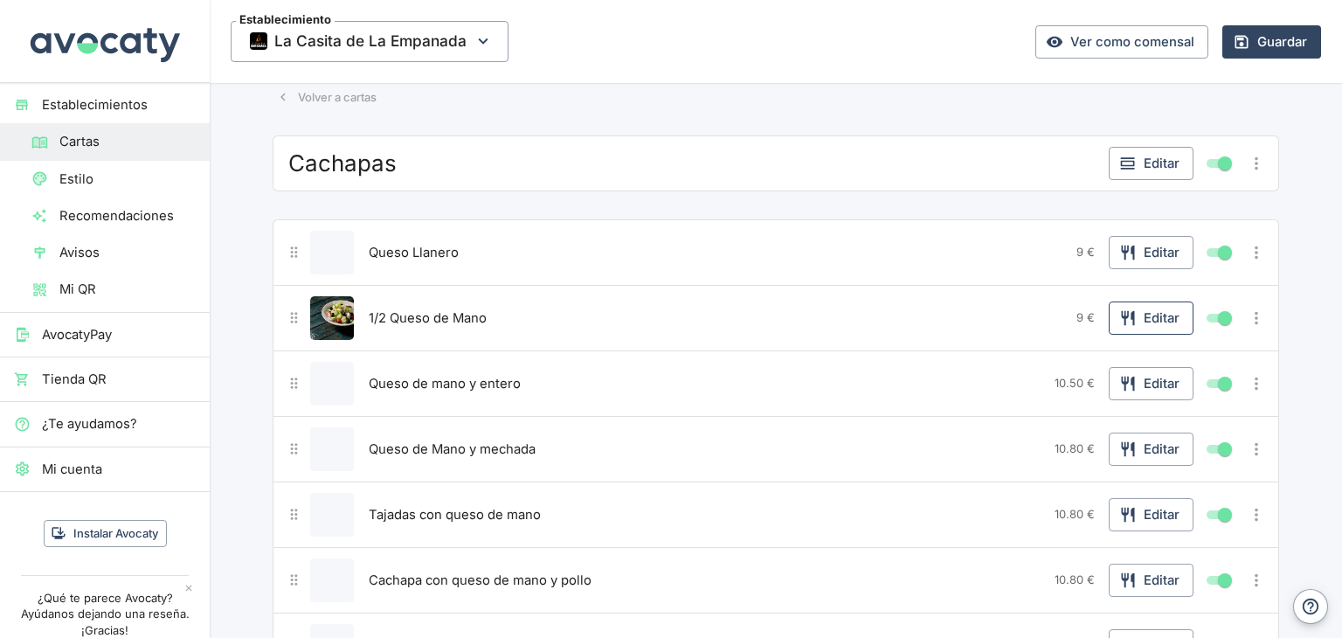
click at [1160, 322] on button "Editar" at bounding box center [1151, 318] width 85 height 33
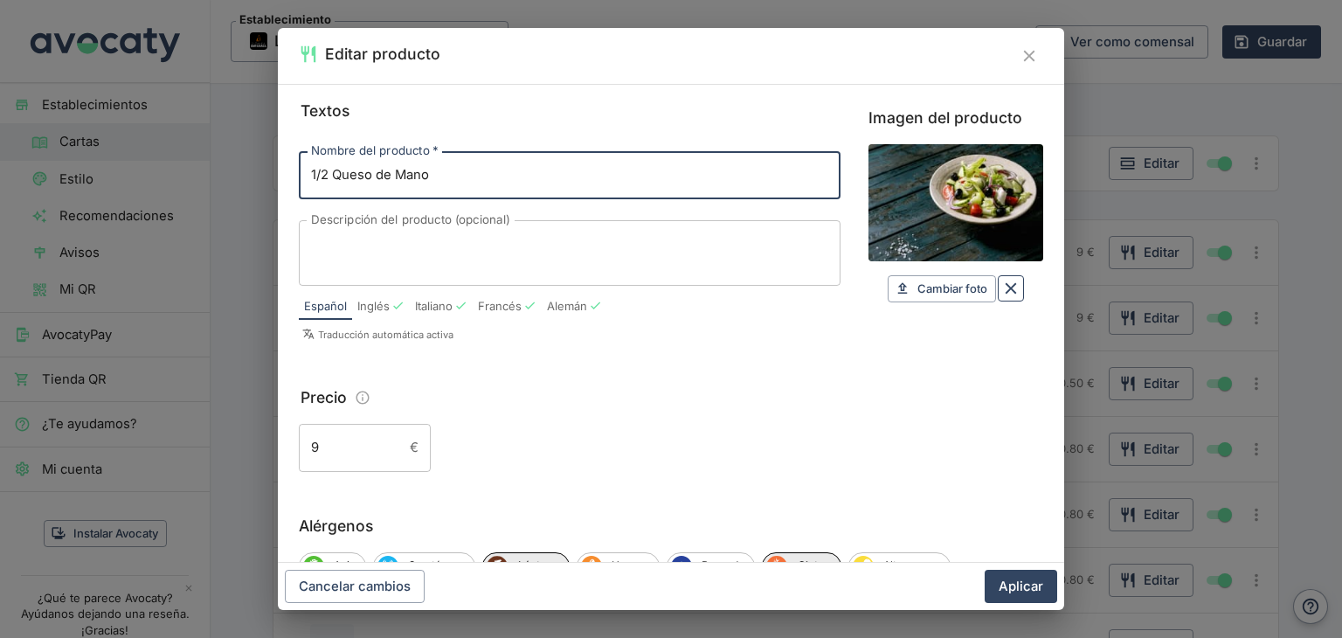
click at [1002, 296] on icon "Borrar" at bounding box center [1011, 288] width 19 height 19
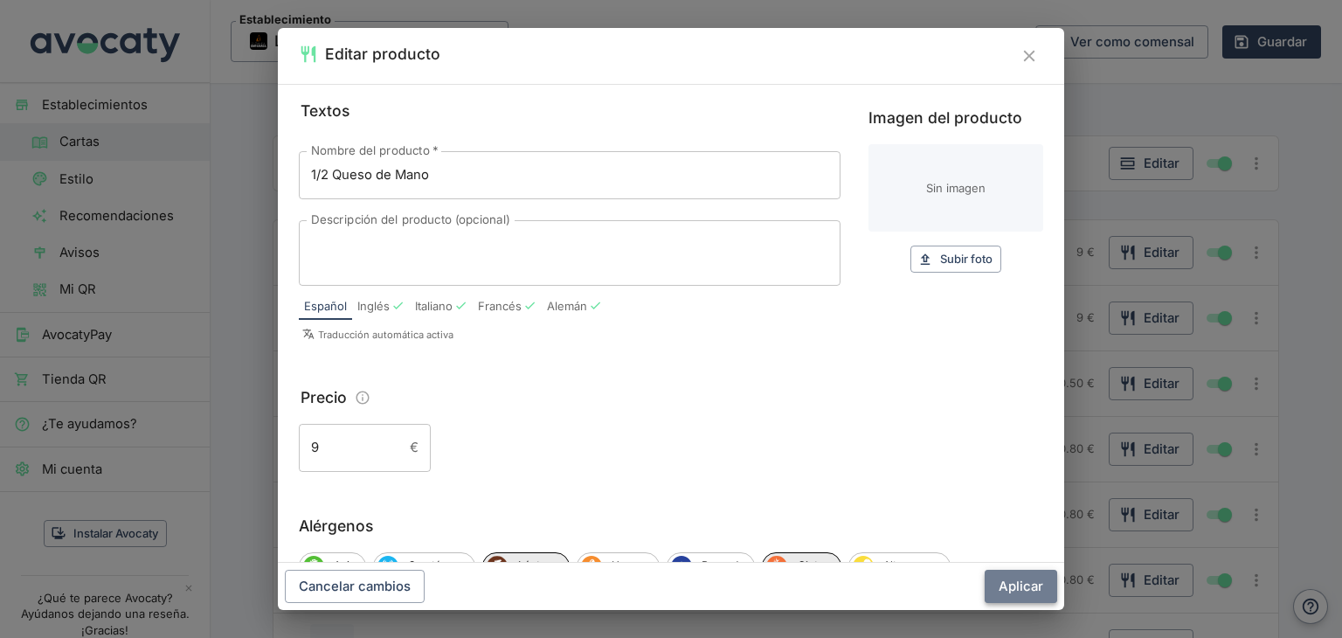
click at [1014, 582] on button "Aplicar" at bounding box center [1021, 586] width 73 height 33
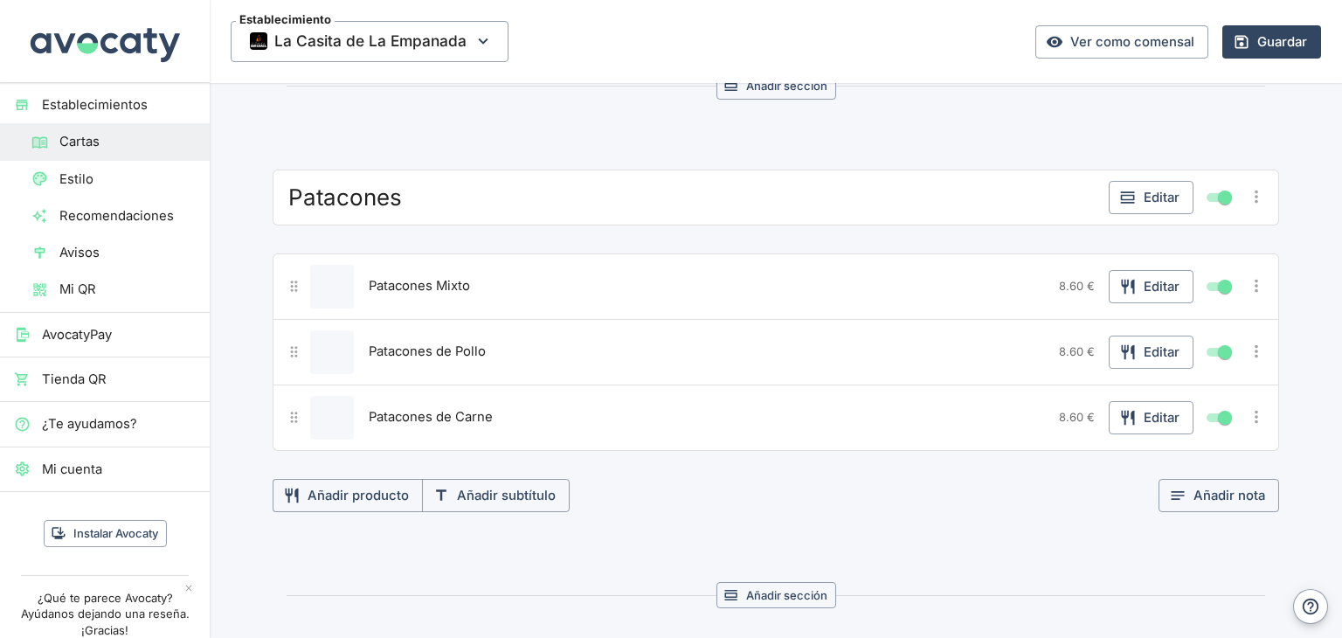
scroll to position [1293, 0]
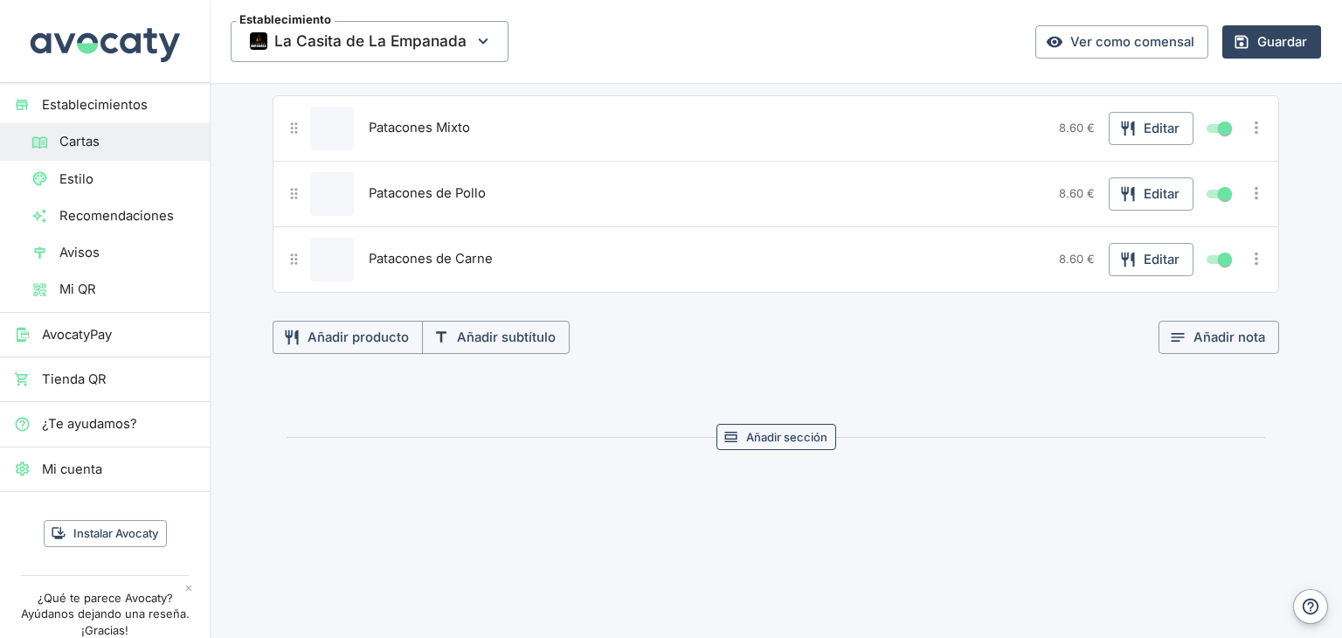
click at [752, 437] on button "Añadir sección" at bounding box center [777, 437] width 120 height 27
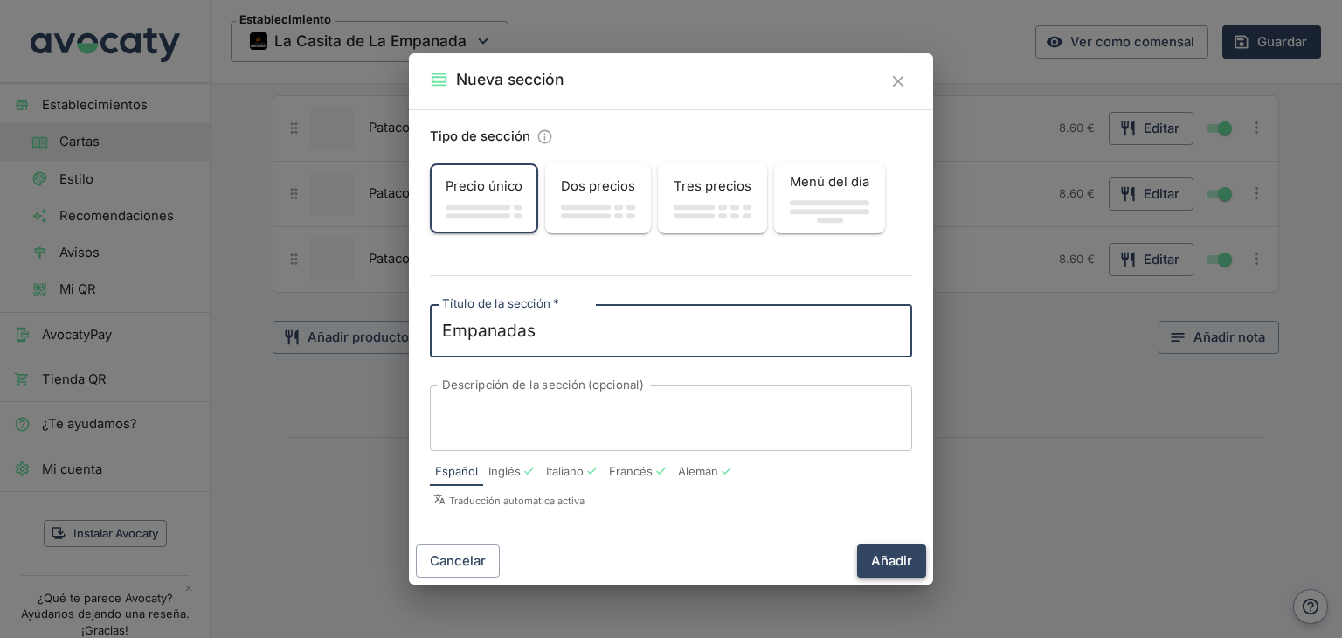
type textarea "Empanadas"
click at [894, 564] on button "Añadir" at bounding box center [891, 560] width 69 height 33
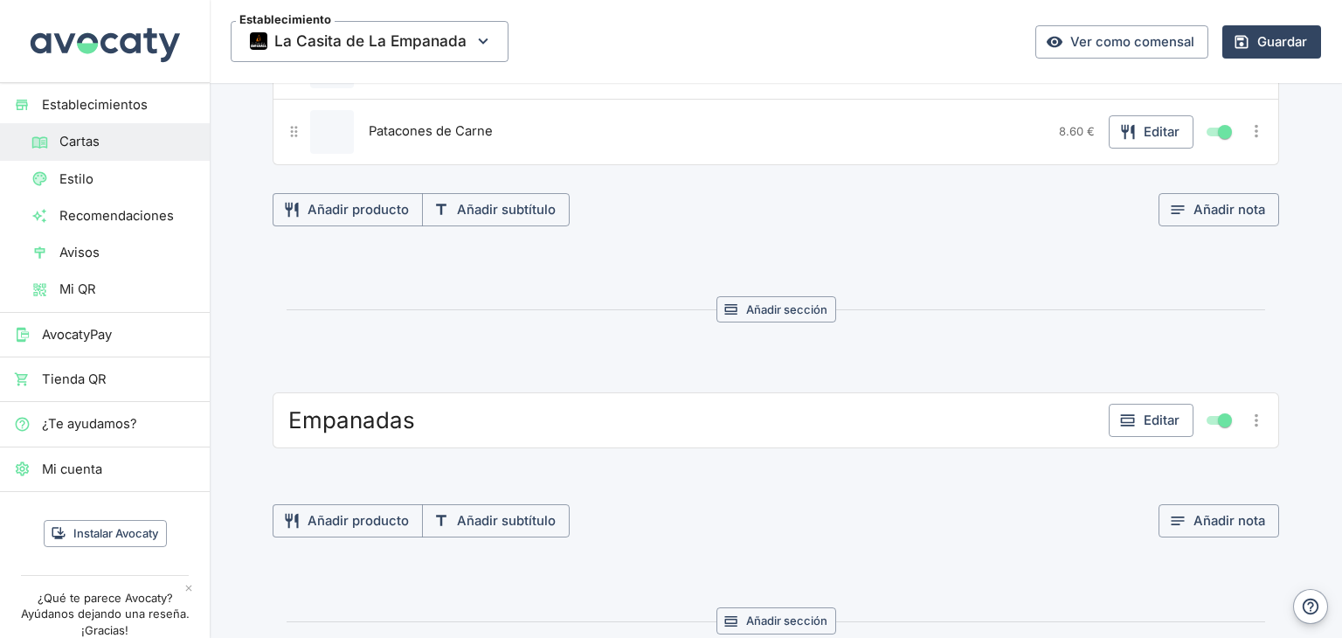
scroll to position [1467, 0]
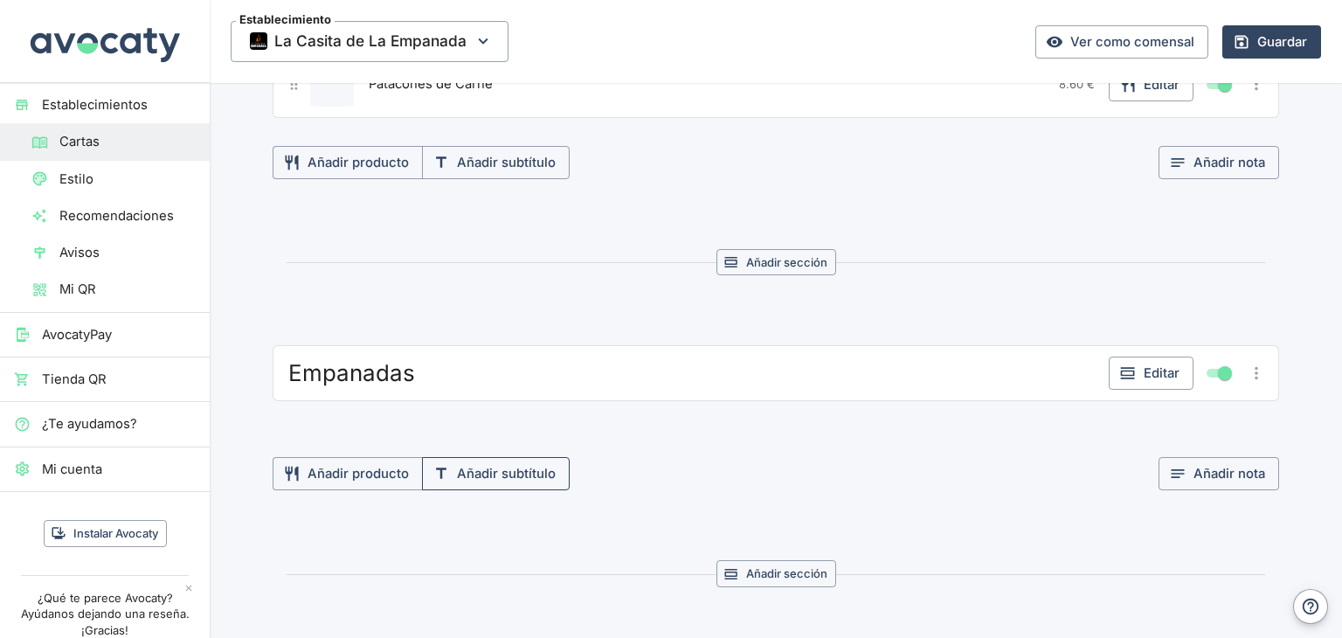
click at [537, 464] on button "Añadir subtítulo" at bounding box center [496, 473] width 148 height 33
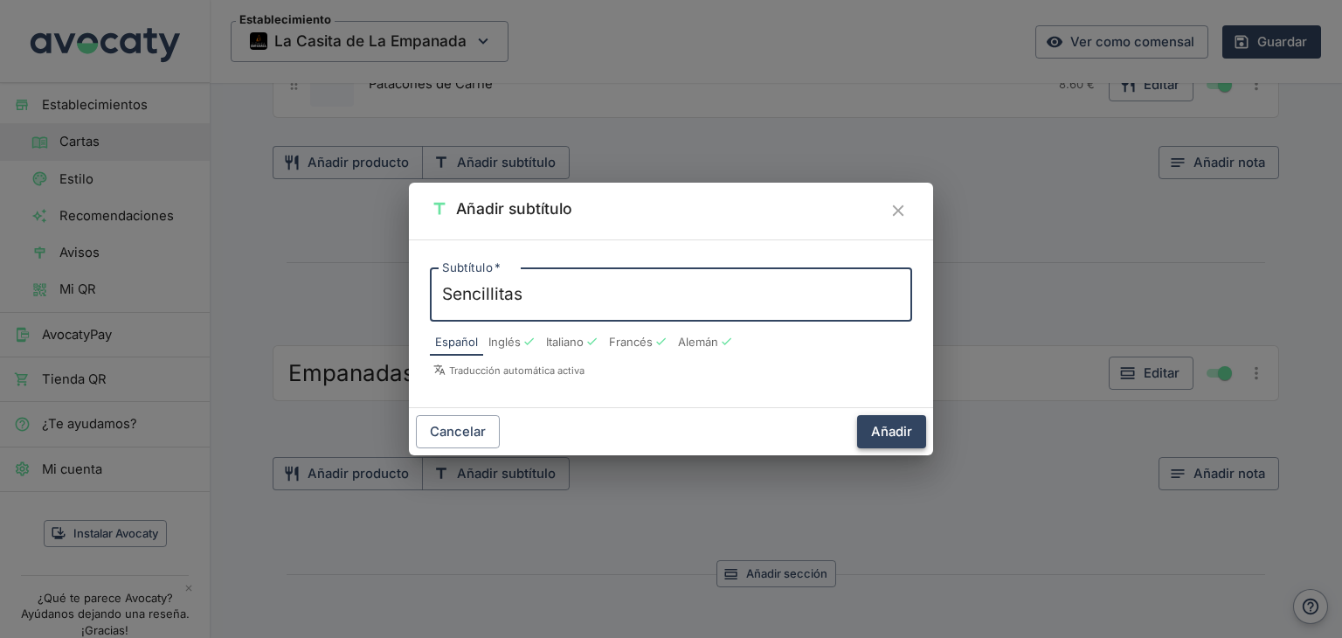
type textarea "Sencillitas"
click at [916, 432] on button "Añadir" at bounding box center [891, 431] width 69 height 33
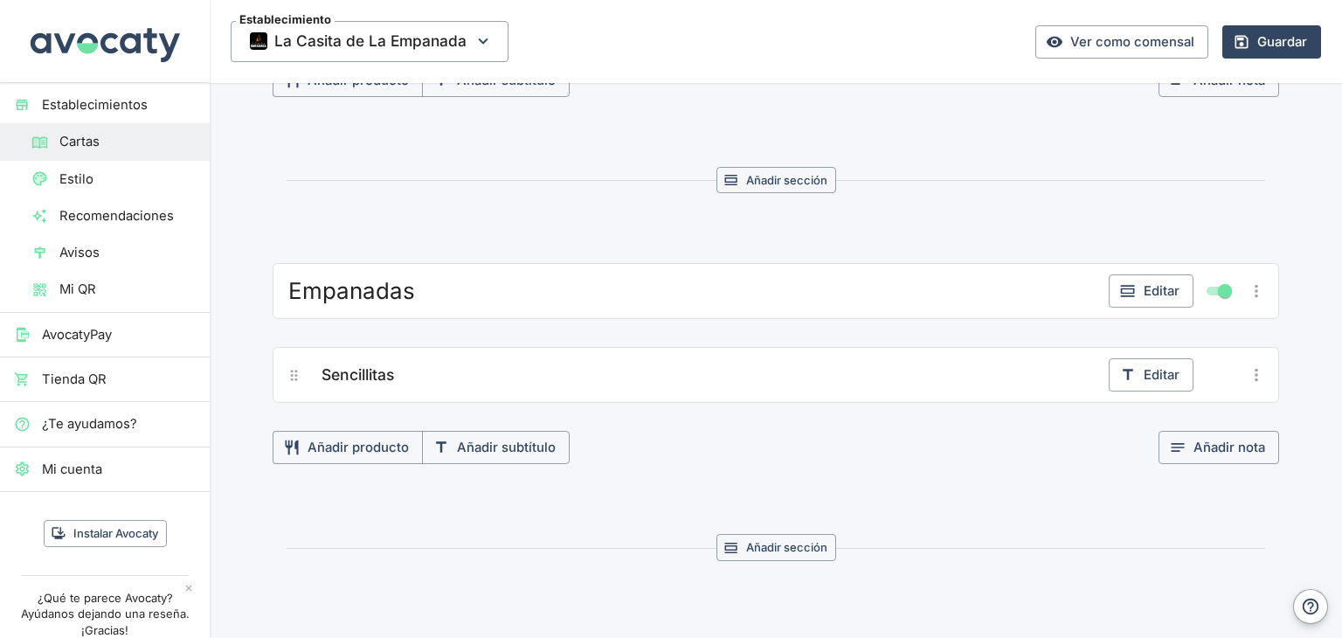
scroll to position [1555, 0]
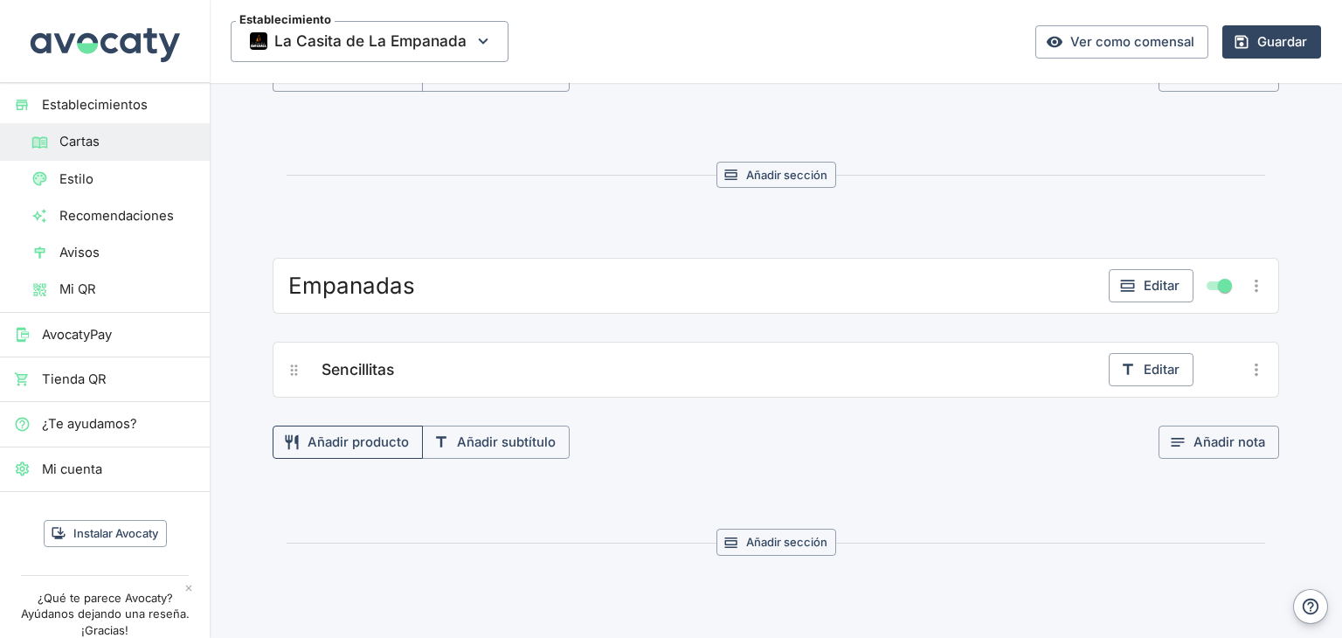
click at [373, 434] on button "Añadir producto" at bounding box center [348, 442] width 150 height 33
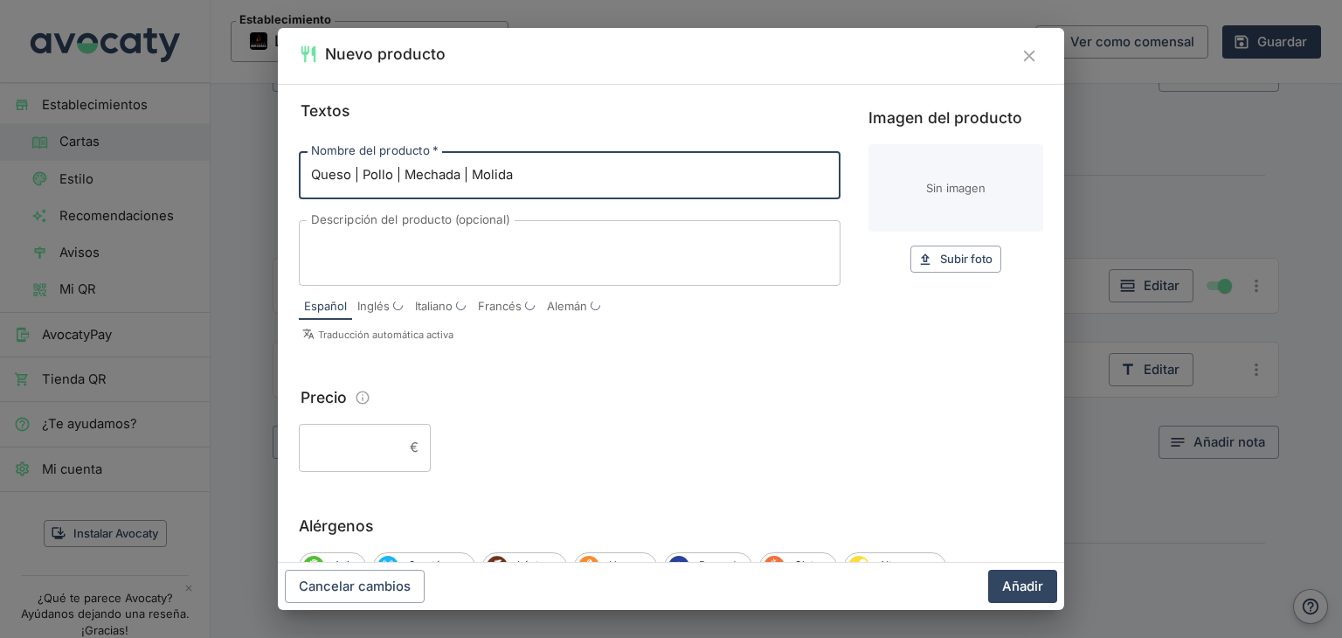
type input "Queso | Pollo | Mechada | Molida"
click at [372, 443] on input "Precio" at bounding box center [351, 447] width 104 height 47
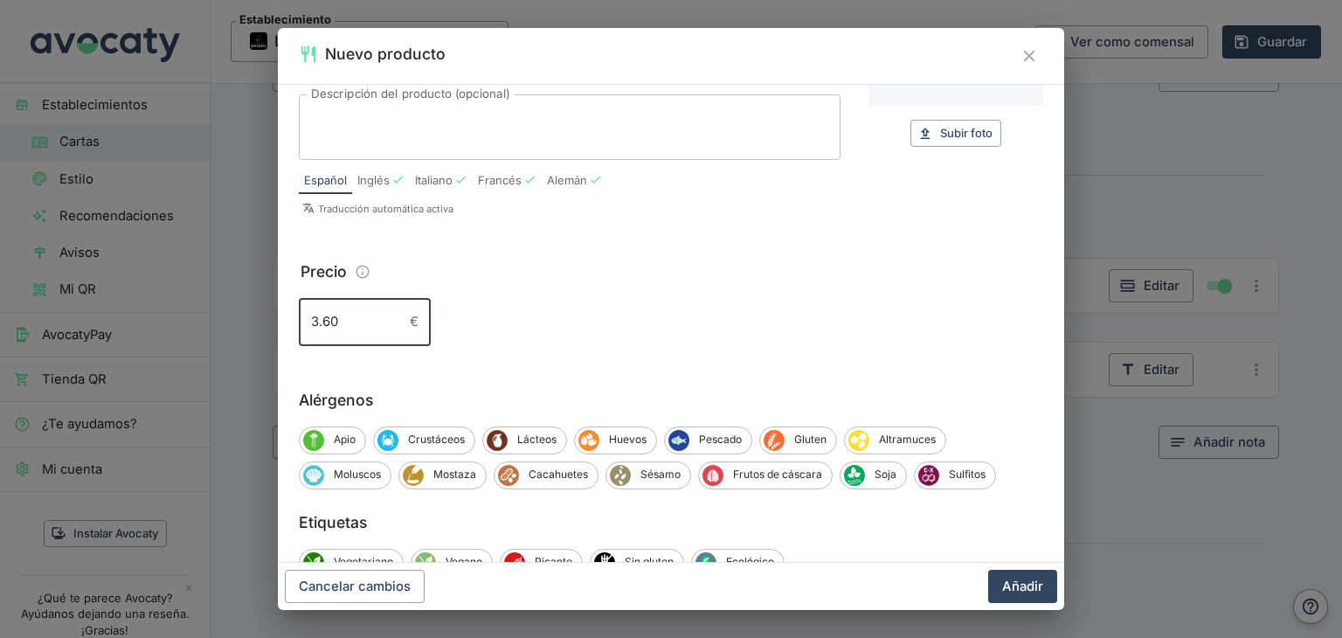
scroll to position [182, 0]
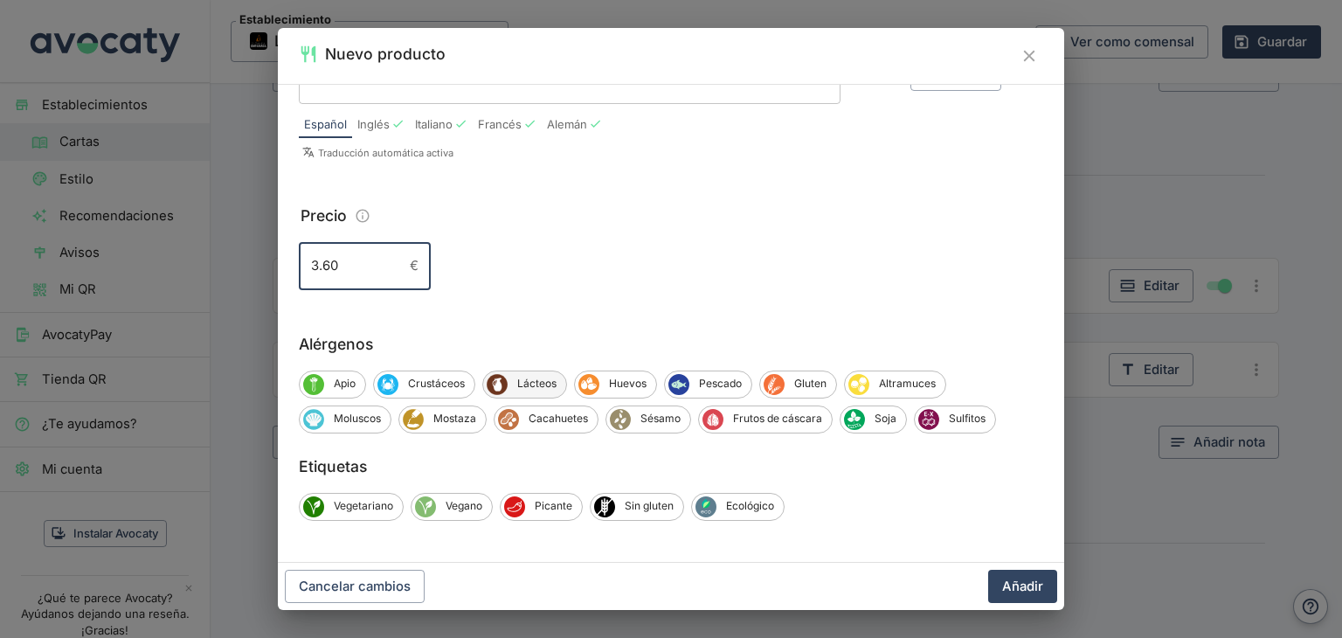
type input "3.60"
click at [552, 388] on span "Lácteos" at bounding box center [537, 384] width 59 height 16
click at [791, 389] on span "Gluten" at bounding box center [813, 384] width 52 height 16
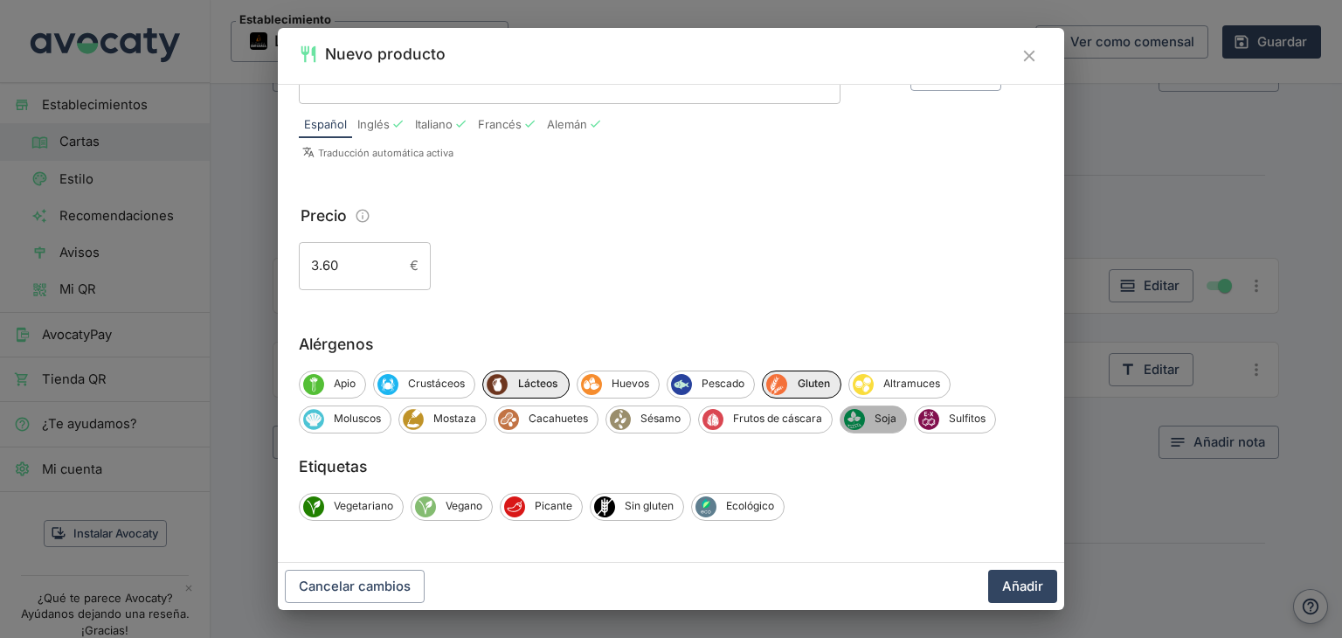
click at [885, 422] on span "Soja" at bounding box center [885, 419] width 41 height 16
click at [662, 507] on span "Sin gluten" at bounding box center [649, 506] width 68 height 16
click at [1039, 593] on button "Añadir" at bounding box center [1022, 586] width 69 height 33
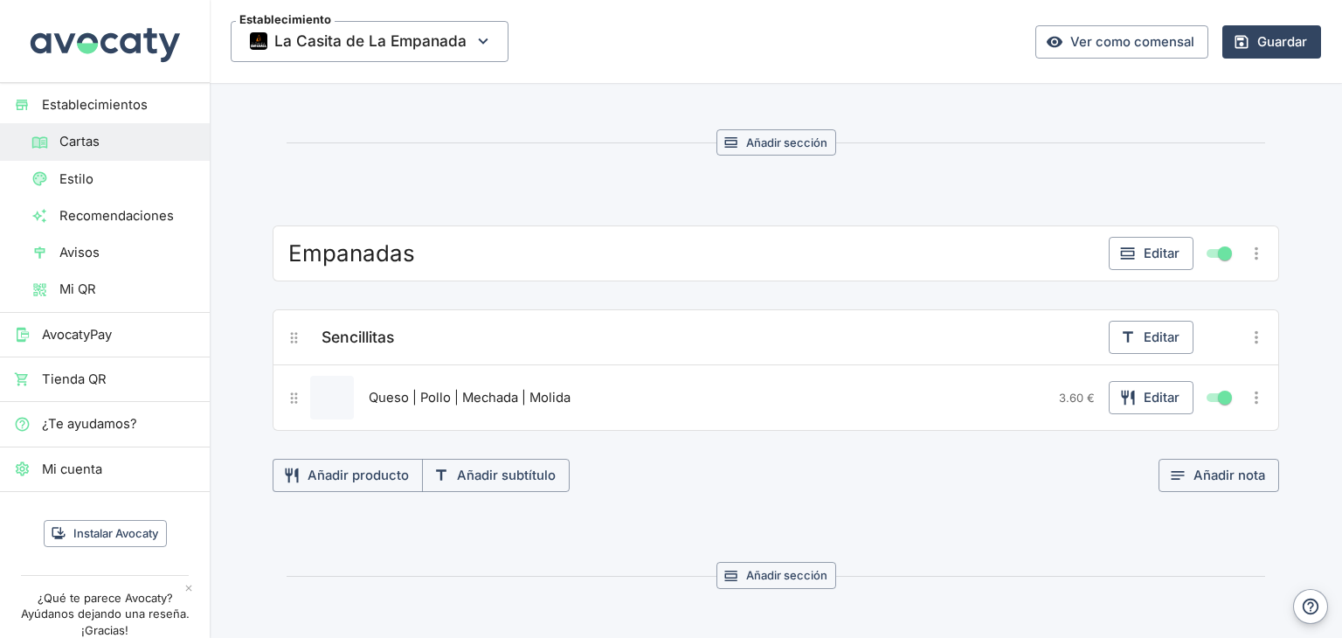
scroll to position [1642, 0]
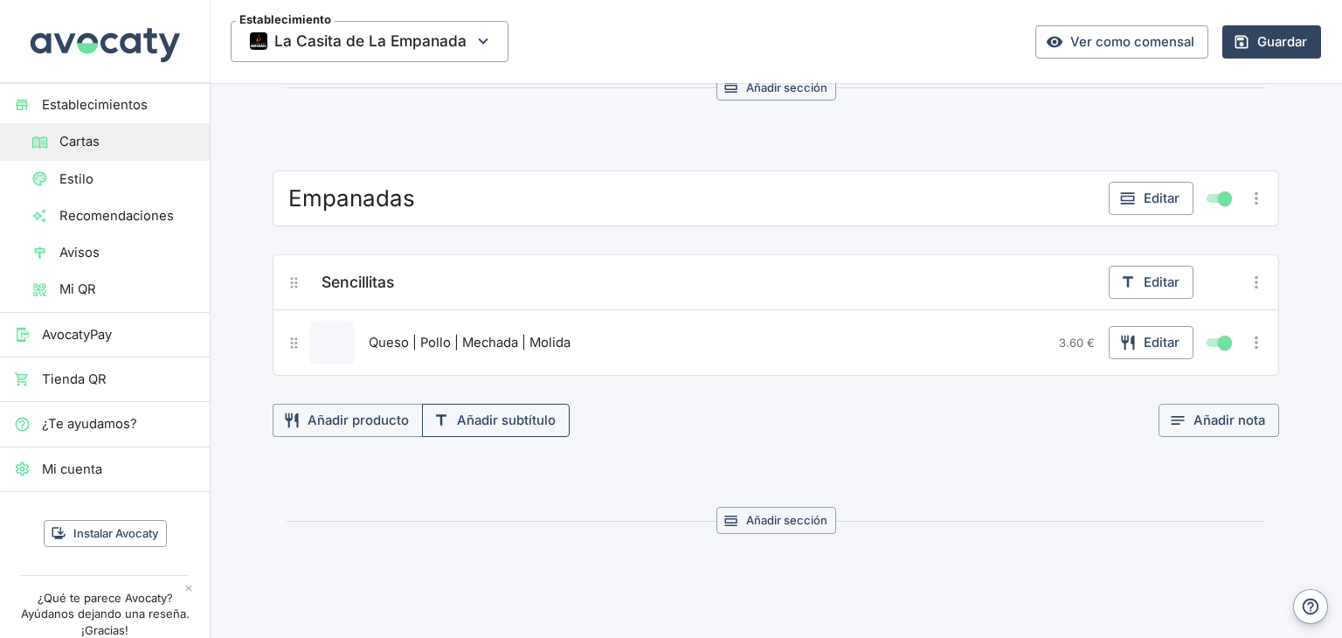
click at [527, 411] on button "Añadir subtítulo" at bounding box center [496, 420] width 148 height 33
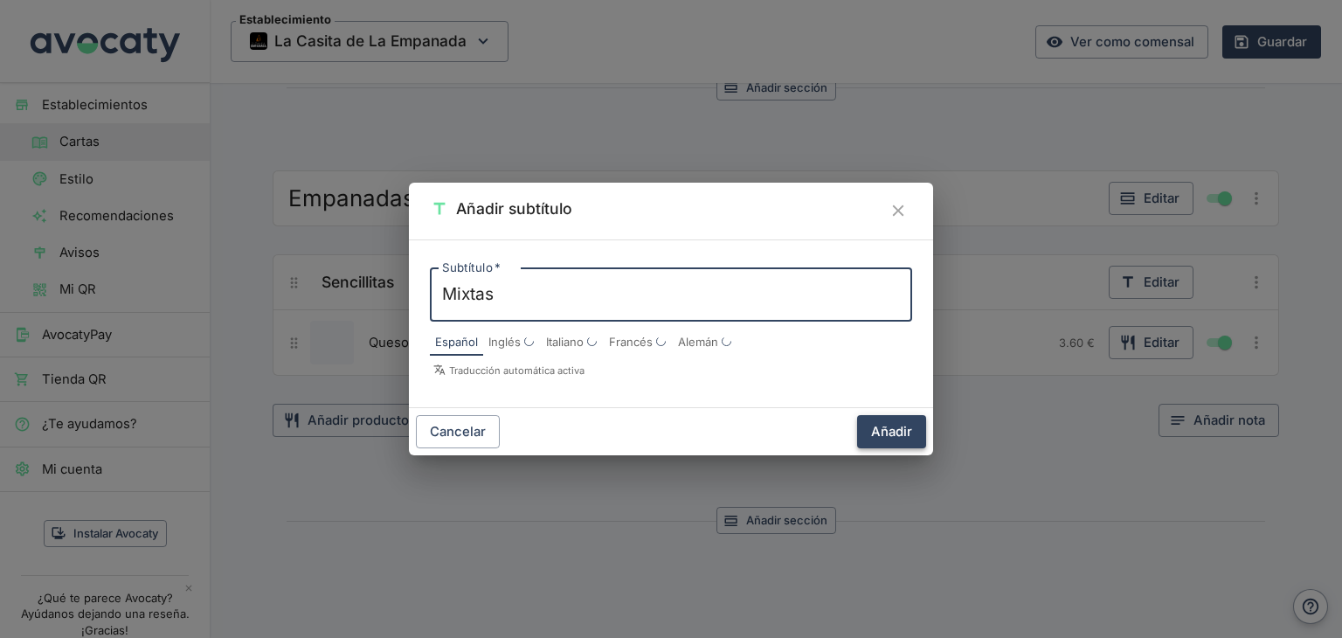
type textarea "Mixtas"
click at [880, 436] on button "Añadir" at bounding box center [891, 431] width 69 height 33
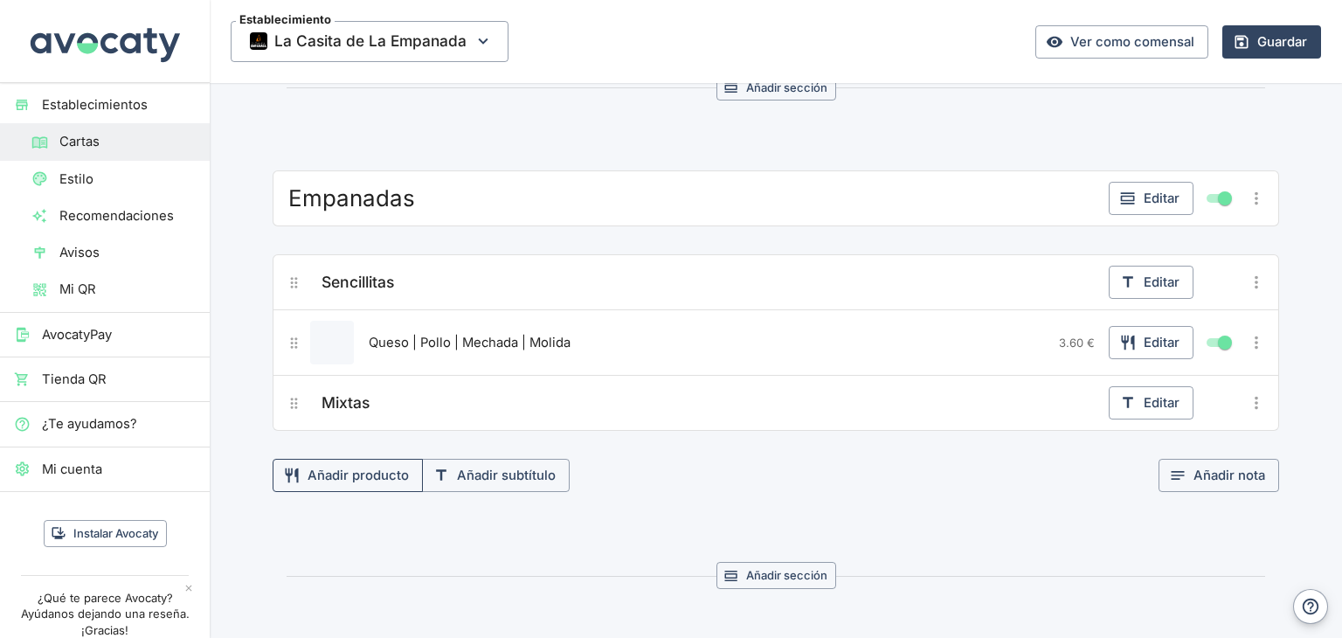
click at [383, 468] on button "Añadir producto" at bounding box center [348, 475] width 150 height 33
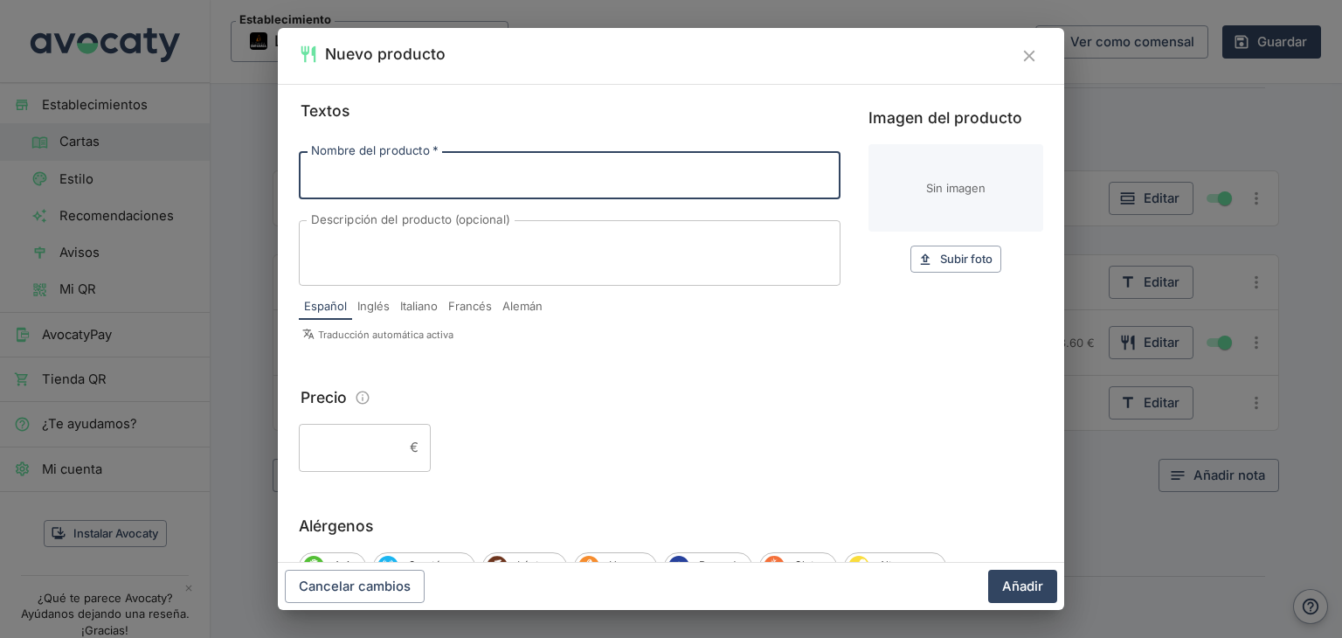
click at [1029, 59] on icon "Cerrar" at bounding box center [1029, 55] width 19 height 19
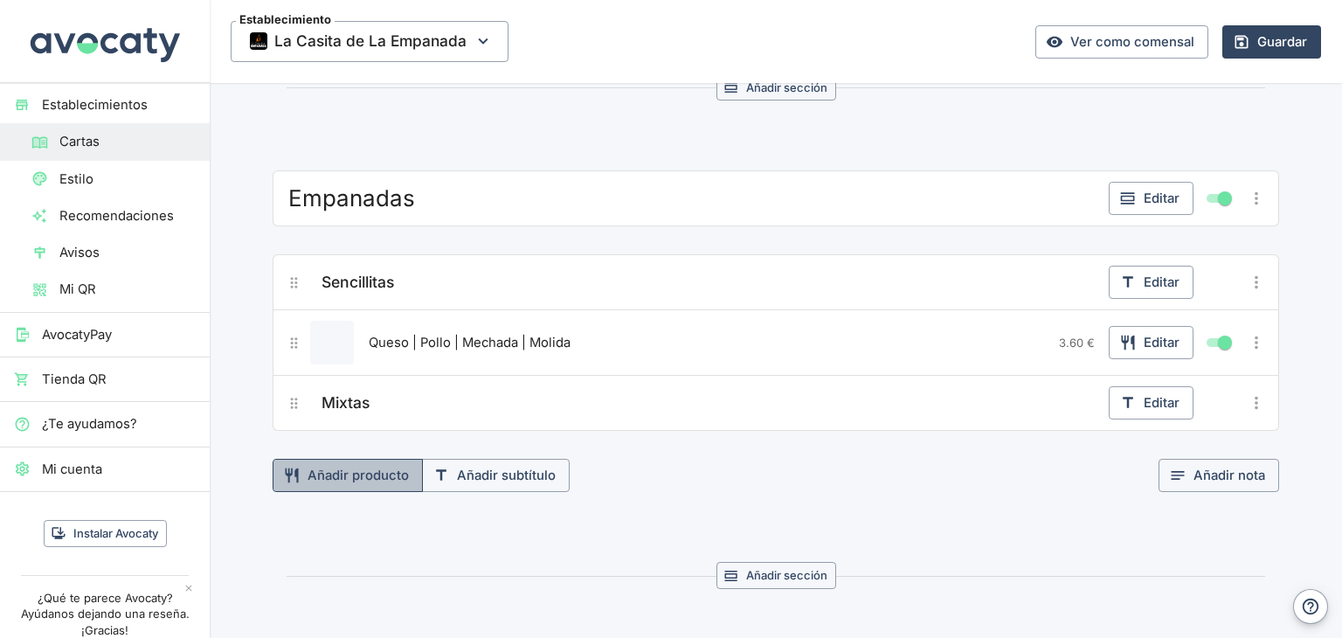
click at [364, 468] on button "Añadir producto" at bounding box center [348, 475] width 150 height 33
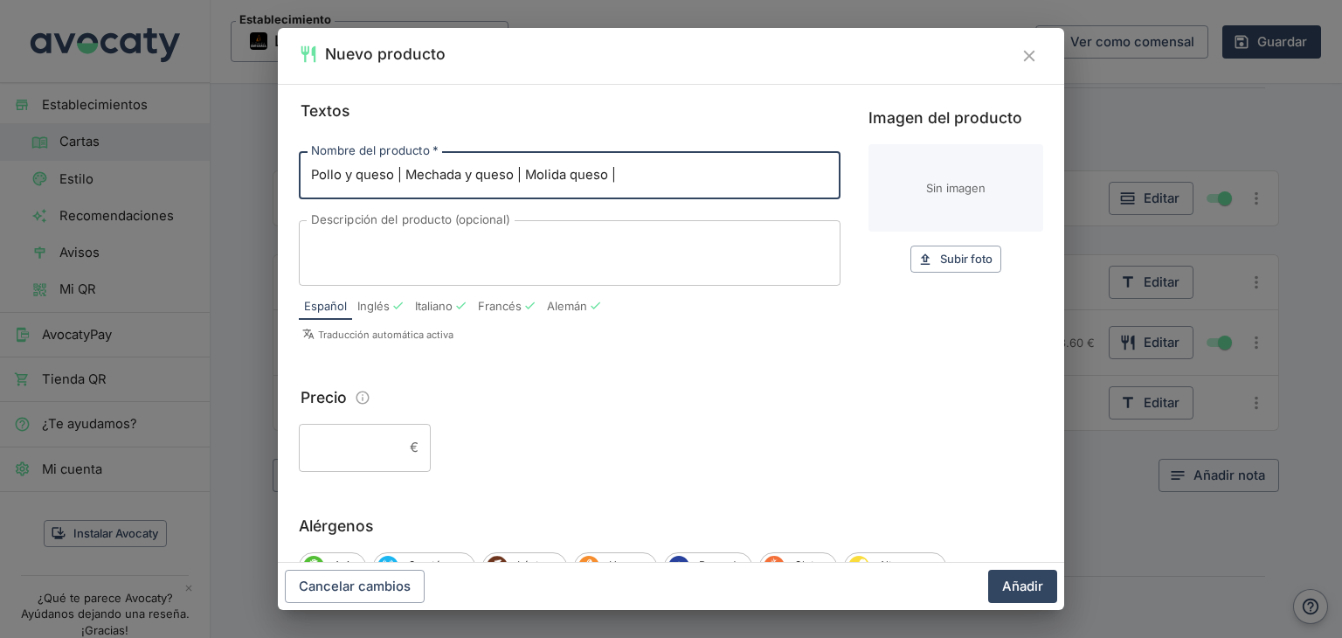
click at [352, 174] on input "Pollo y queso | Mechada y queso | Molida queso |" at bounding box center [570, 174] width 542 height 47
click at [466, 176] on input "Pollo queso | [PERSON_NAME] y queso | Molida queso |" at bounding box center [570, 174] width 542 height 47
click at [633, 177] on input "Pollo queso | Mechada queso | Molida queso |" at bounding box center [570, 174] width 542 height 47
type input "Pollo queso | Mechada queso | Molida queso | Plátano queso | Dominó"
click at [354, 436] on input "Precio" at bounding box center [351, 447] width 104 height 47
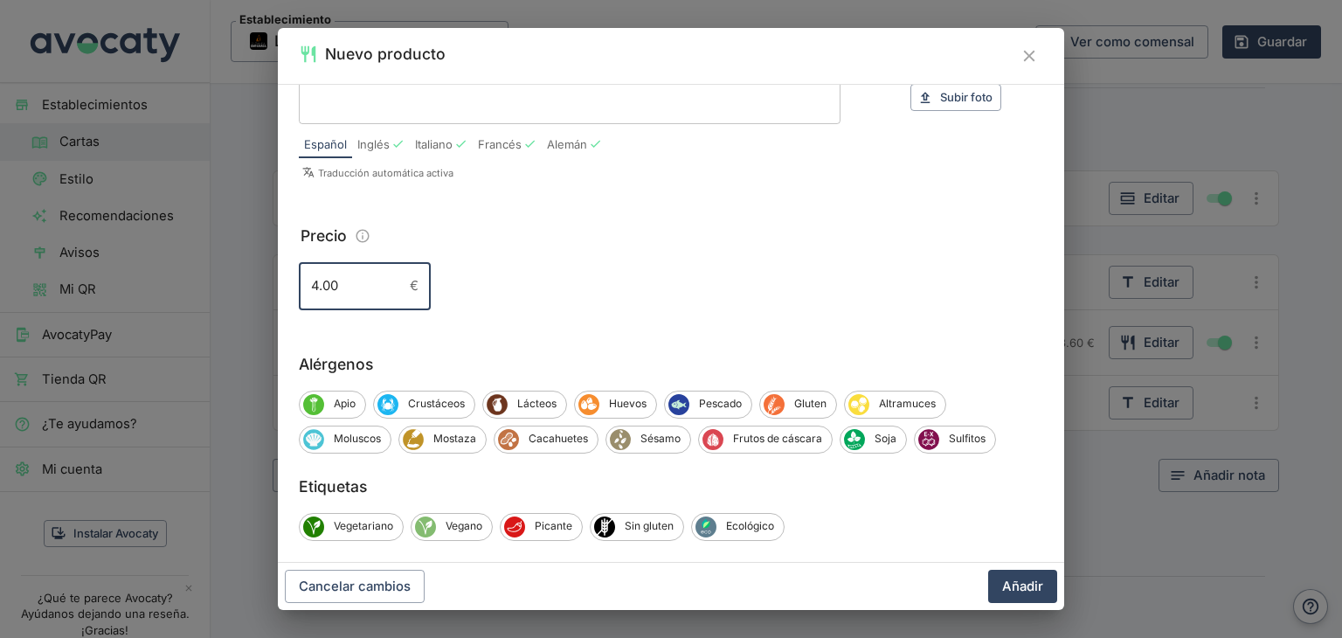
scroll to position [175, 0]
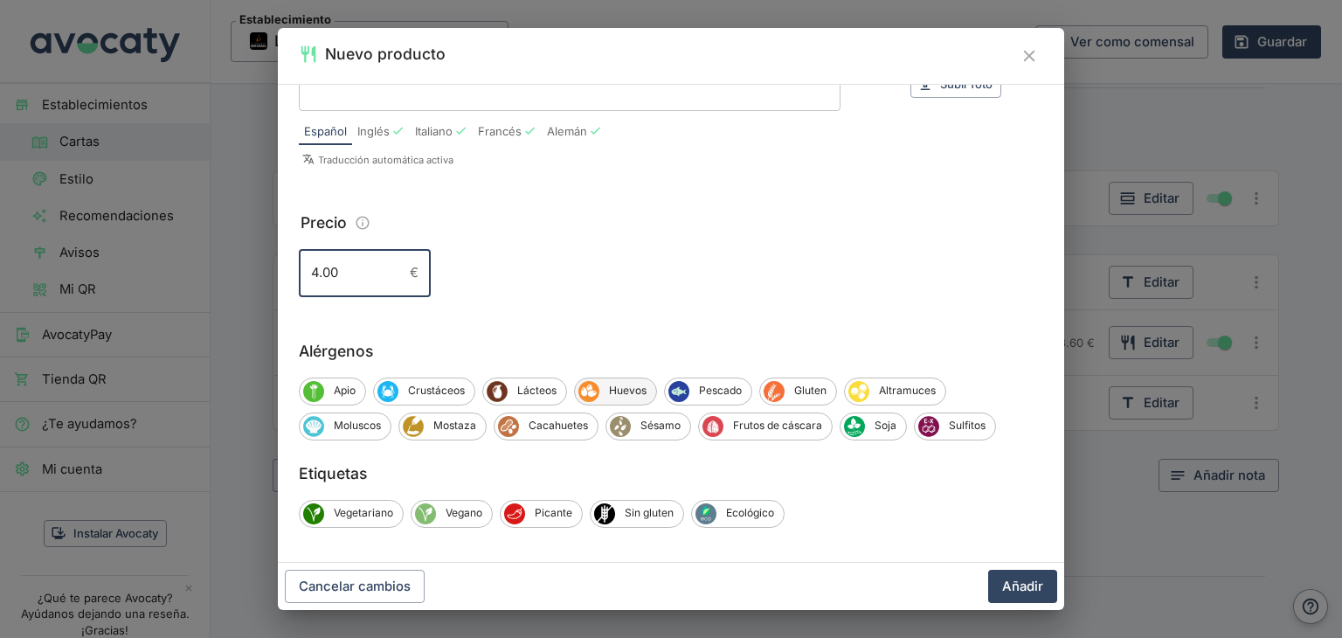
type input "4.00"
click at [631, 388] on span "Huevos" at bounding box center [628, 391] width 57 height 16
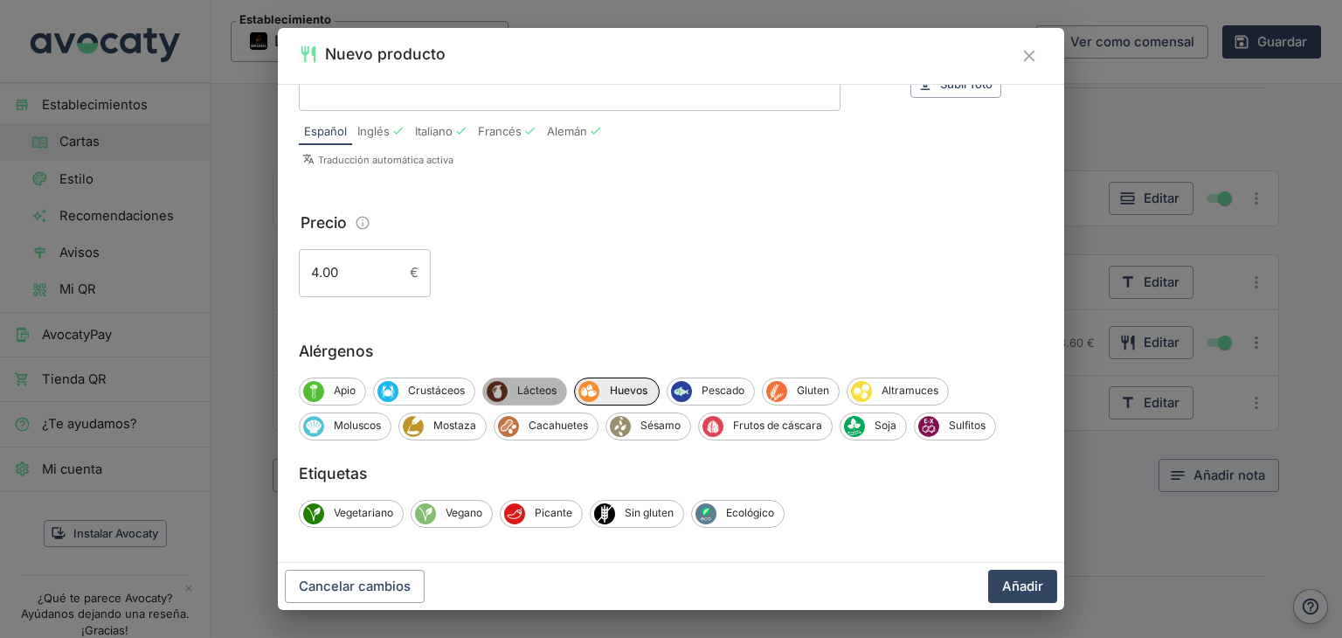
click at [544, 393] on span "Lácteos" at bounding box center [537, 391] width 59 height 16
click at [649, 516] on span "Sin gluten" at bounding box center [649, 513] width 68 height 16
click at [884, 434] on div "Soja" at bounding box center [873, 426] width 67 height 28
click at [1021, 586] on button "Añadir" at bounding box center [1022, 586] width 69 height 33
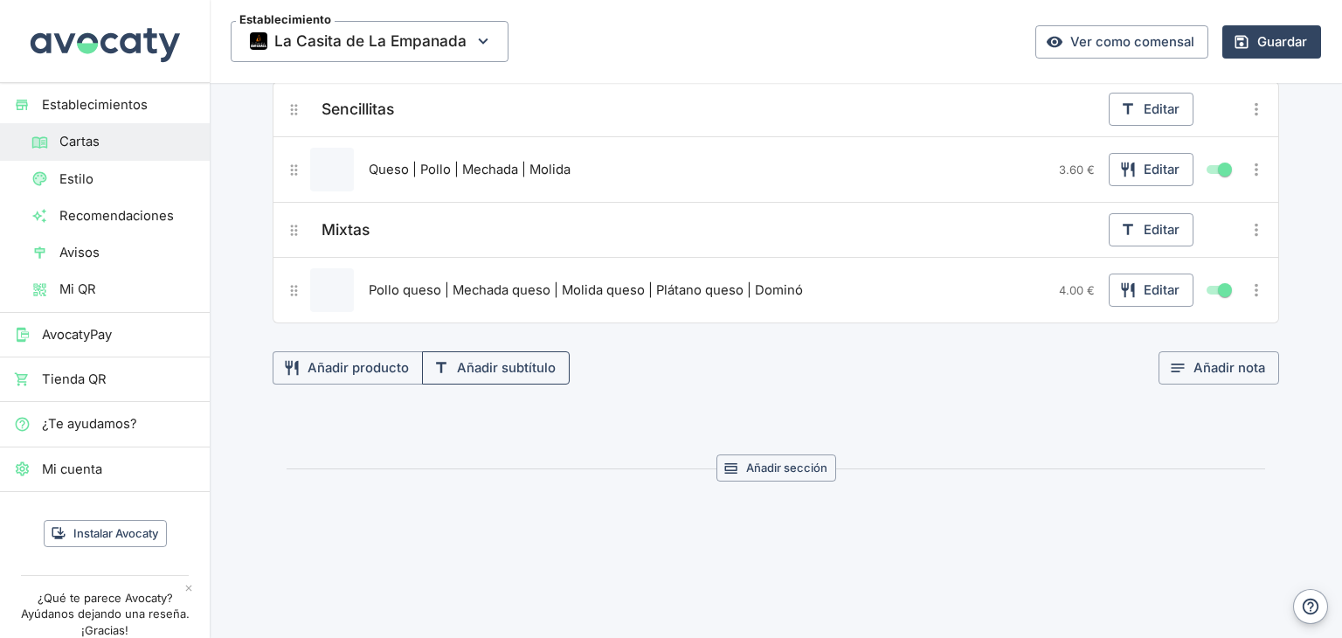
scroll to position [1817, 0]
